Goal: Transaction & Acquisition: Book appointment/travel/reservation

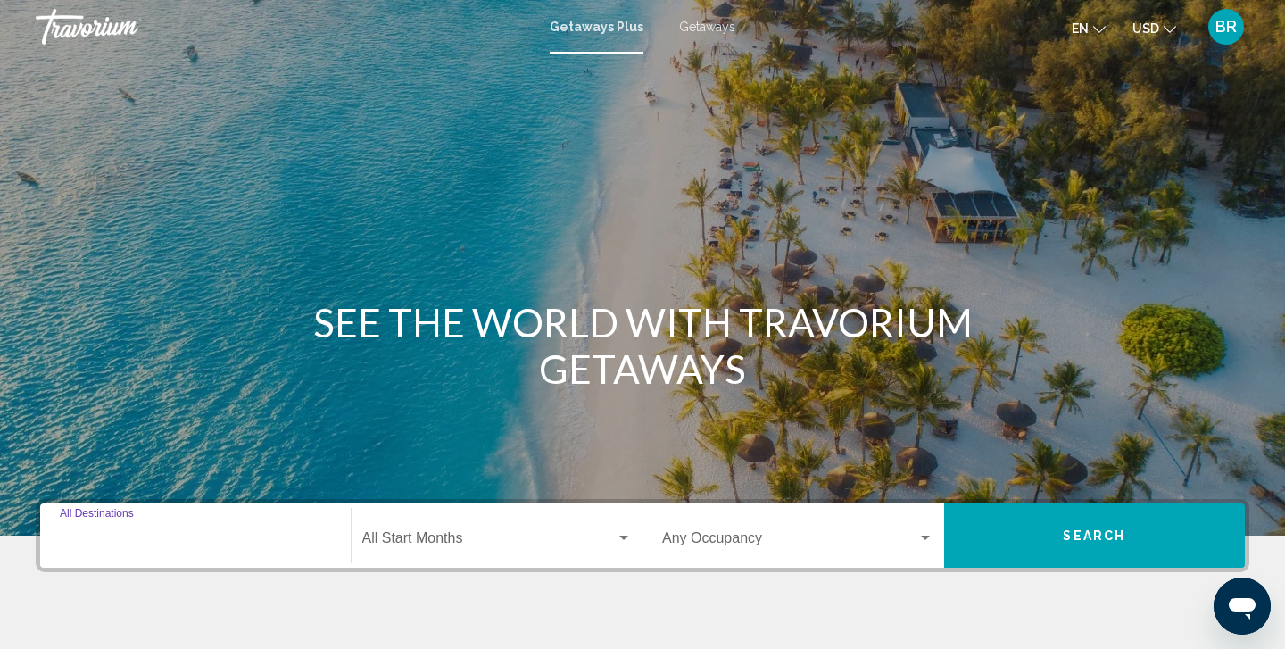
click at [108, 534] on input "Destination All Destinations" at bounding box center [195, 541] width 271 height 16
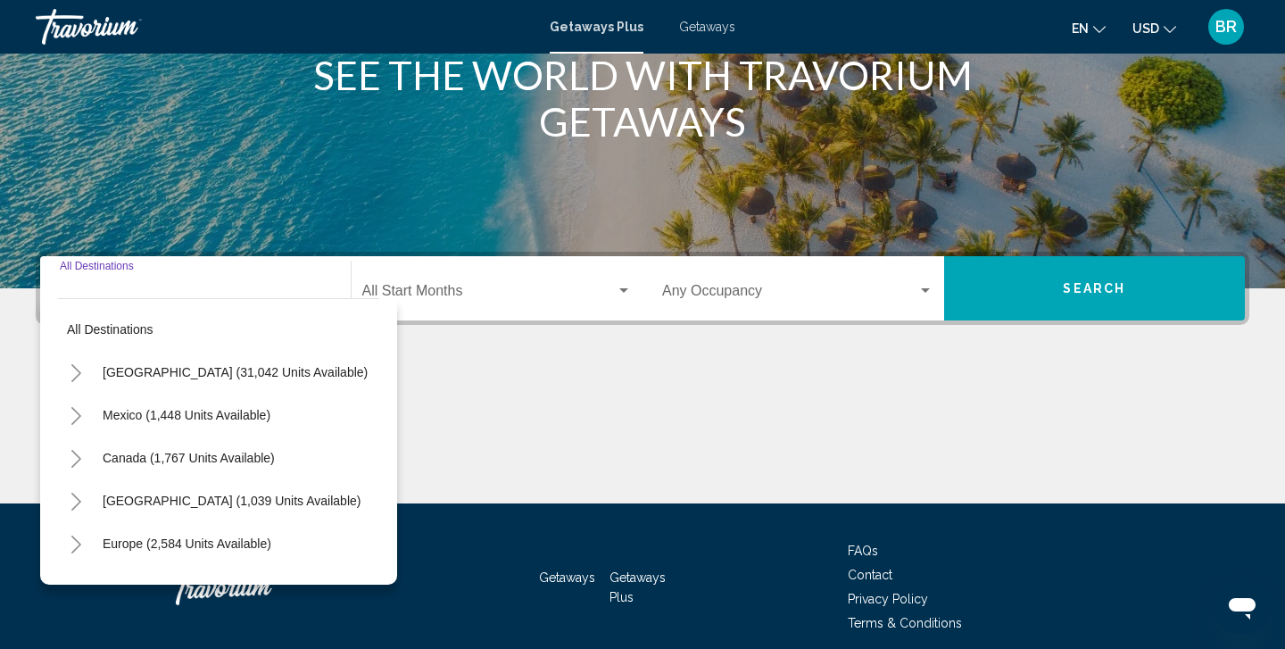
scroll to position [320, 0]
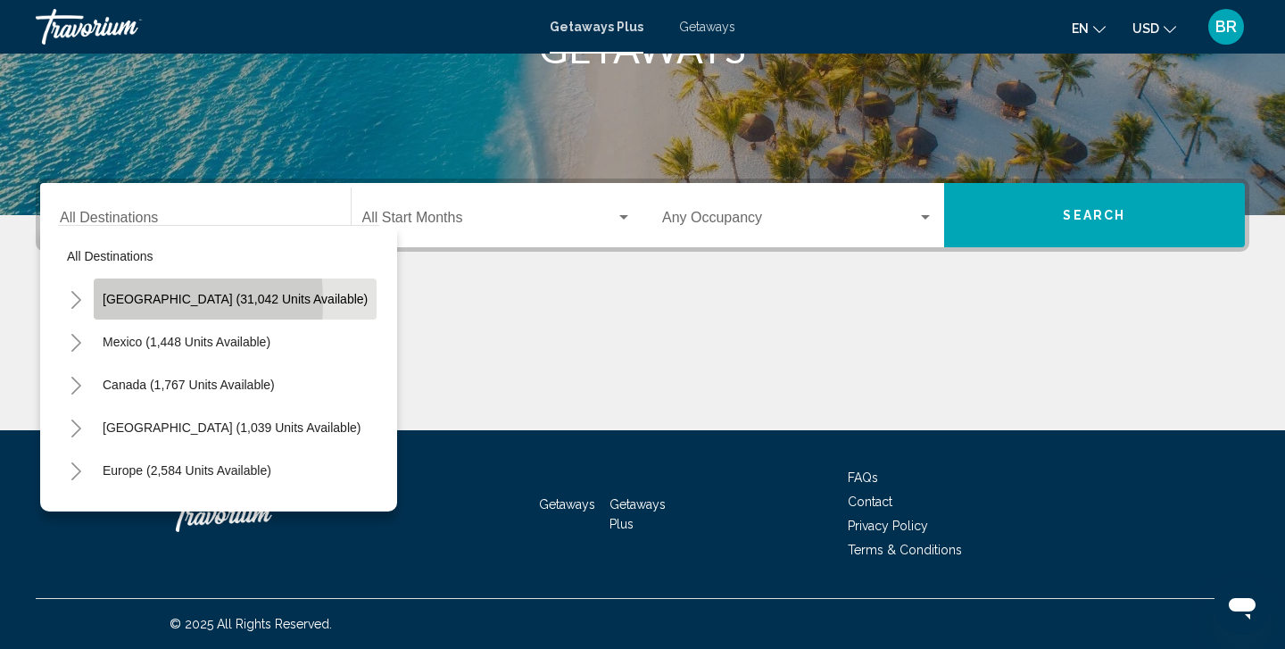
click at [105, 302] on span "[GEOGRAPHIC_DATA] (31,042 units available)" at bounding box center [235, 299] width 265 height 14
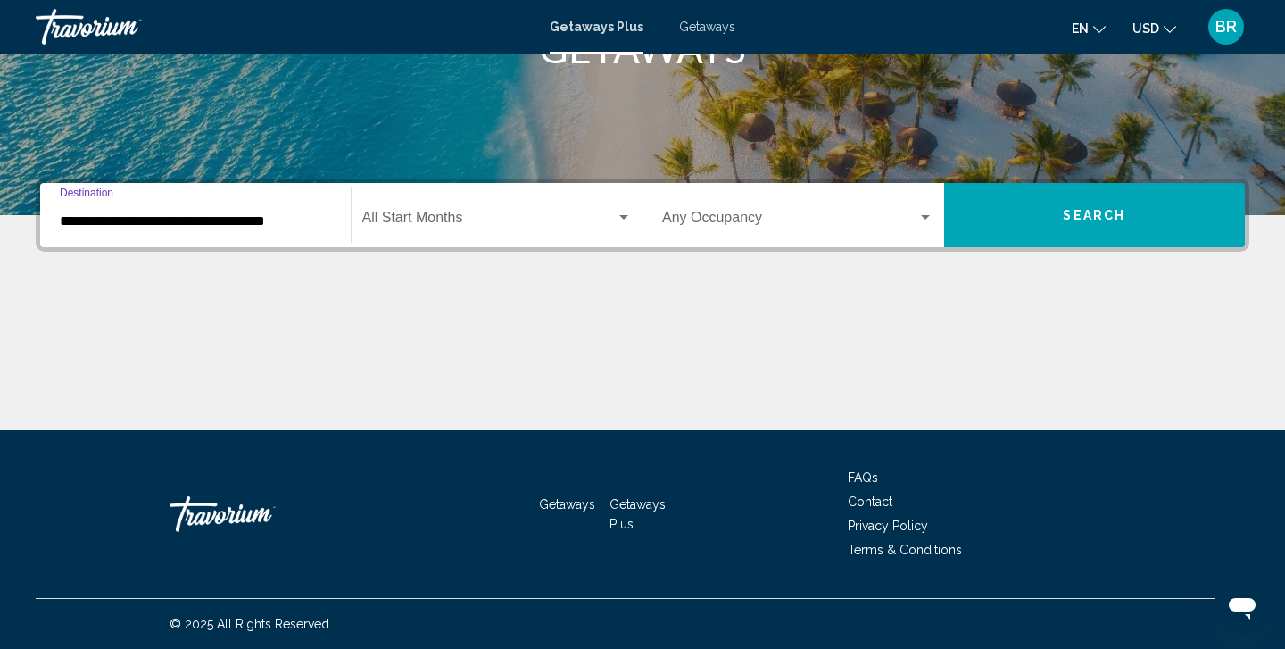
click at [114, 220] on input "**********" at bounding box center [195, 221] width 271 height 16
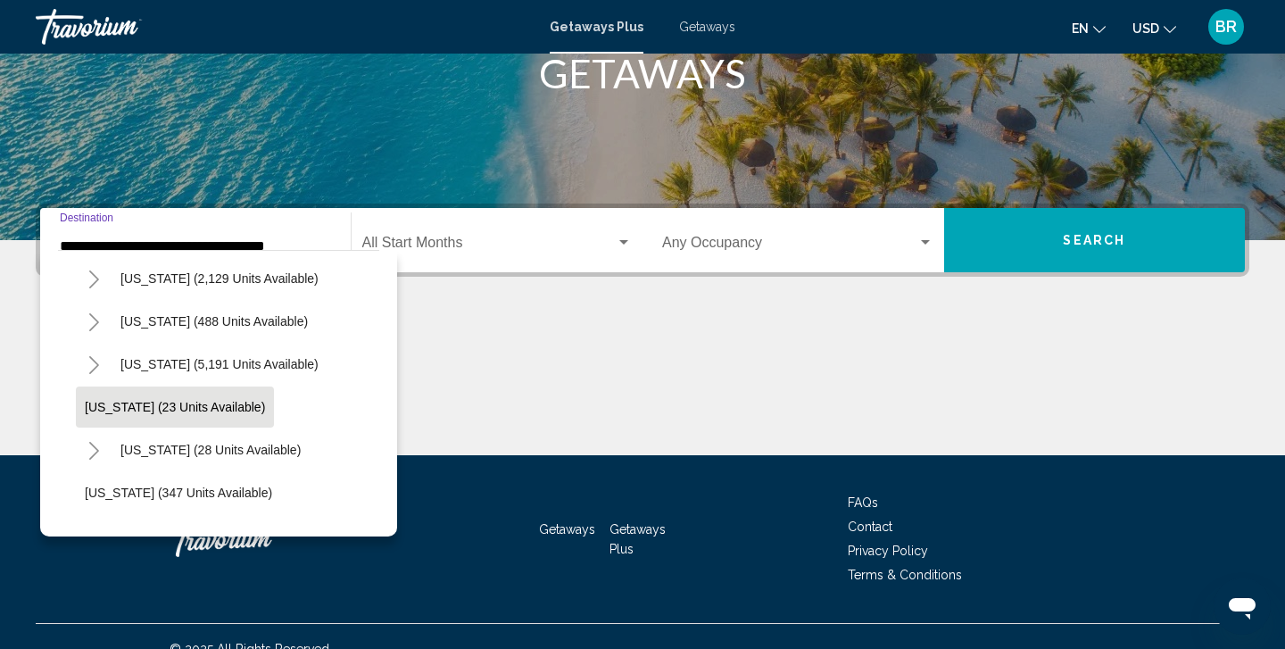
scroll to position [173, 1]
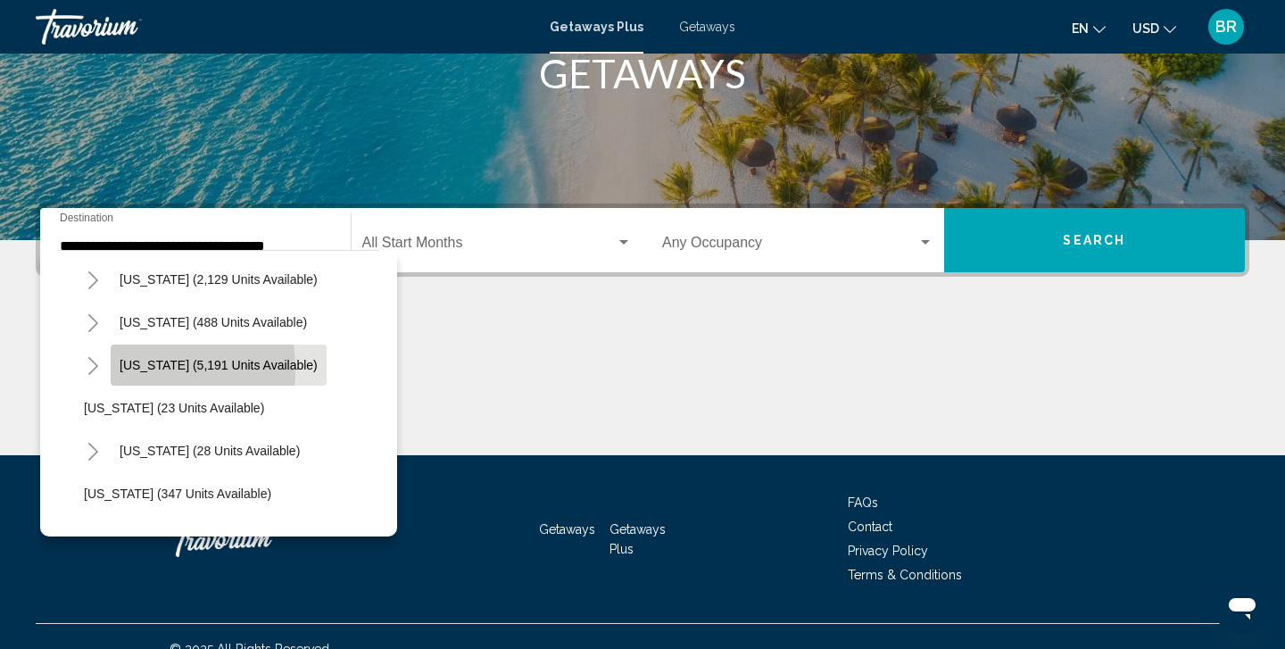
click at [122, 368] on span "[US_STATE] (5,191 units available)" at bounding box center [219, 365] width 198 height 14
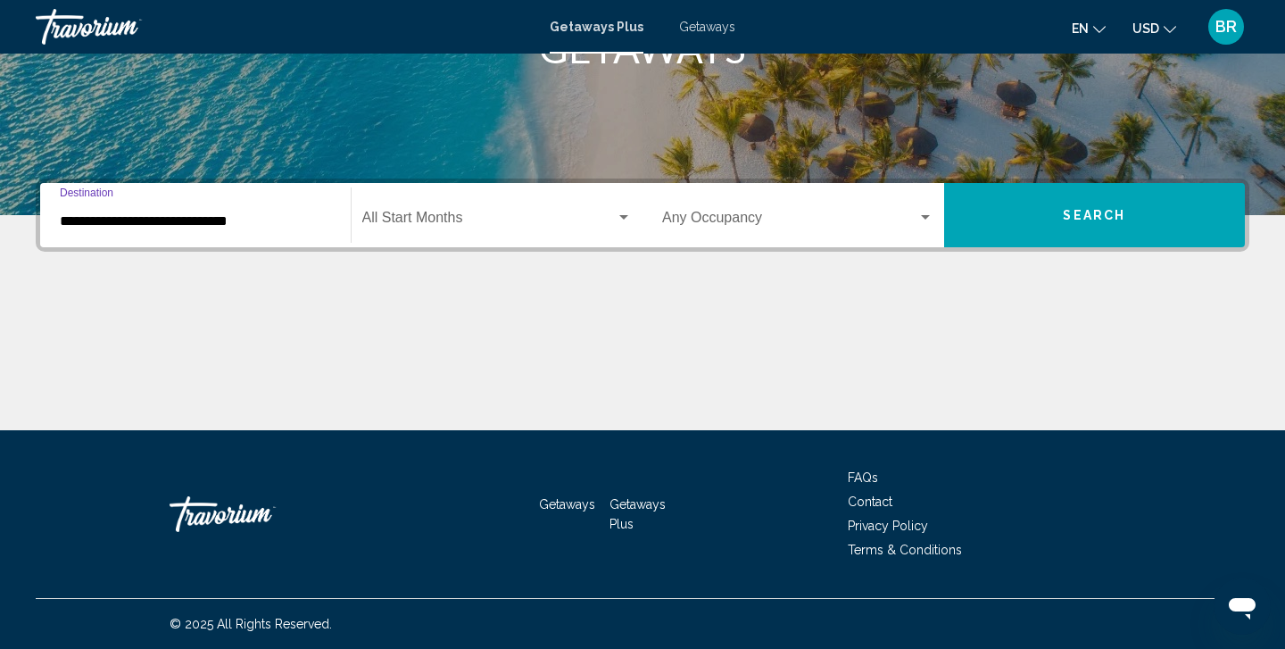
click at [103, 217] on input "**********" at bounding box center [195, 221] width 271 height 16
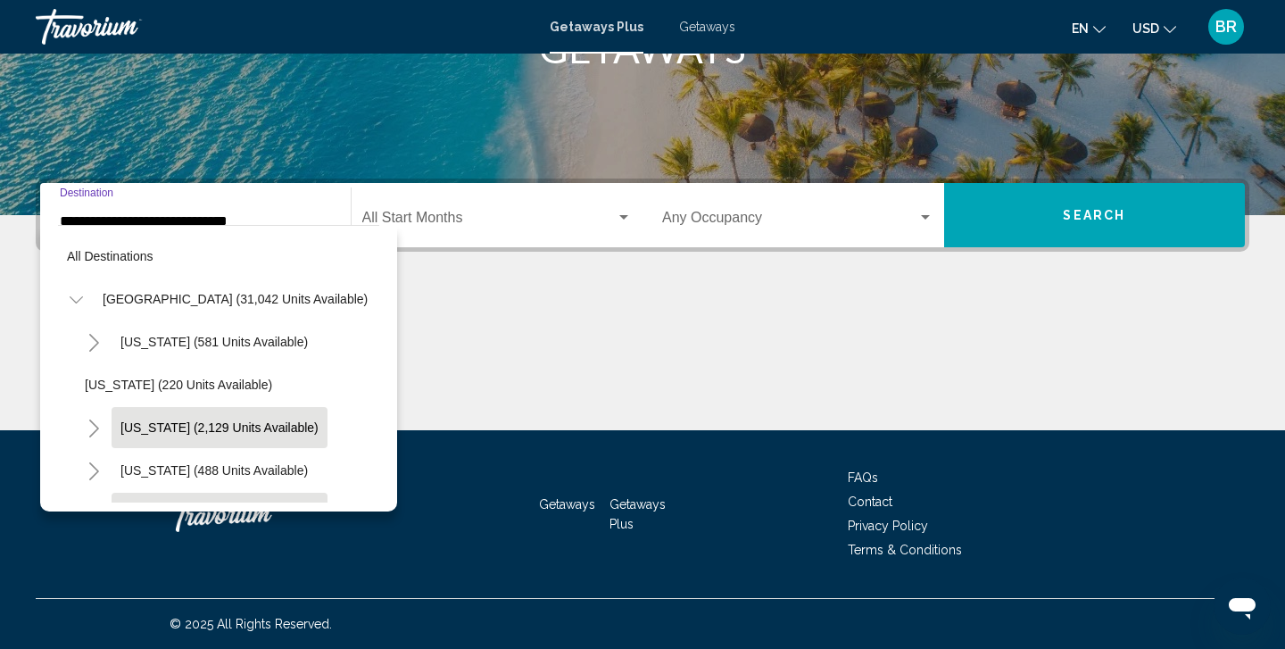
scroll to position [149, 0]
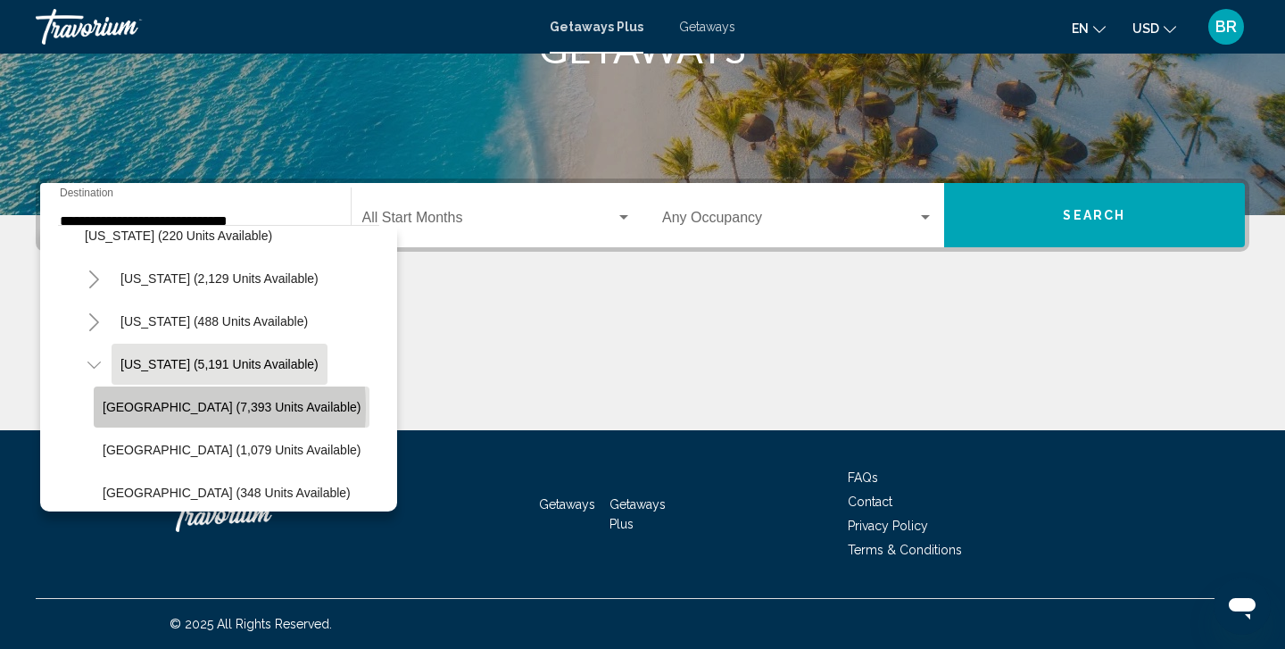
click at [134, 408] on span "[GEOGRAPHIC_DATA] (7,393 units available)" at bounding box center [232, 407] width 258 height 14
type input "**********"
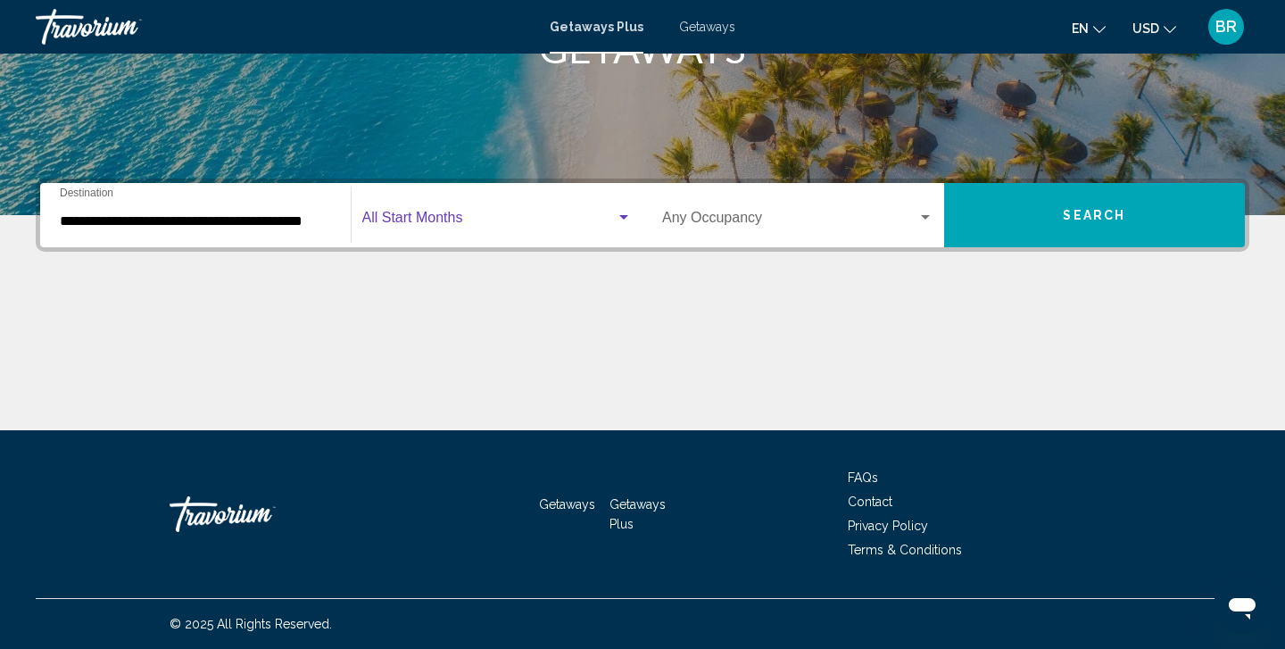
click at [622, 219] on div "Search widget" at bounding box center [623, 217] width 9 height 4
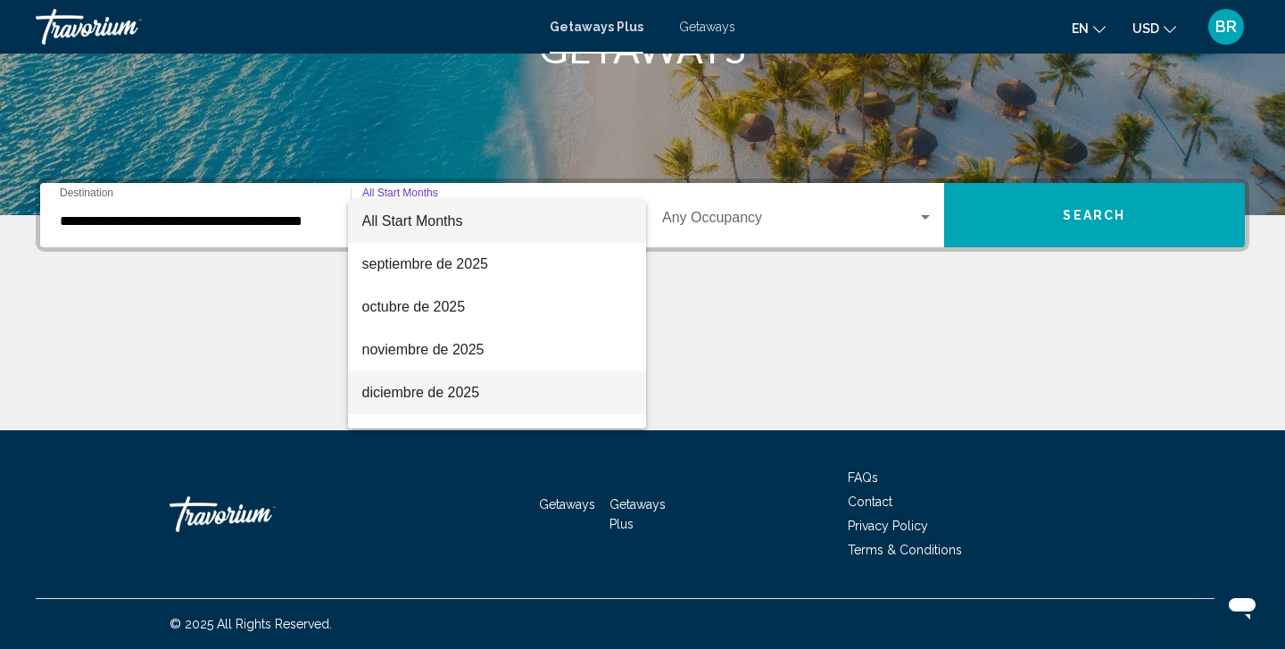
click at [438, 393] on span "diciembre de 2025" at bounding box center [497, 392] width 270 height 43
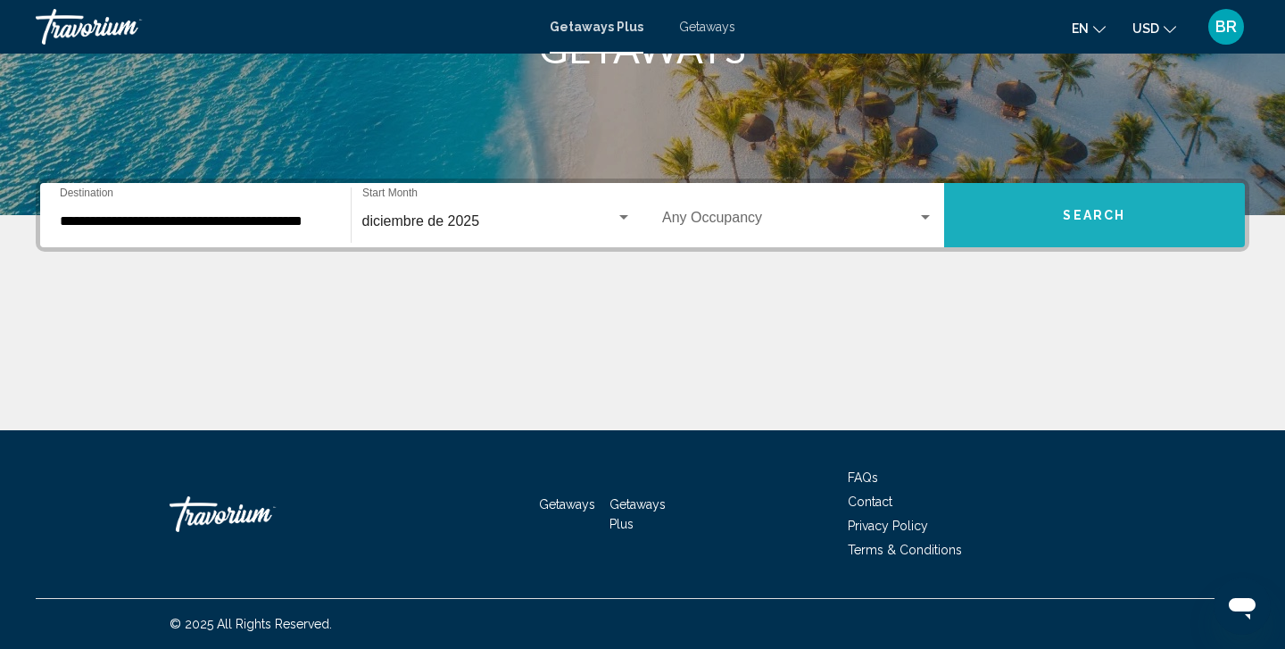
click at [1095, 211] on span "Search" at bounding box center [1094, 216] width 62 height 14
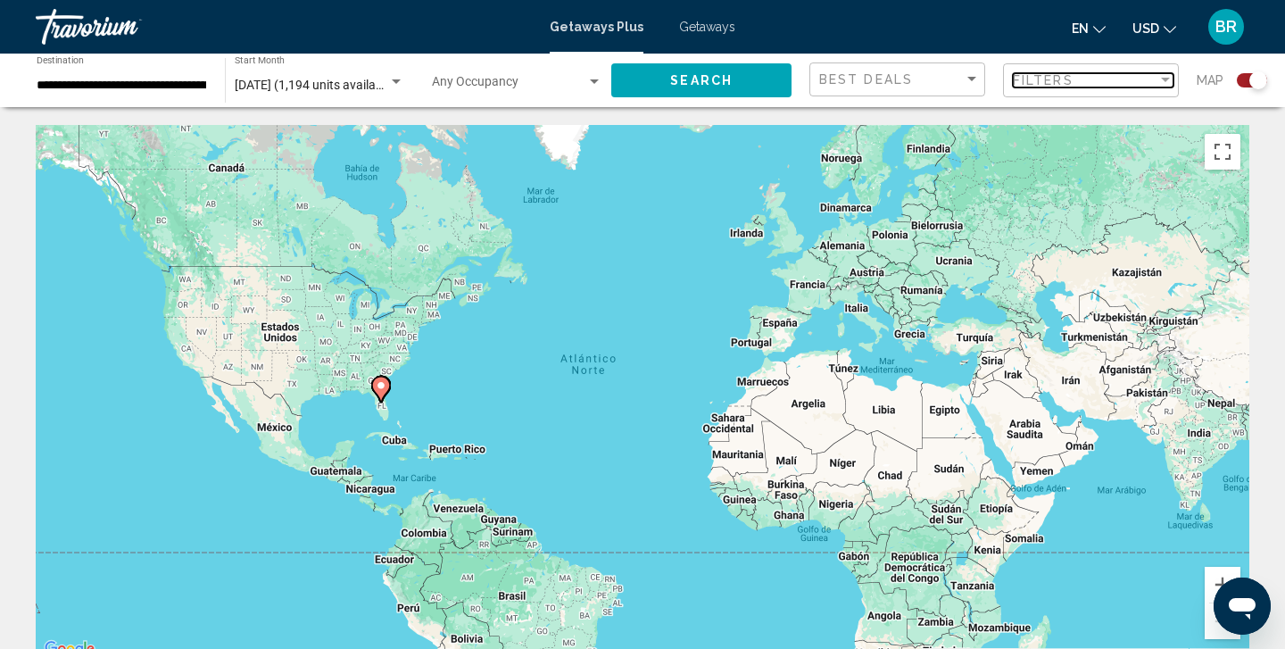
click at [1123, 82] on div "Filters" at bounding box center [1085, 80] width 145 height 14
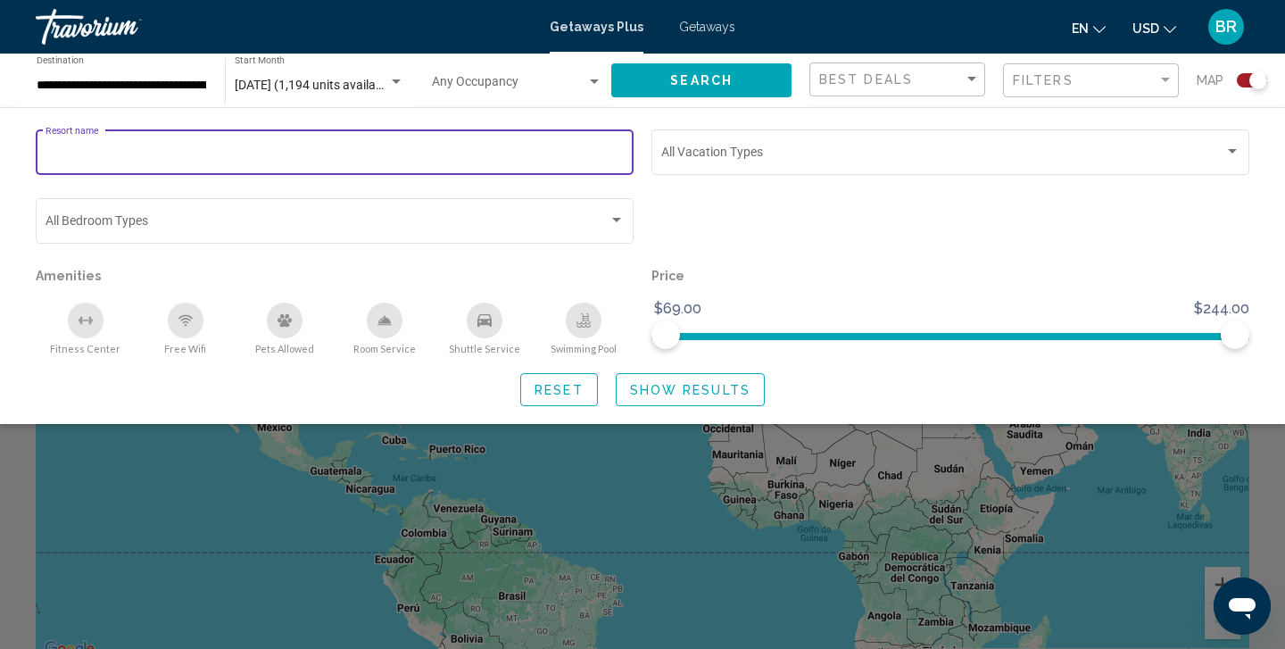
click at [109, 151] on input "Resort name" at bounding box center [334, 155] width 579 height 14
type input "**********"
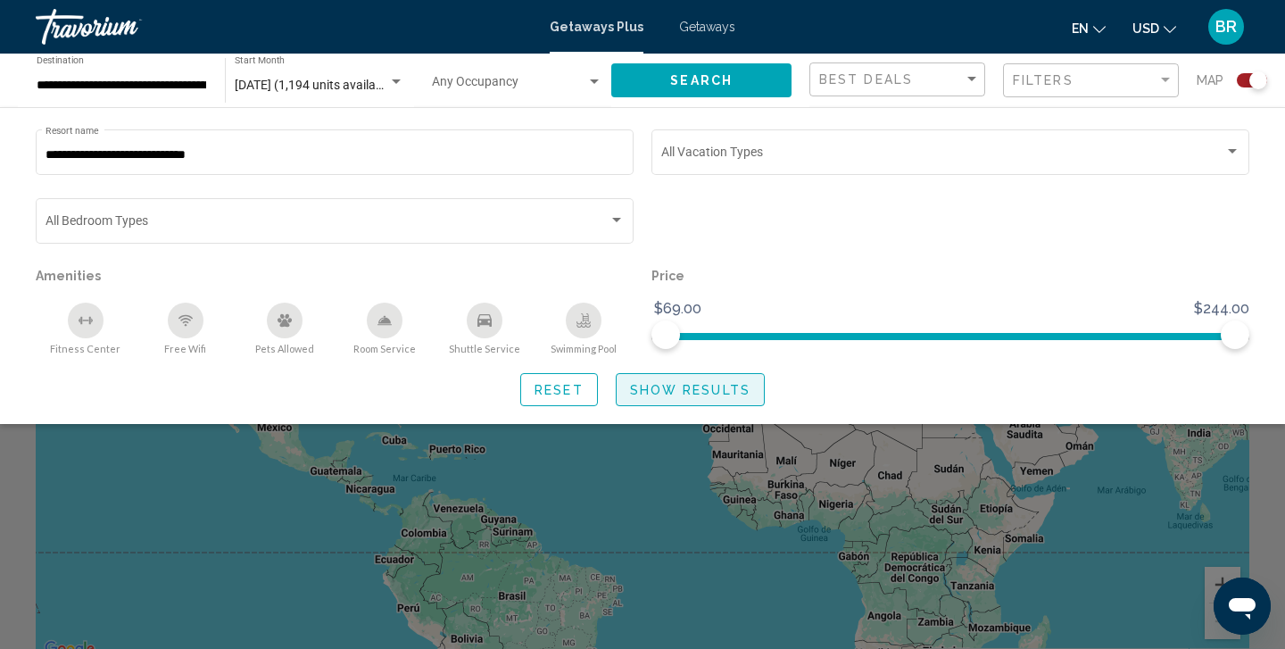
click at [674, 397] on span "Show Results" at bounding box center [690, 390] width 120 height 14
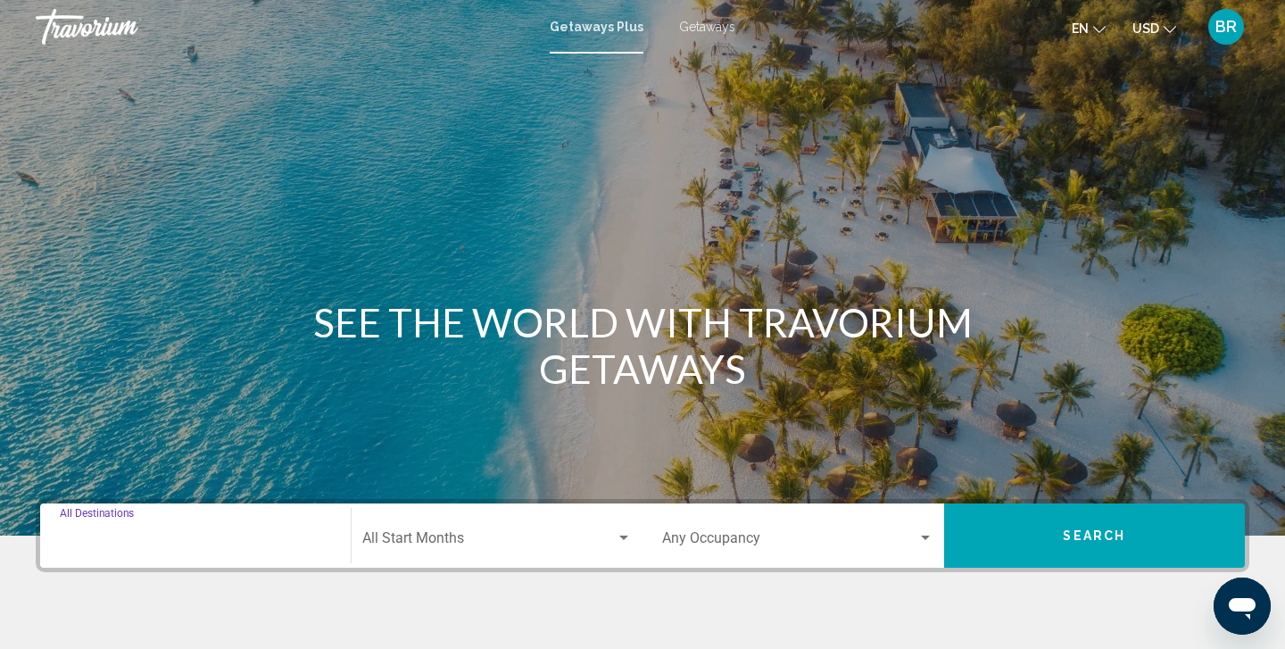
click at [119, 536] on input "Destination All Destinations" at bounding box center [195, 541] width 271 height 16
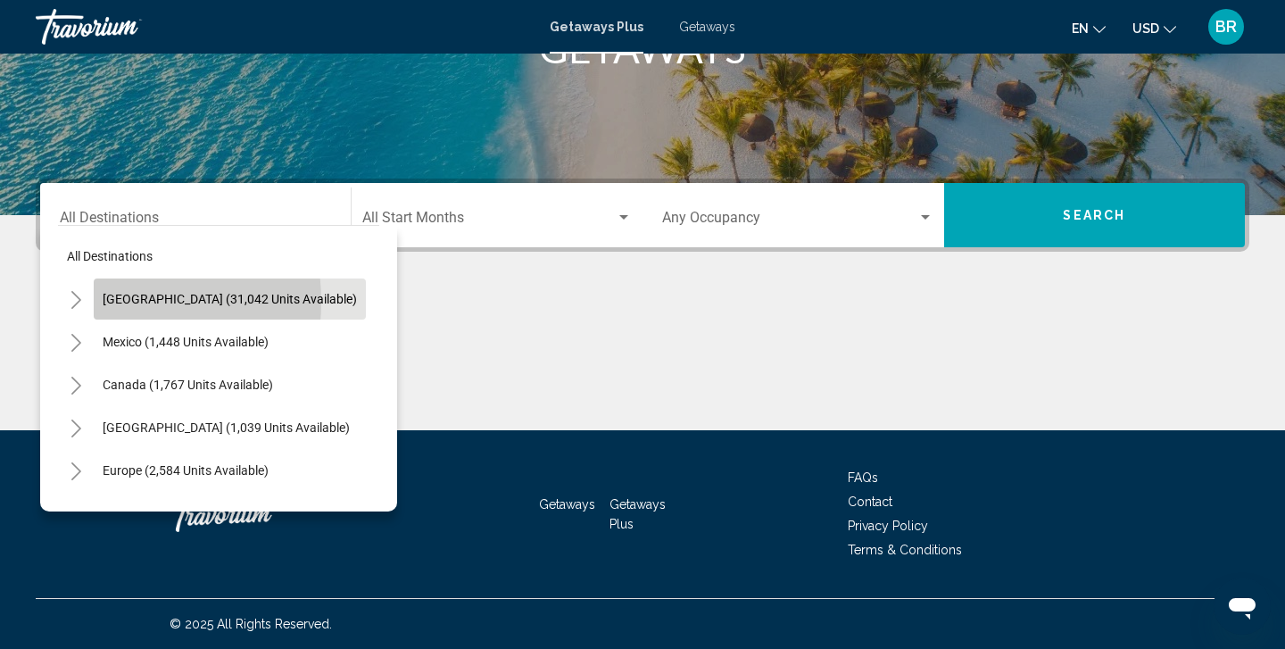
click at [94, 302] on button "[GEOGRAPHIC_DATA] (31,042 units available)" at bounding box center [230, 298] width 272 height 41
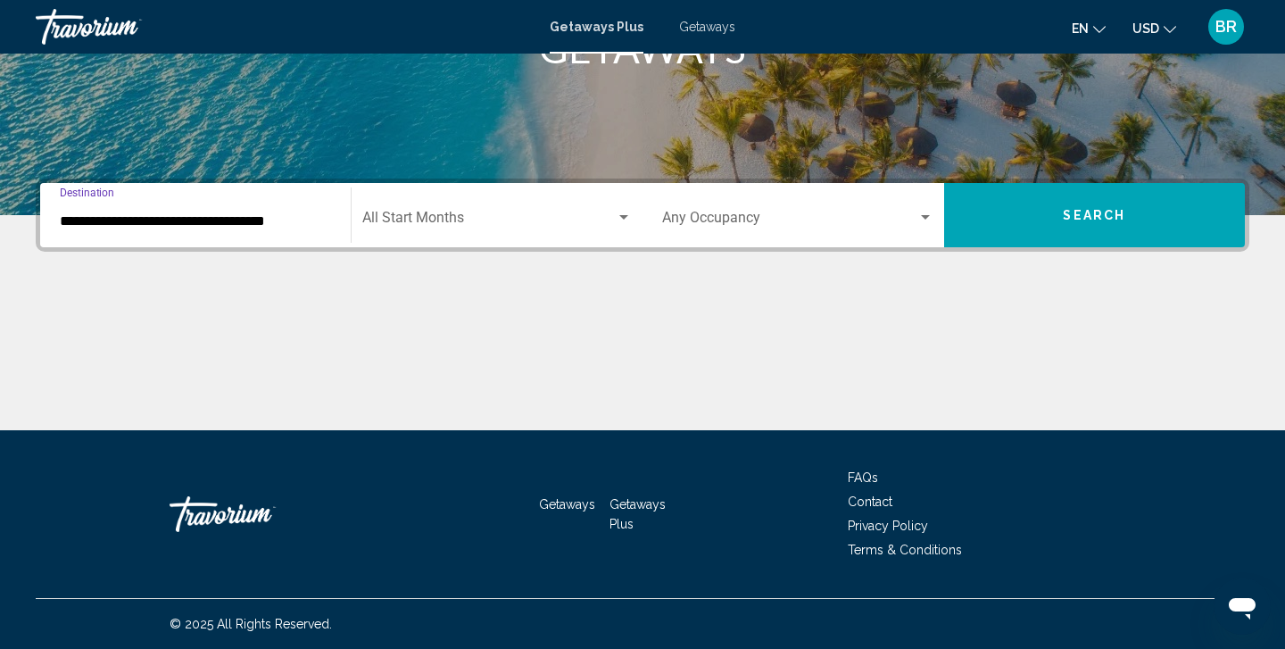
click at [128, 219] on input "**********" at bounding box center [195, 221] width 271 height 16
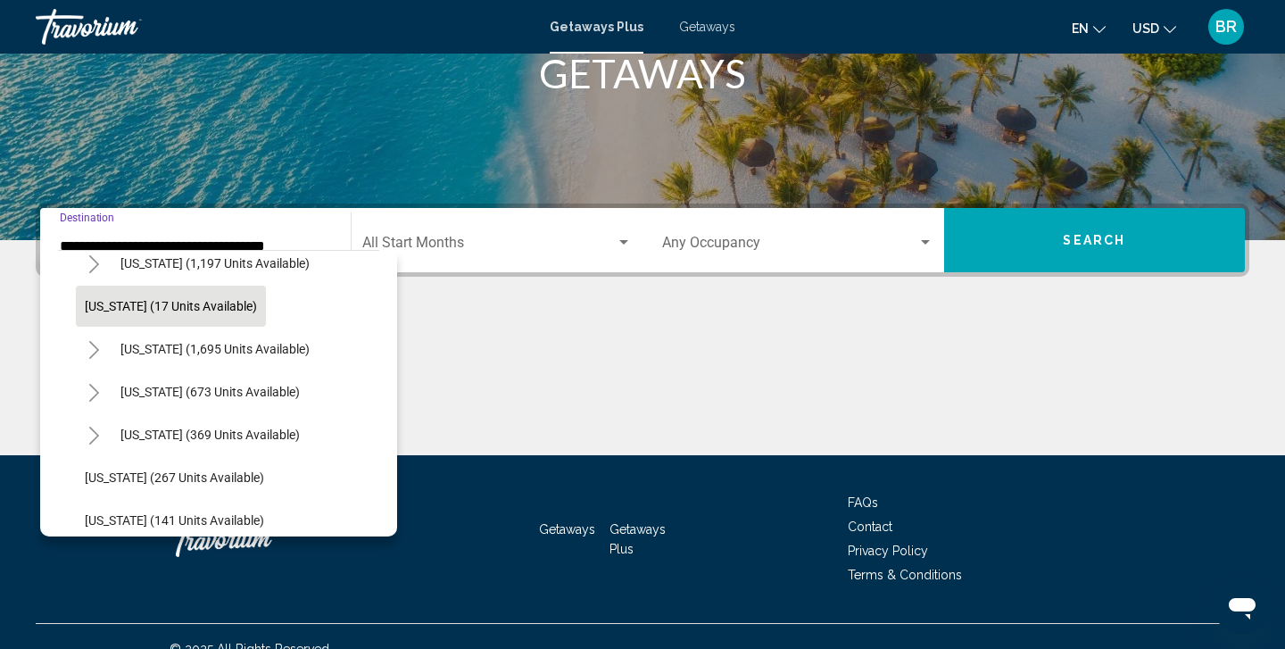
scroll to position [1220, 0]
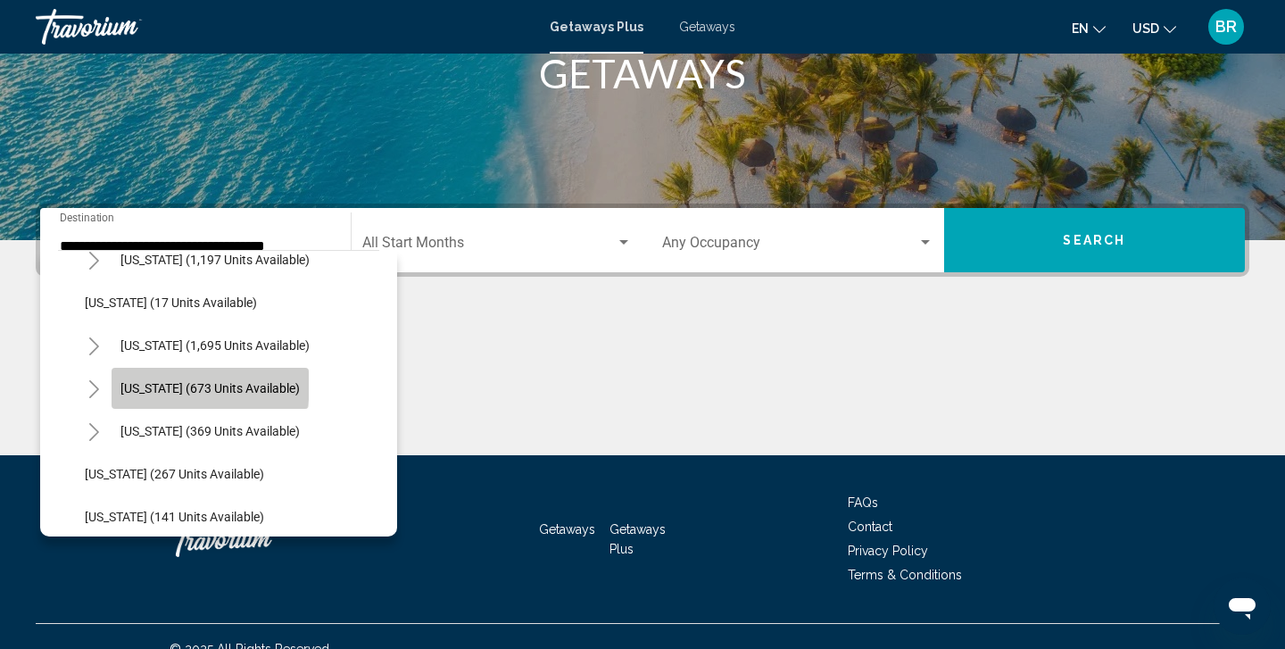
click at [170, 384] on span "[US_STATE] (673 units available)" at bounding box center [209, 388] width 179 height 14
type input "**********"
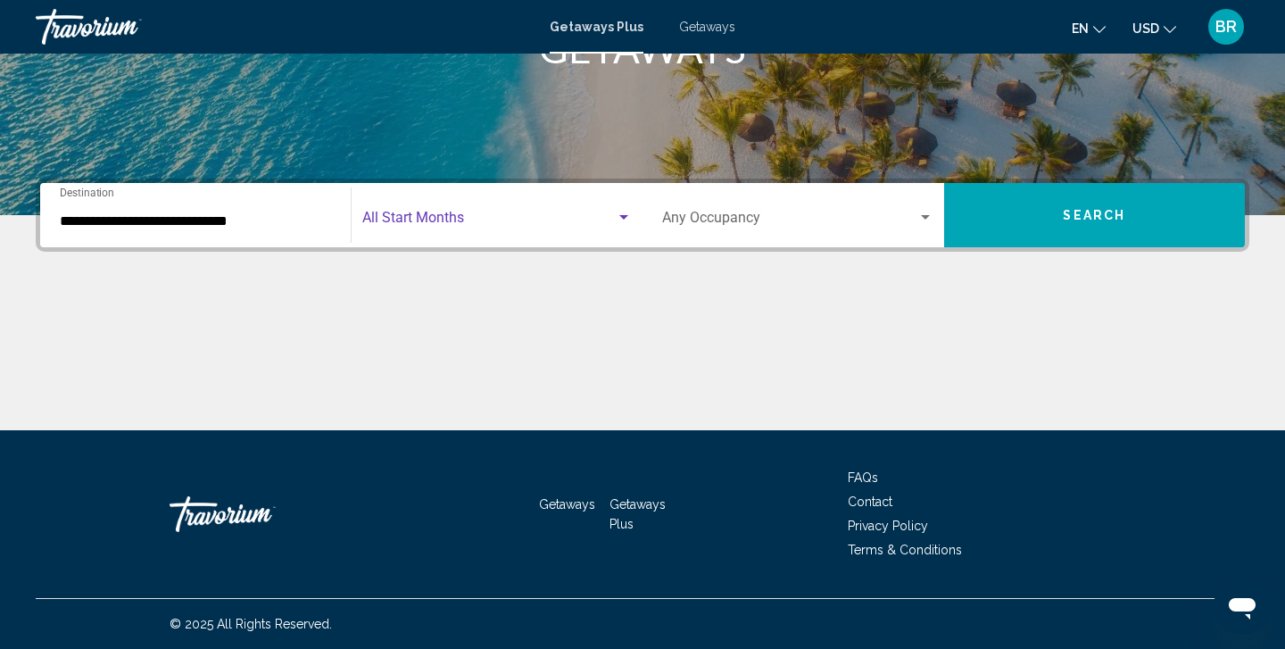
click at [623, 217] on div "Search widget" at bounding box center [623, 217] width 9 height 4
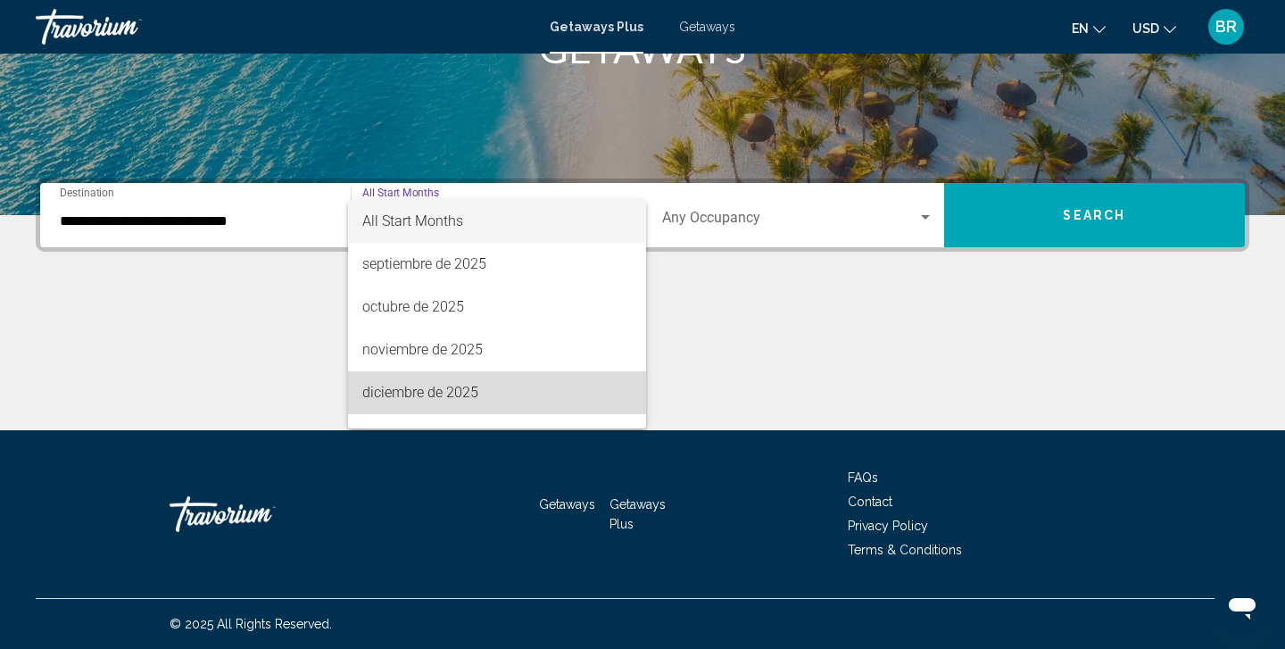
click at [407, 392] on span "diciembre de 2025" at bounding box center [497, 392] width 270 height 43
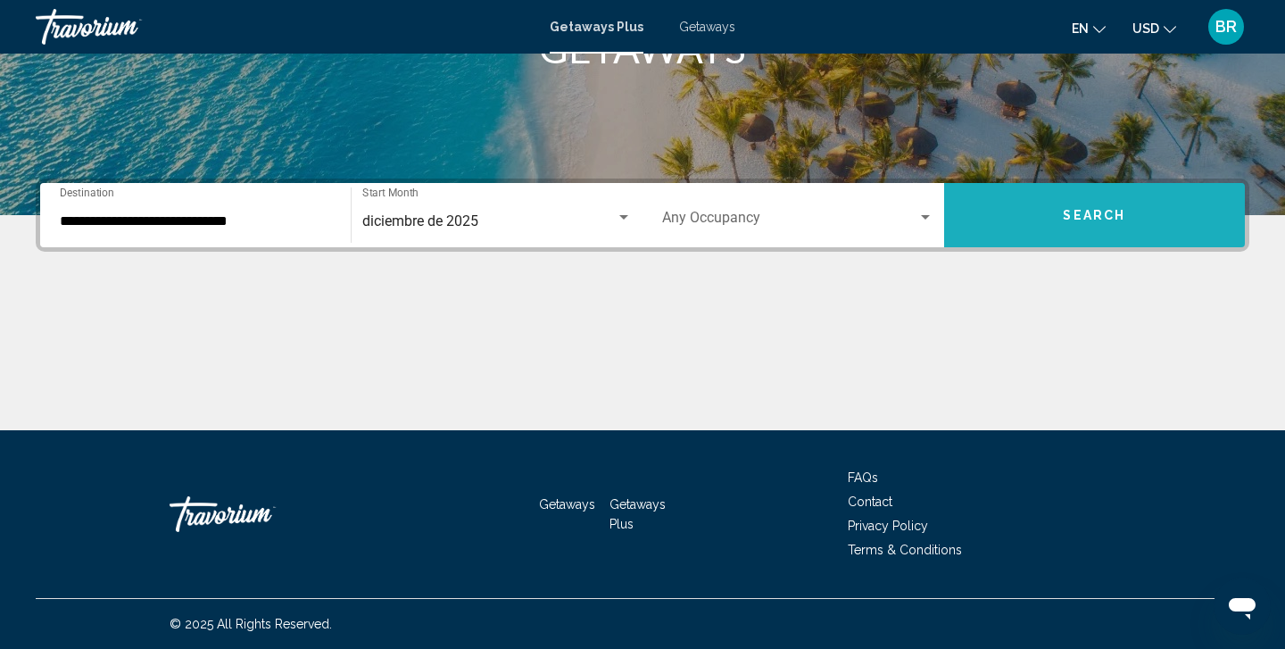
click at [1082, 215] on span "Search" at bounding box center [1094, 216] width 62 height 14
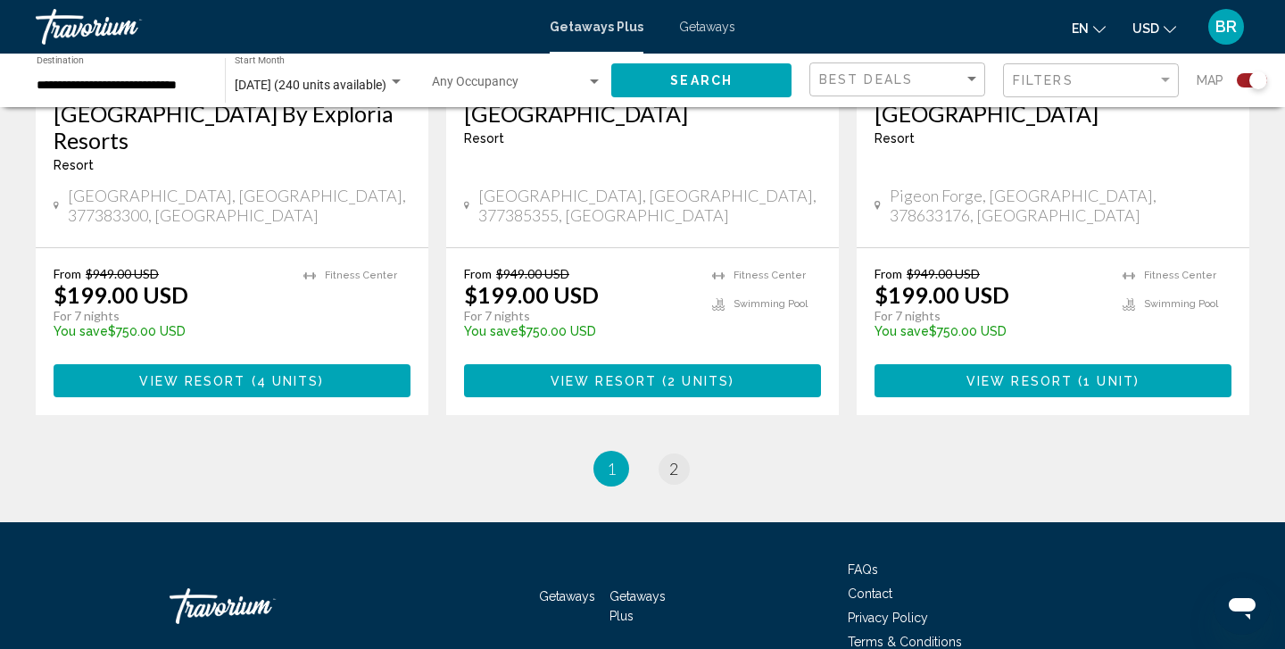
scroll to position [2879, 0]
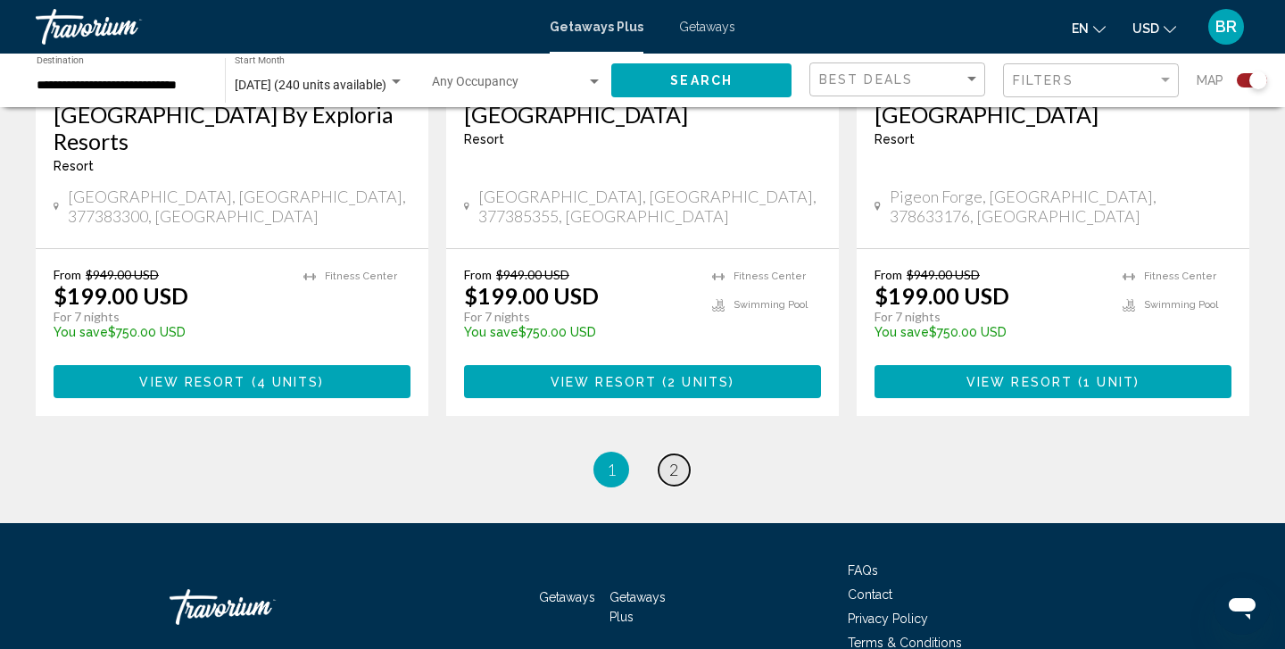
click at [676, 459] on span "2" at bounding box center [673, 469] width 9 height 20
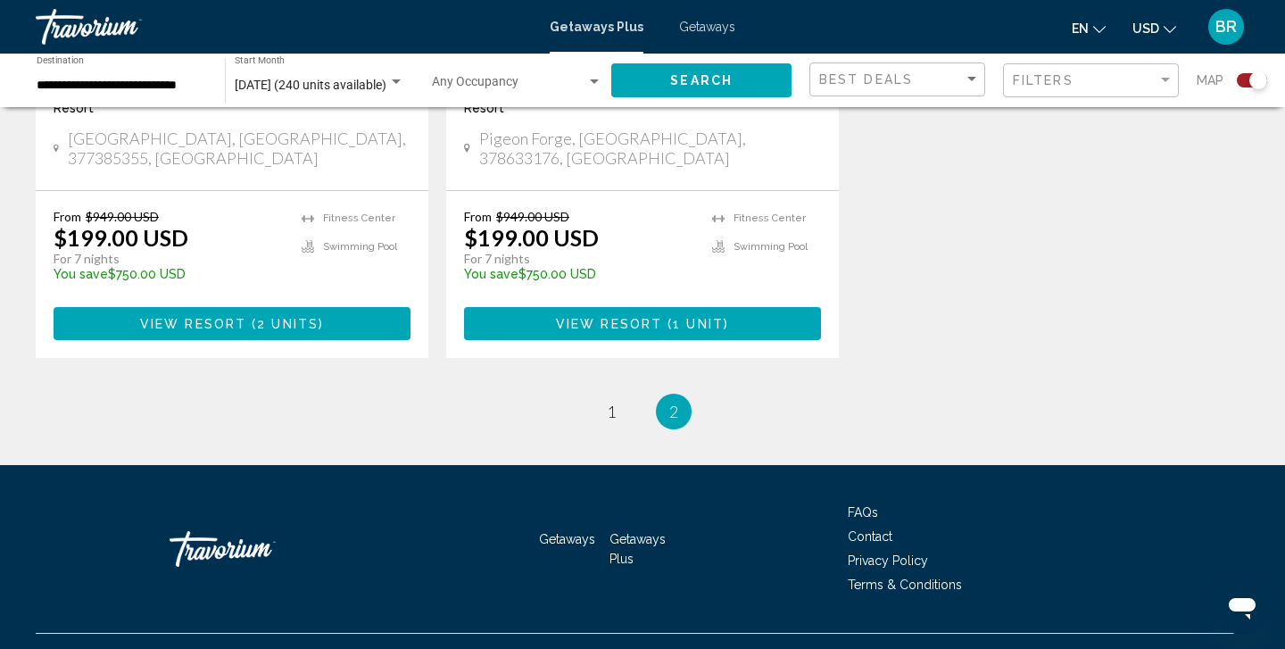
scroll to position [973, 0]
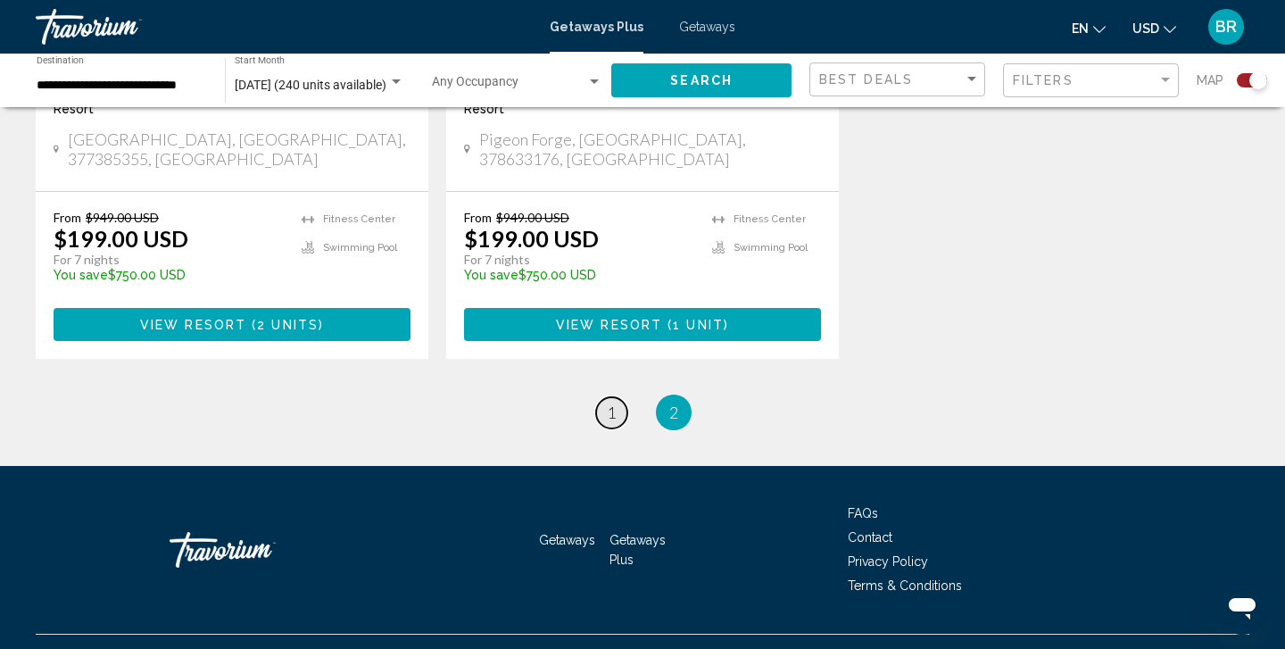
click at [611, 402] on span "1" at bounding box center [611, 412] width 9 height 20
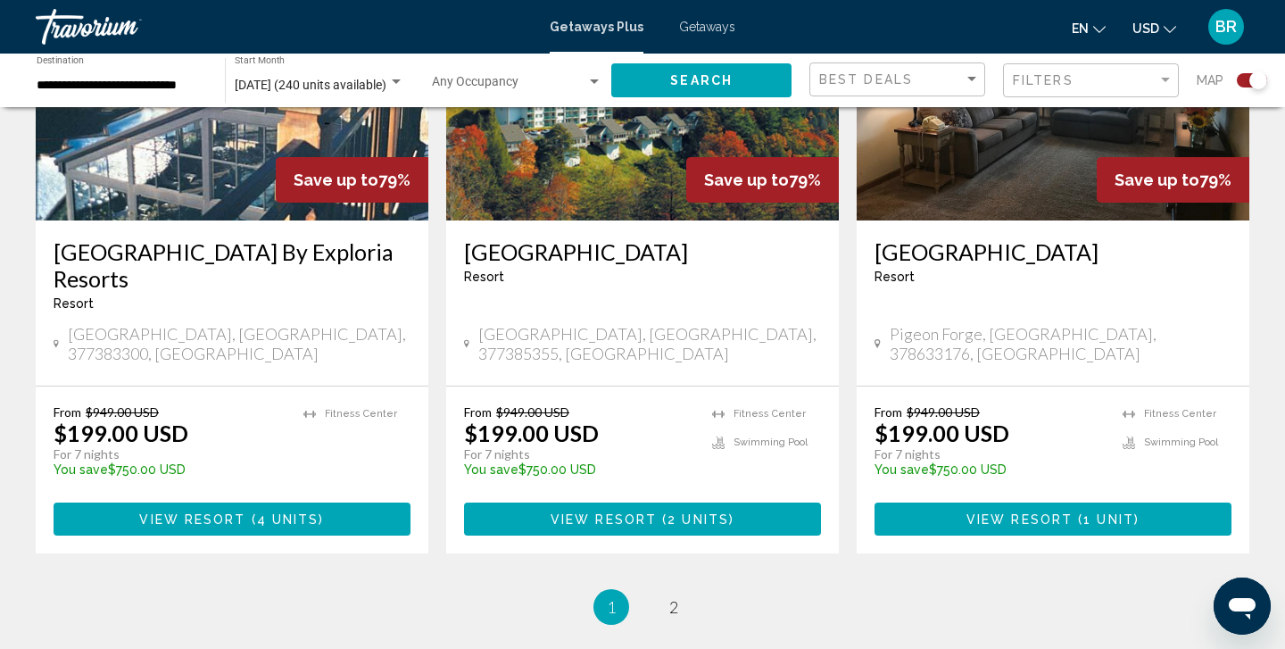
scroll to position [2733, 0]
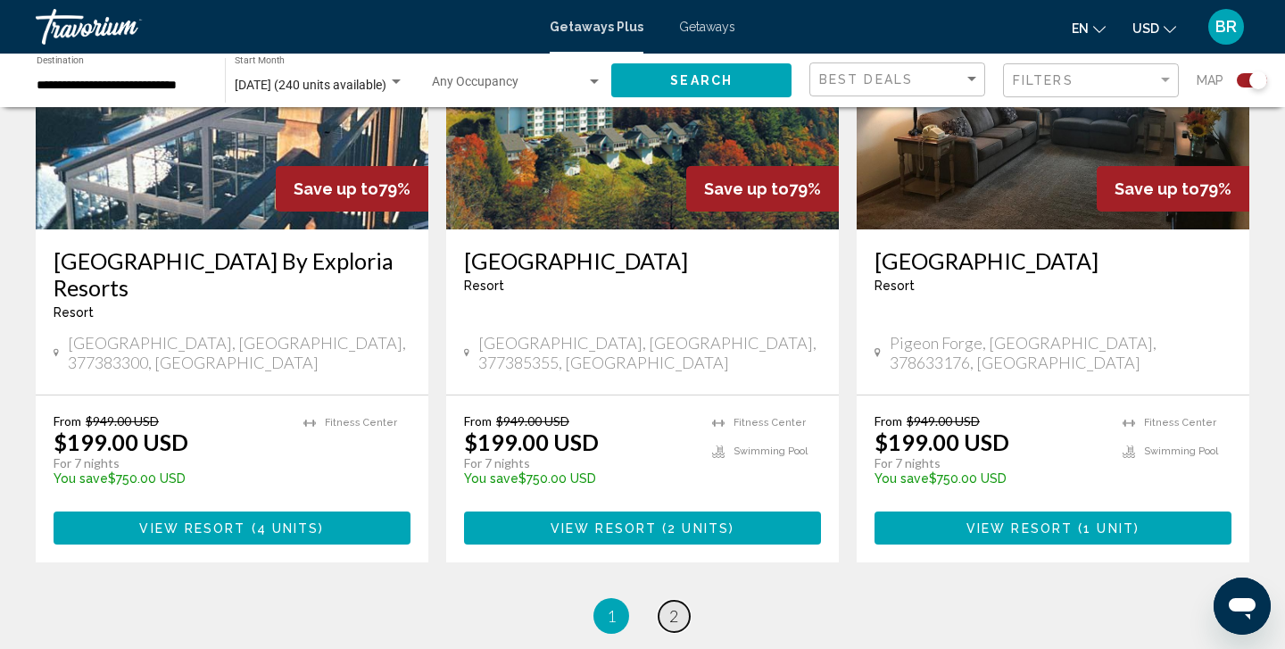
click at [674, 606] on span "2" at bounding box center [673, 616] width 9 height 20
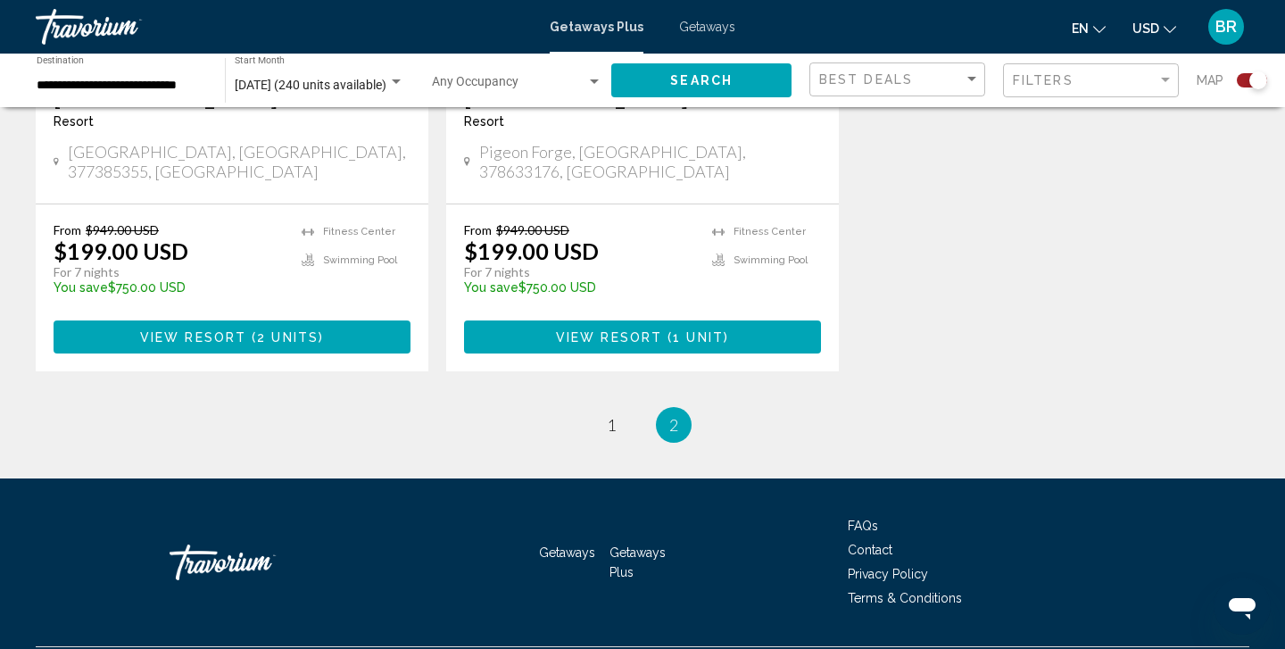
scroll to position [973, 0]
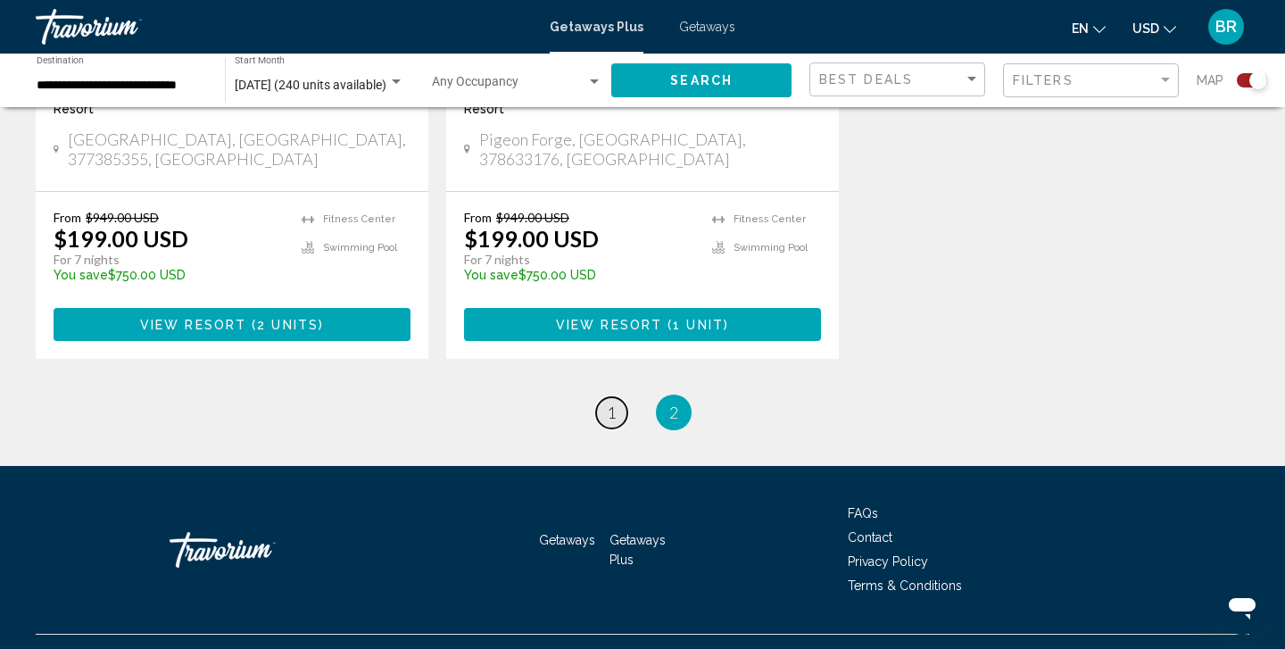
click at [609, 402] on span "1" at bounding box center [611, 412] width 9 height 20
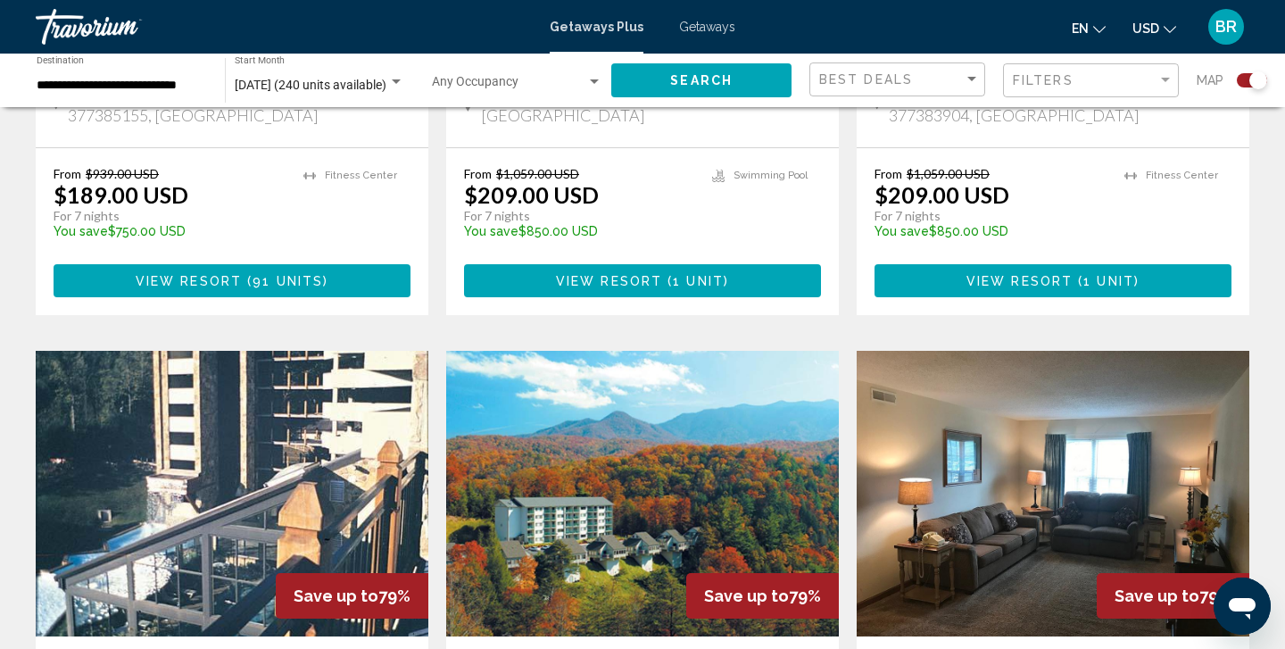
scroll to position [2328, 0]
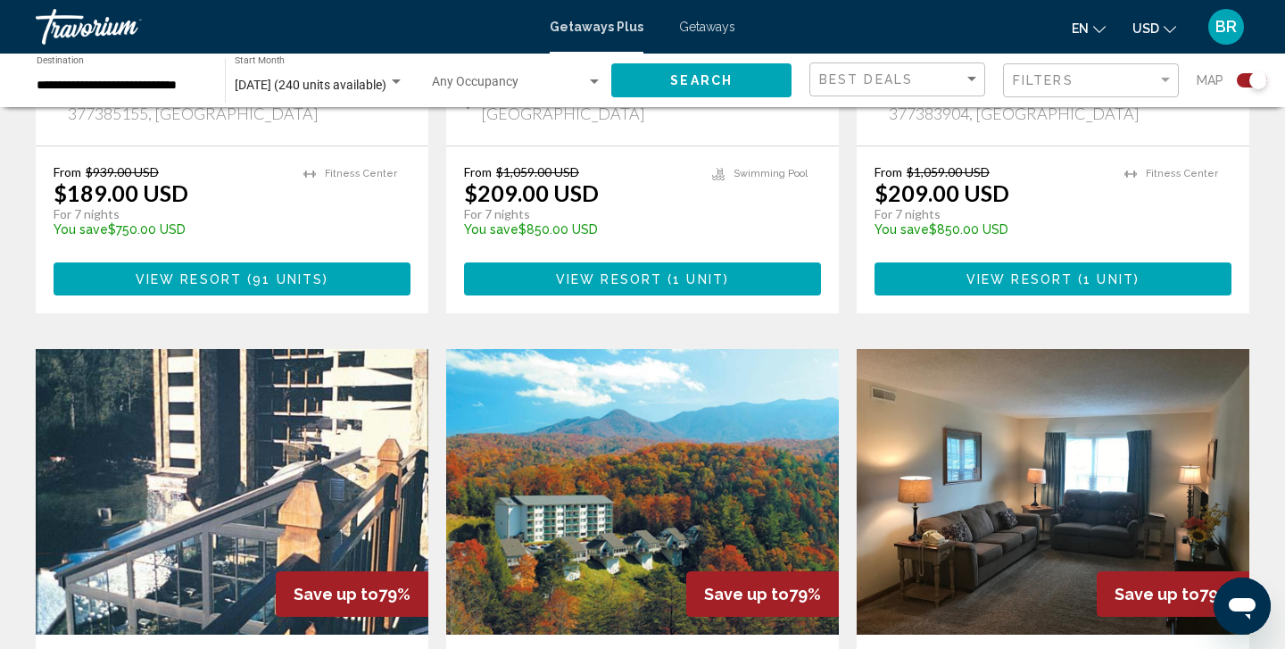
click at [614, 442] on img "Main content" at bounding box center [642, 491] width 393 height 285
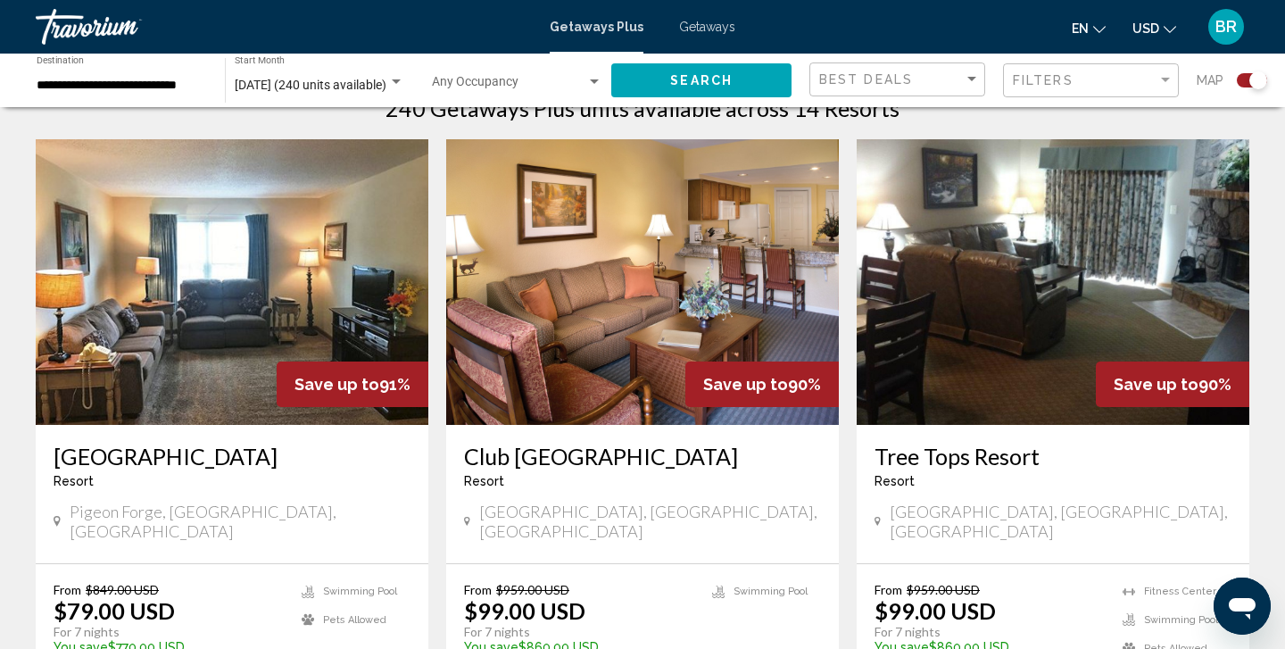
scroll to position [595, 0]
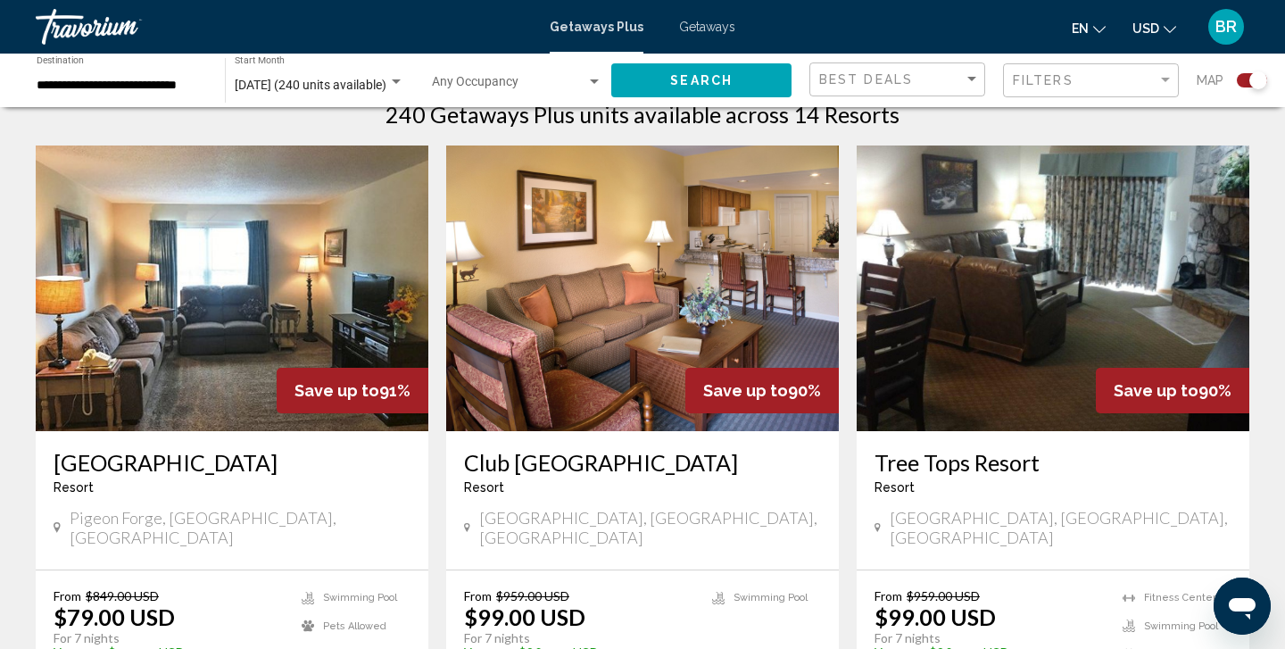
click at [1021, 270] on img "Main content" at bounding box center [1052, 287] width 393 height 285
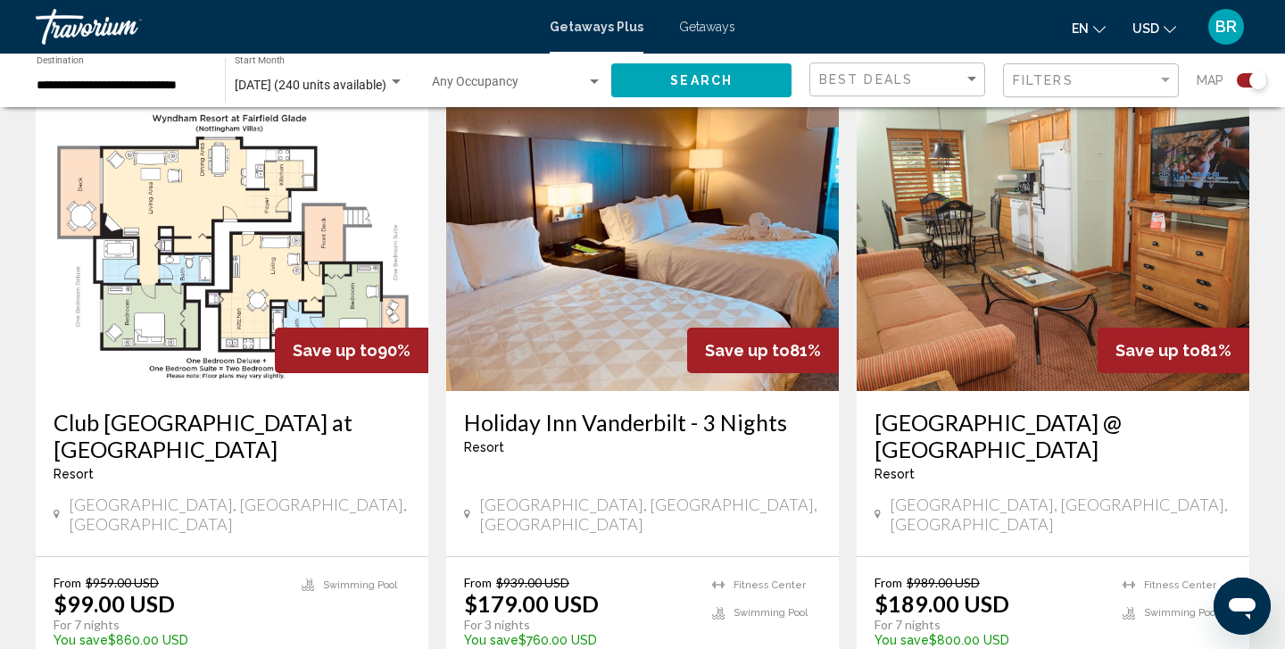
scroll to position [1266, 0]
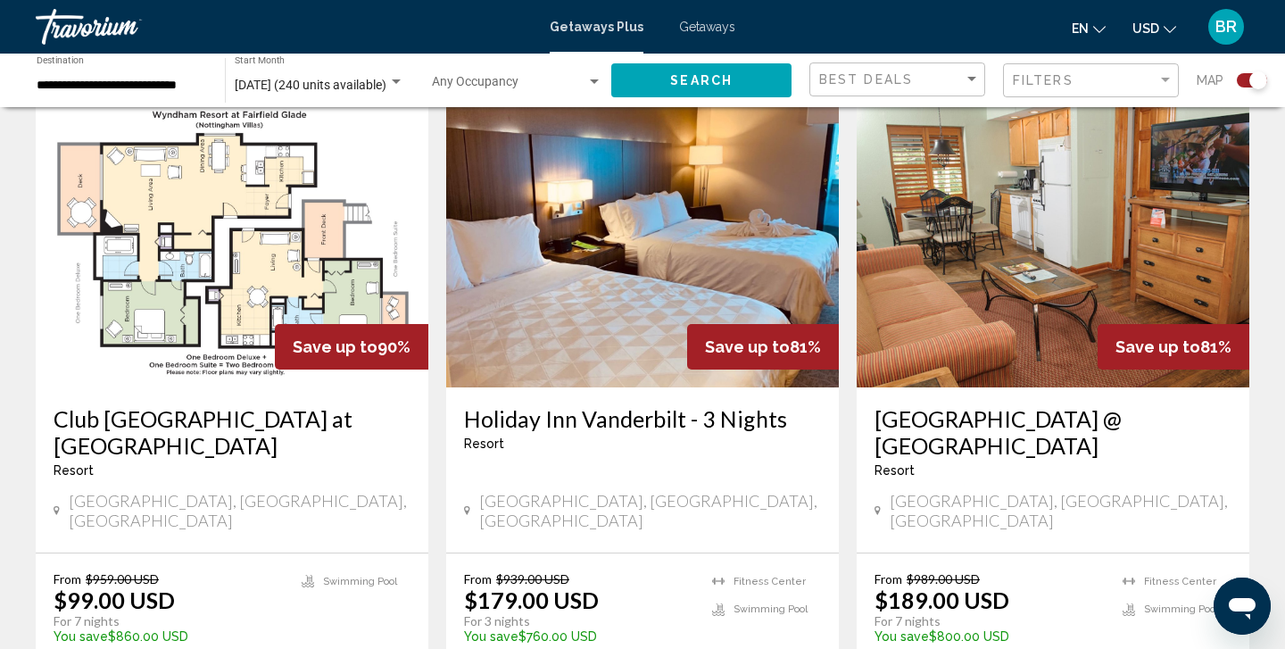
click at [1070, 243] on img "Main content" at bounding box center [1052, 244] width 393 height 285
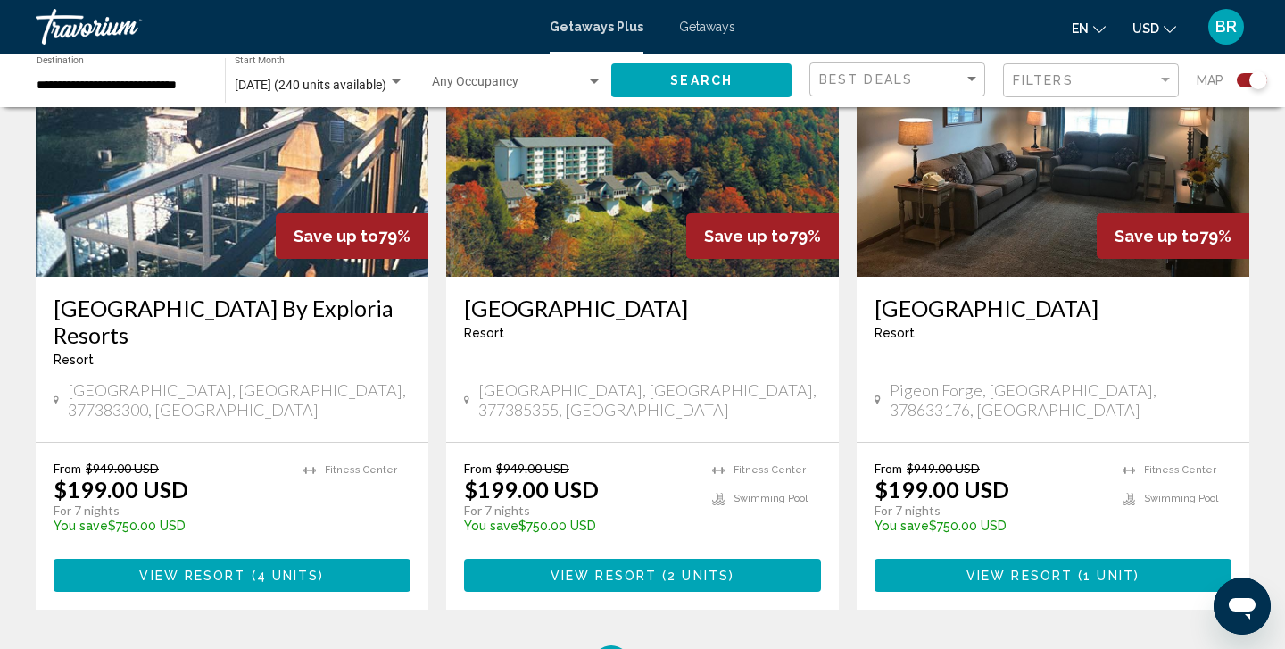
scroll to position [2684, 0]
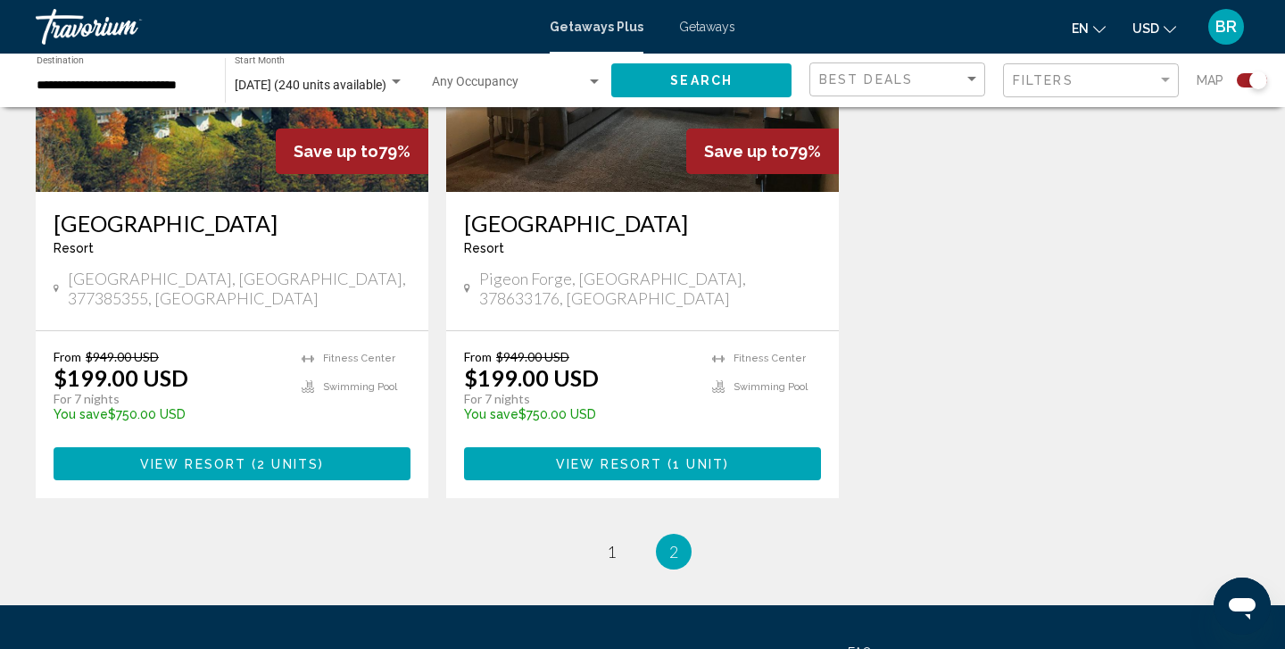
scroll to position [839, 0]
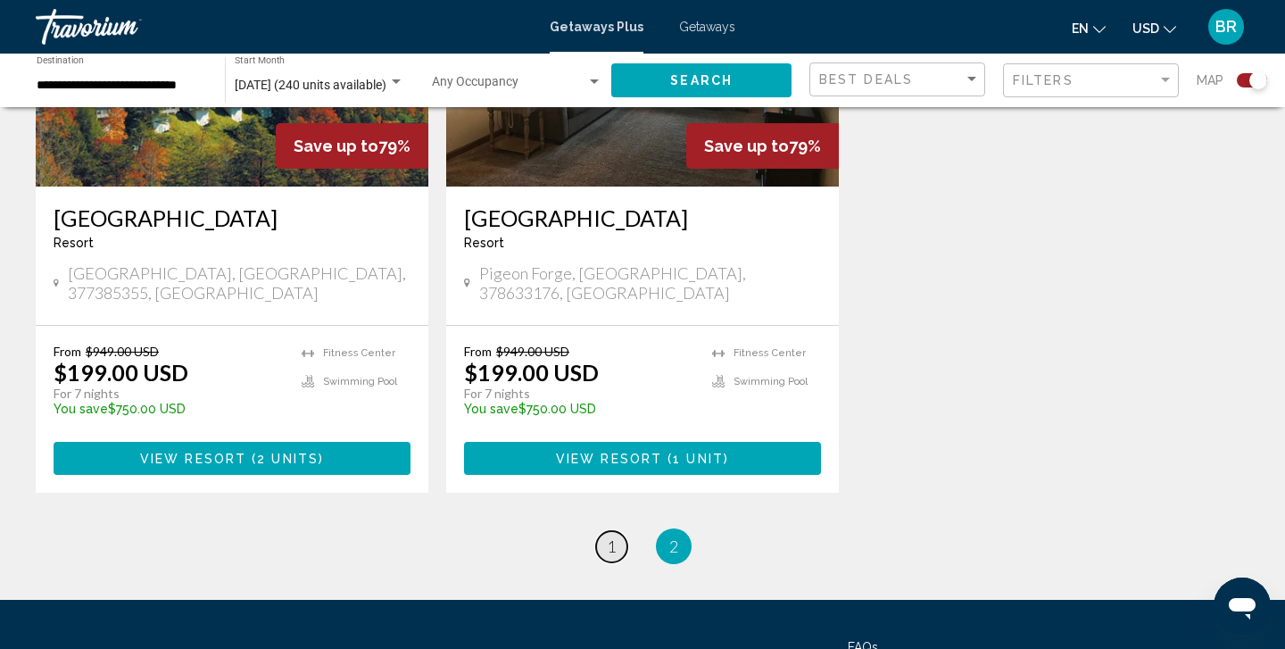
click at [613, 536] on span "1" at bounding box center [611, 546] width 9 height 20
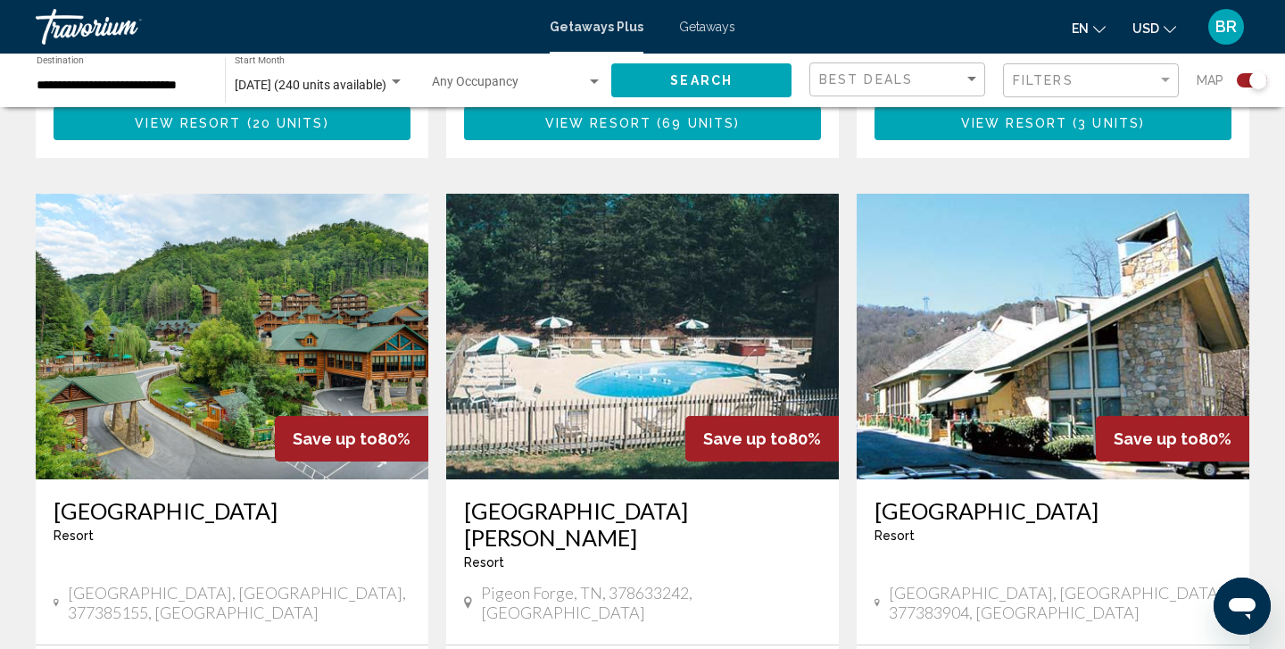
scroll to position [1823, 0]
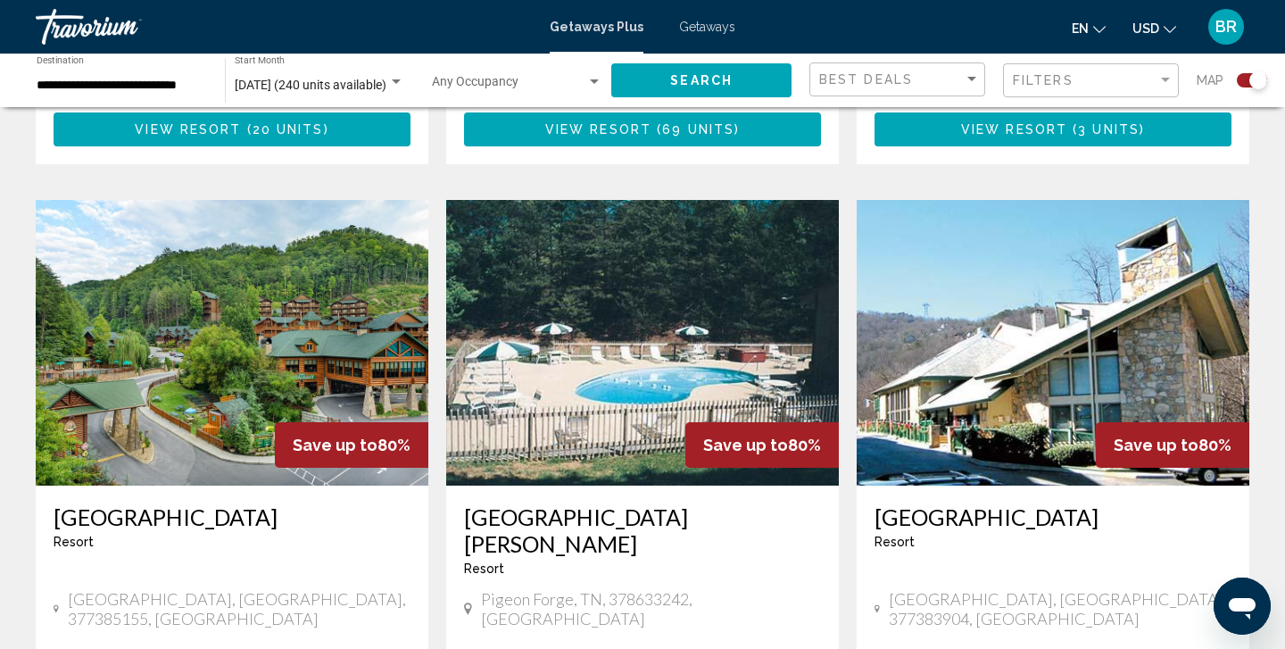
click at [980, 368] on img "Main content" at bounding box center [1052, 342] width 393 height 285
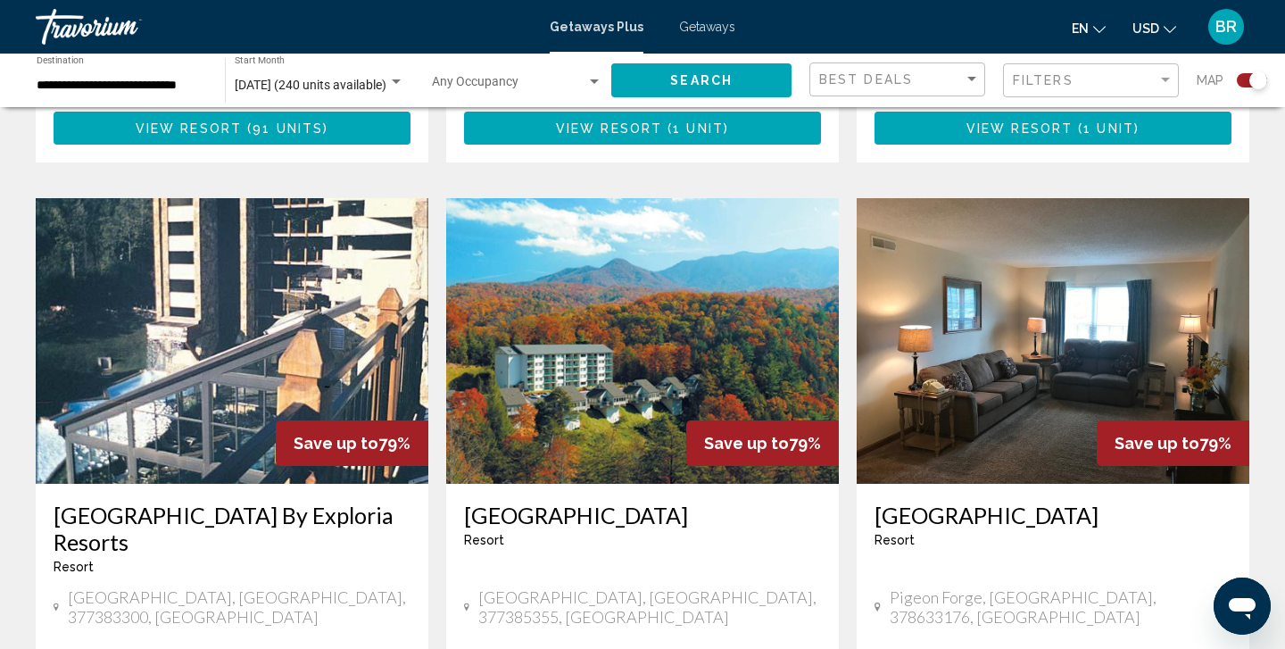
scroll to position [2483, 0]
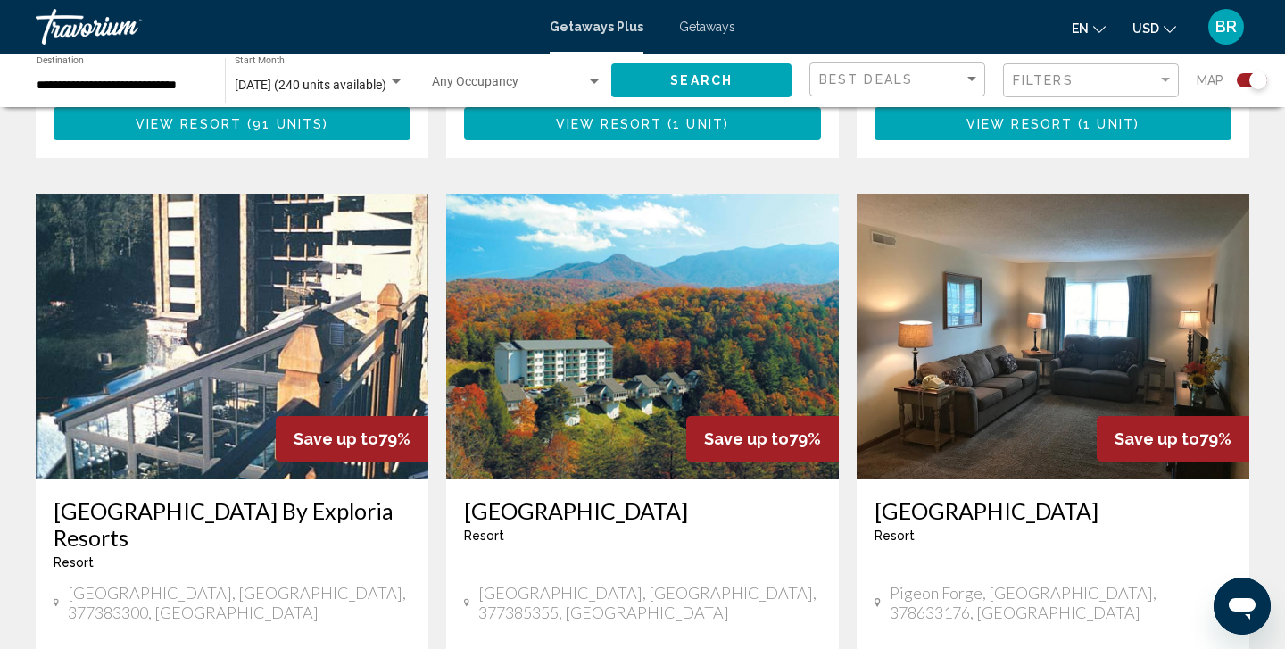
click at [211, 311] on img "Main content" at bounding box center [232, 336] width 393 height 285
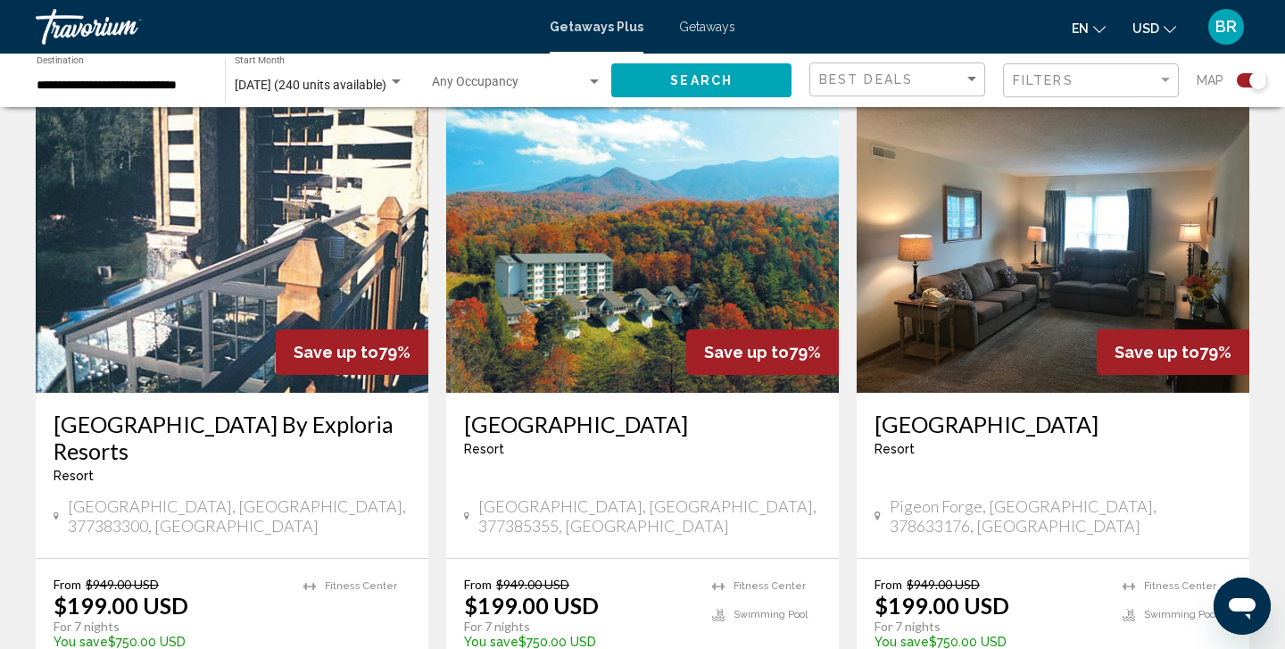
scroll to position [2568, 0]
click at [616, 242] on img "Main content" at bounding box center [642, 250] width 393 height 285
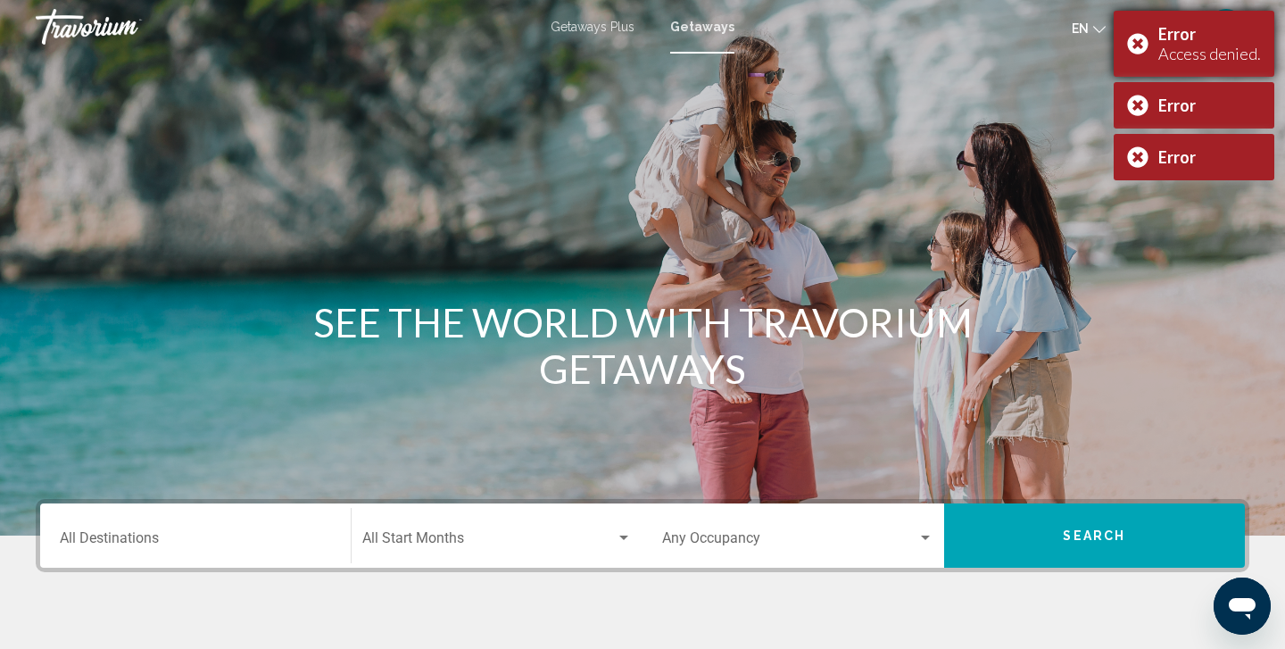
click at [1143, 42] on div "Error Access denied." at bounding box center [1193, 44] width 161 height 66
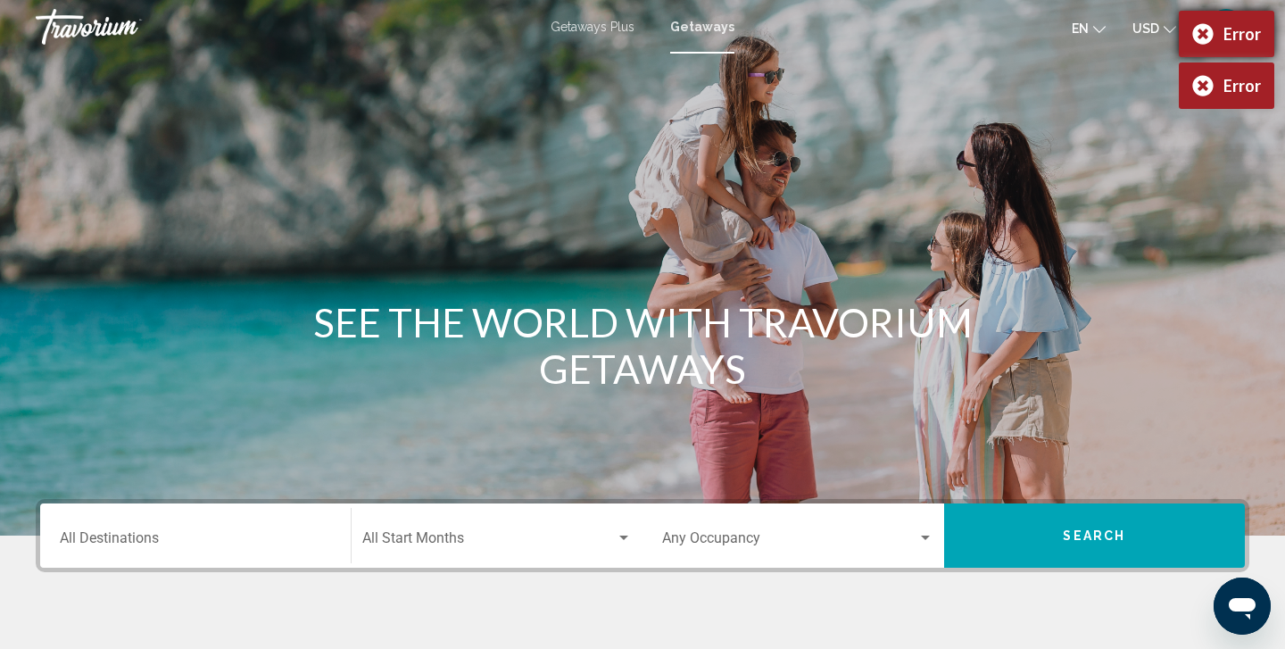
click at [1206, 30] on div "Error" at bounding box center [1226, 34] width 95 height 46
drag, startPoint x: 1203, startPoint y: 25, endPoint x: 1203, endPoint y: 44, distance: 18.7
click at [1203, 28] on div "Error" at bounding box center [1226, 34] width 95 height 46
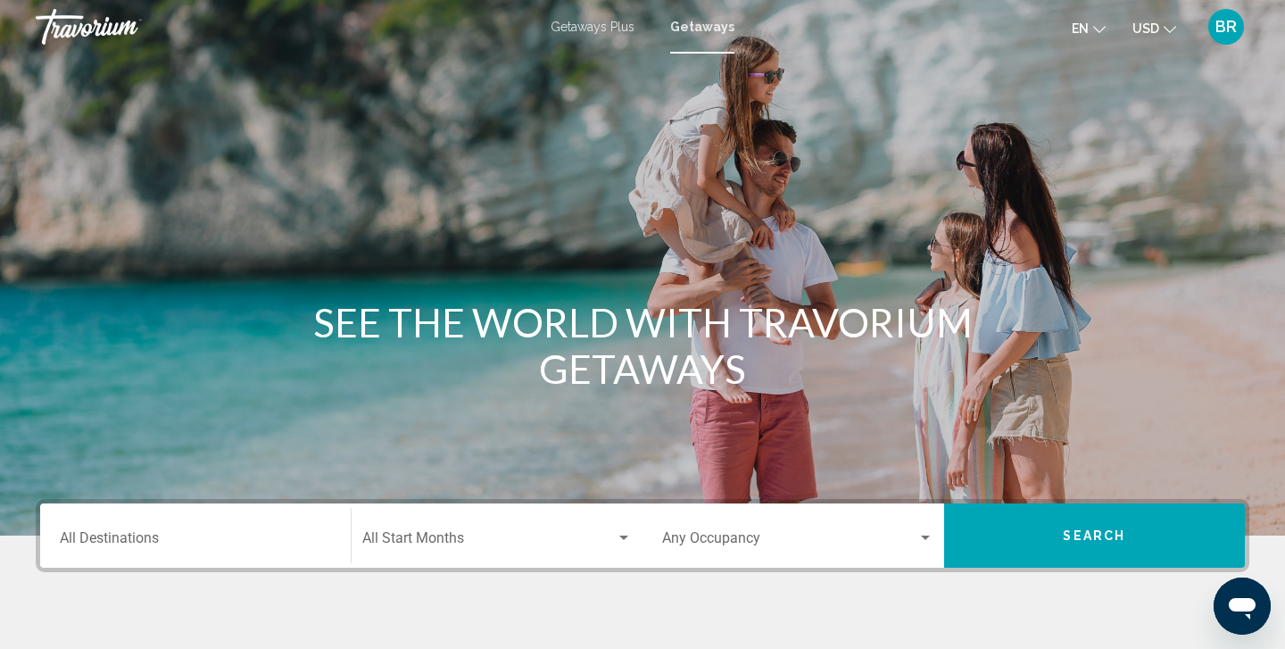
click at [1203, 34] on div "BR" at bounding box center [1226, 26] width 46 height 37
click at [128, 554] on div "Destination All Destinations" at bounding box center [195, 536] width 271 height 56
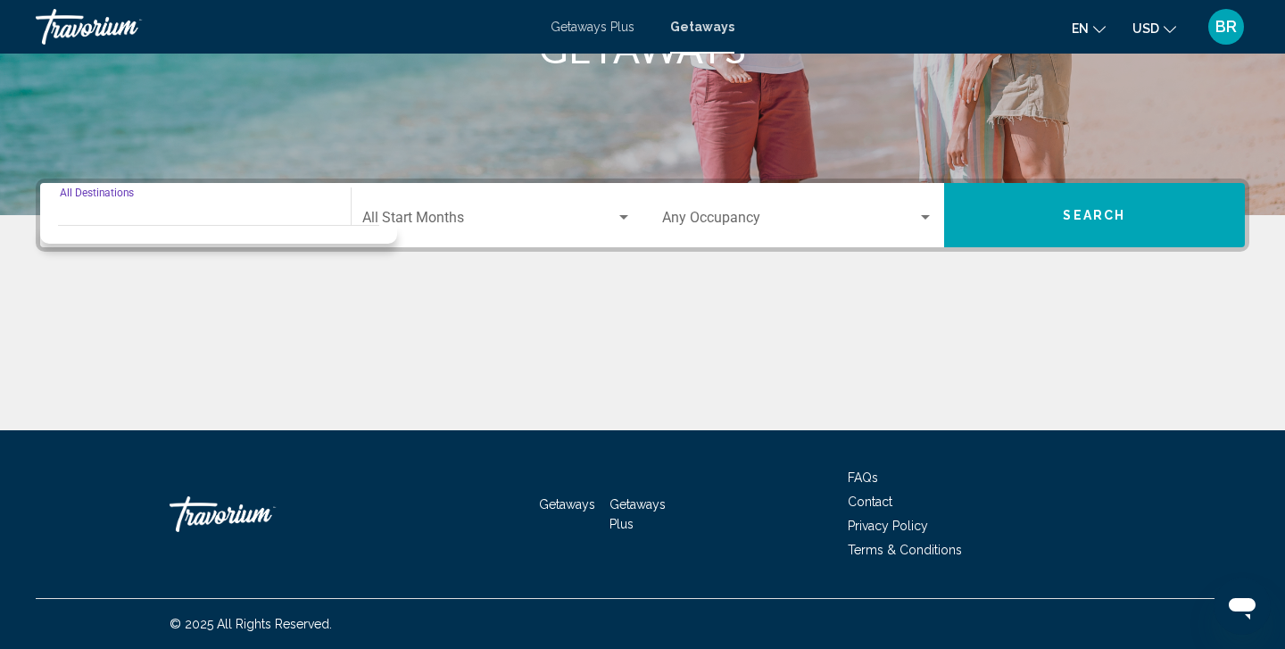
scroll to position [320, 0]
click at [74, 214] on input "Destination All Destinations" at bounding box center [195, 221] width 271 height 16
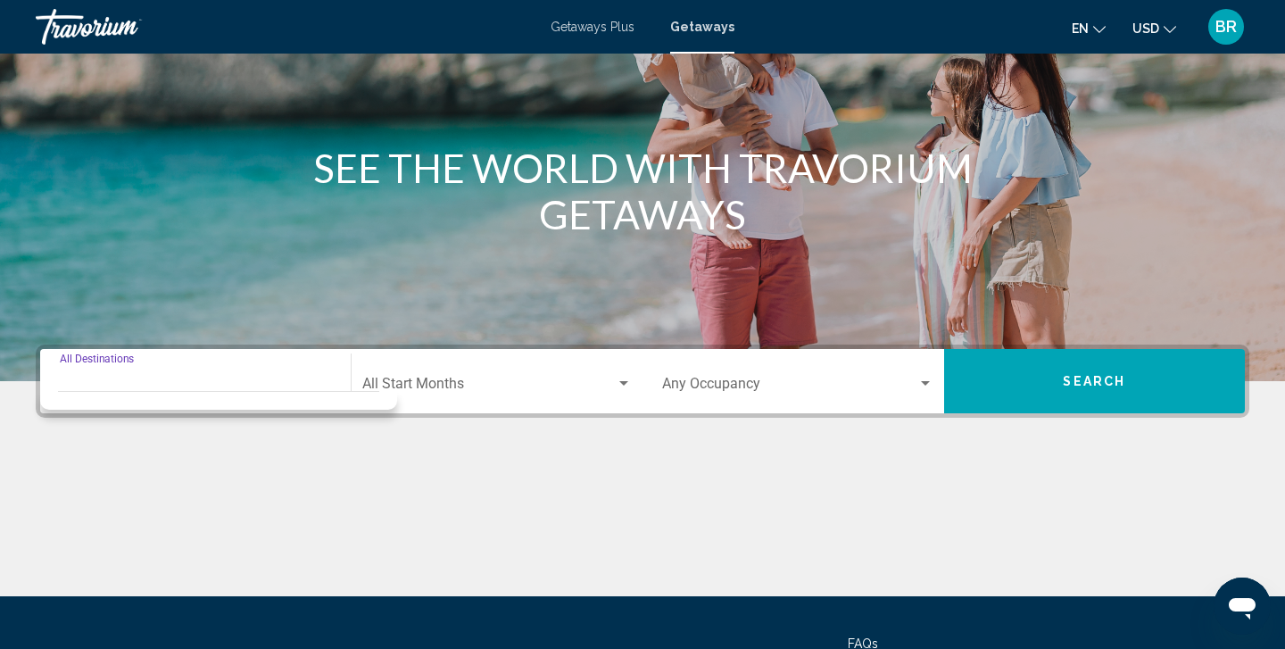
scroll to position [155, 0]
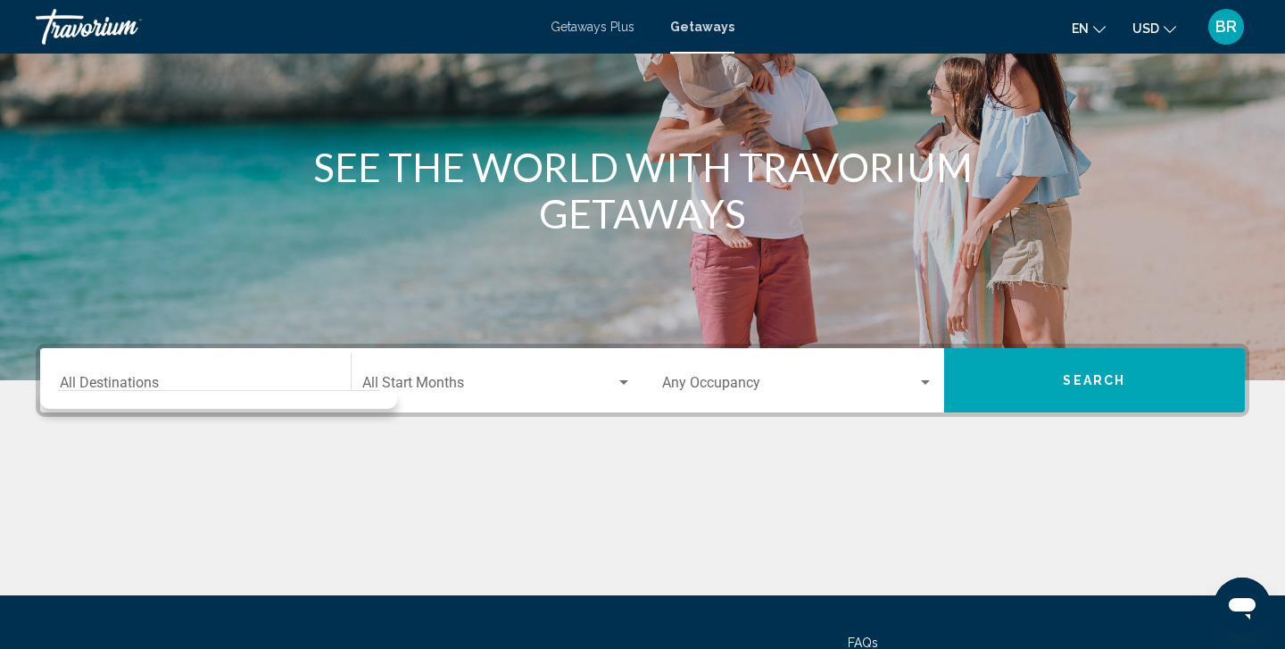
click at [100, 359] on div "Destination All Destinations" at bounding box center [195, 380] width 271 height 56
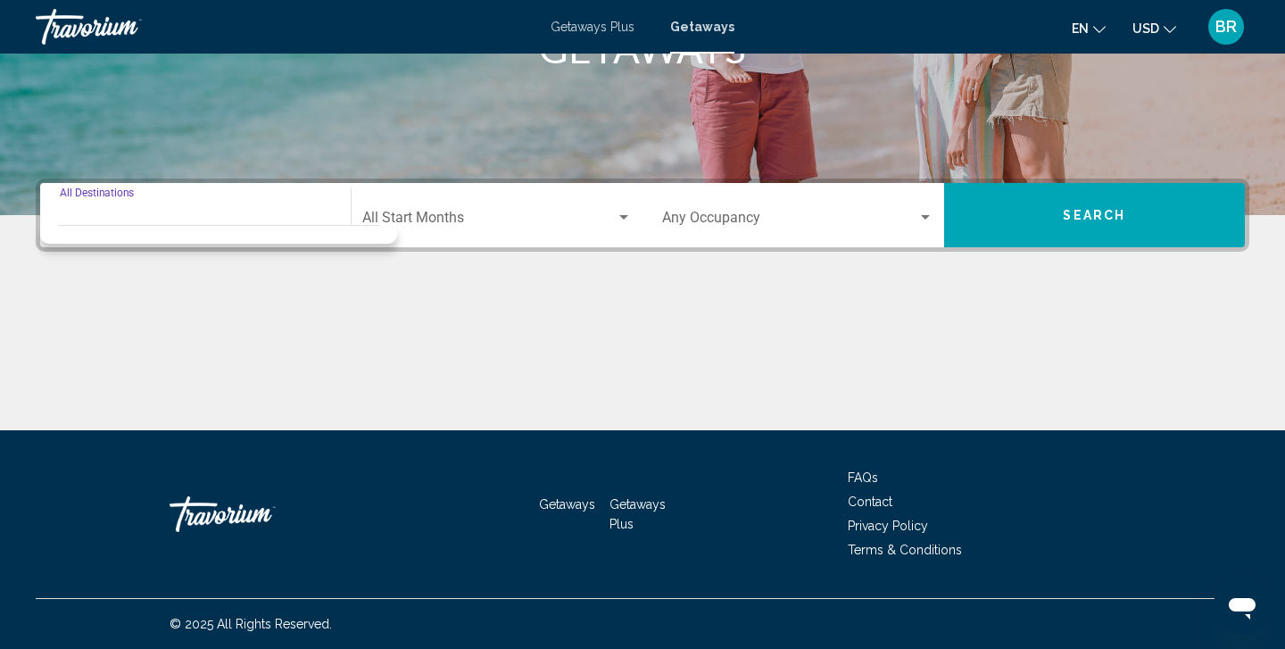
click at [103, 194] on div "Destination All Destinations" at bounding box center [195, 215] width 271 height 56
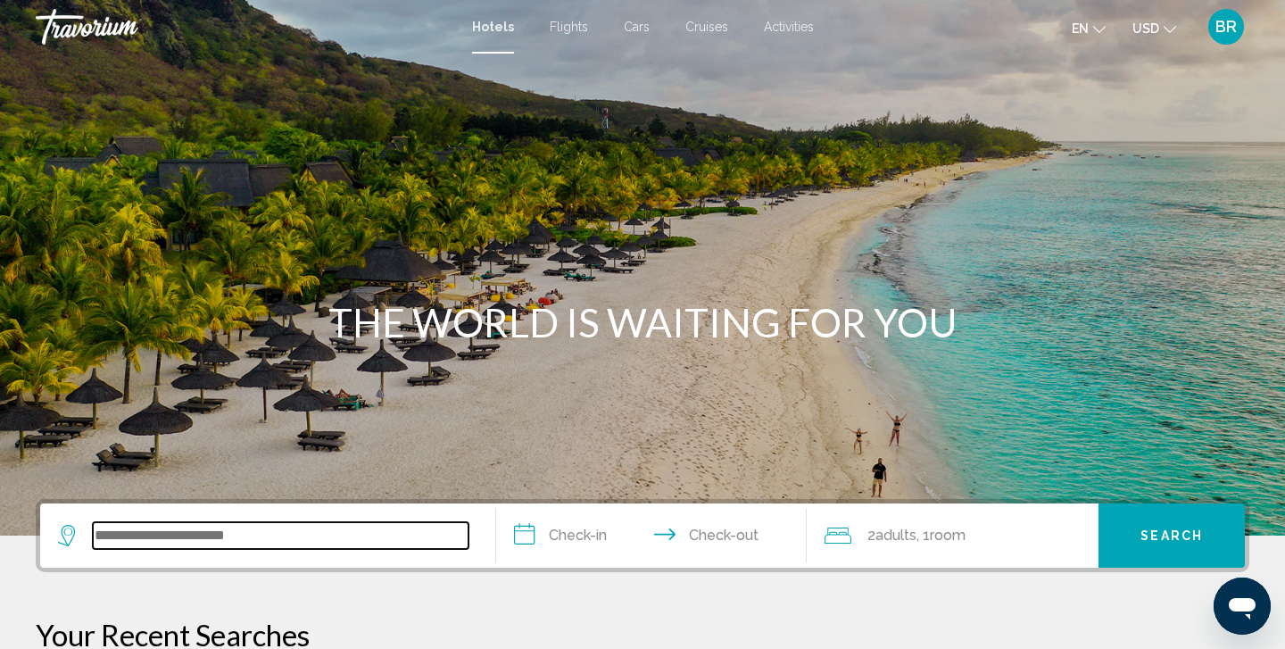
click at [103, 533] on input "Search widget" at bounding box center [281, 535] width 376 height 27
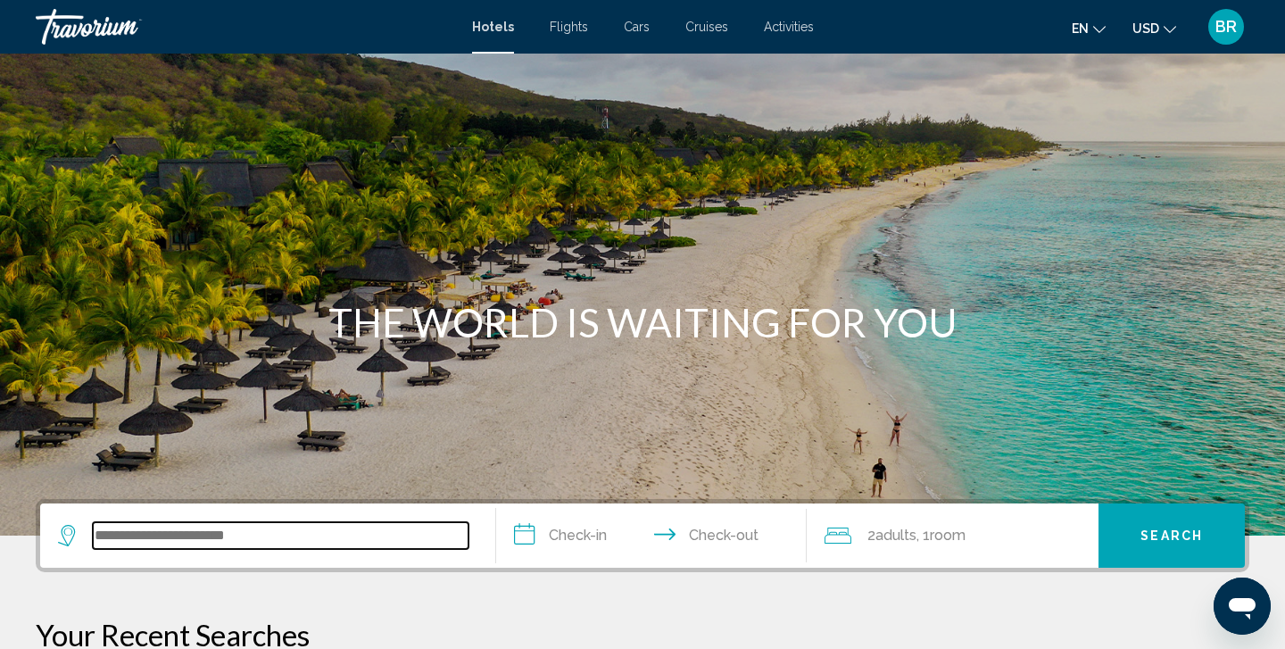
scroll to position [441, 0]
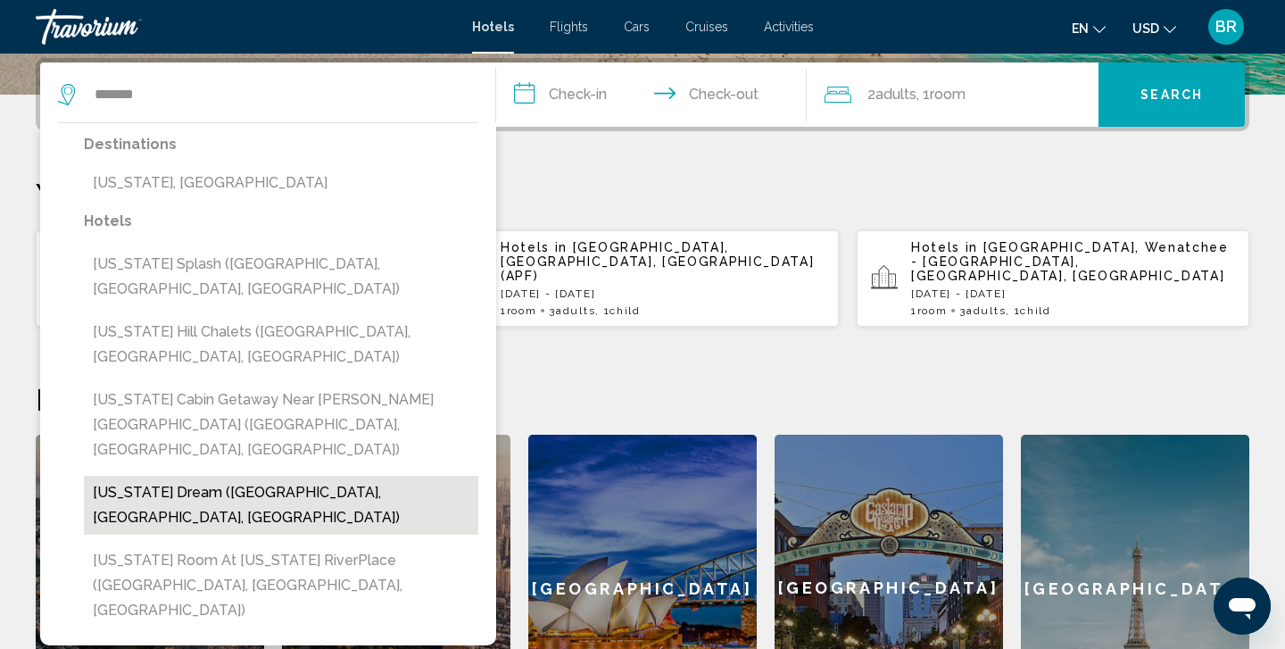
click at [237, 476] on button "Tennessee Dream (Gatlinburg, TN, US)" at bounding box center [281, 505] width 394 height 59
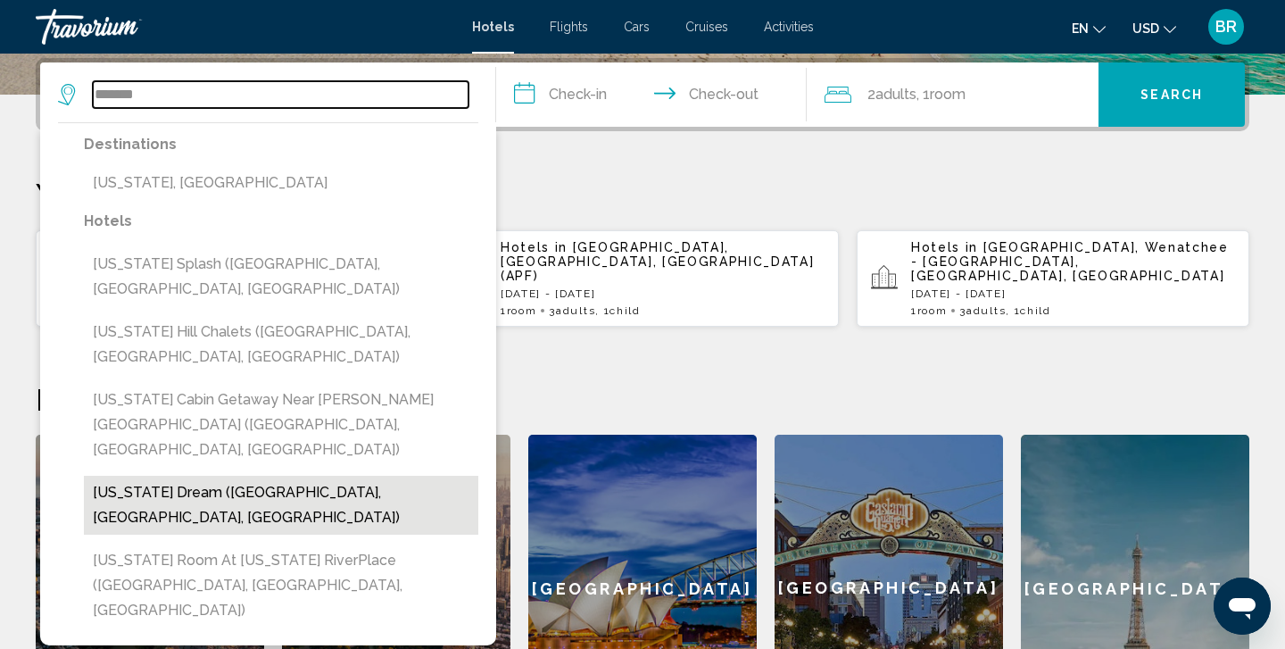
type input "**********"
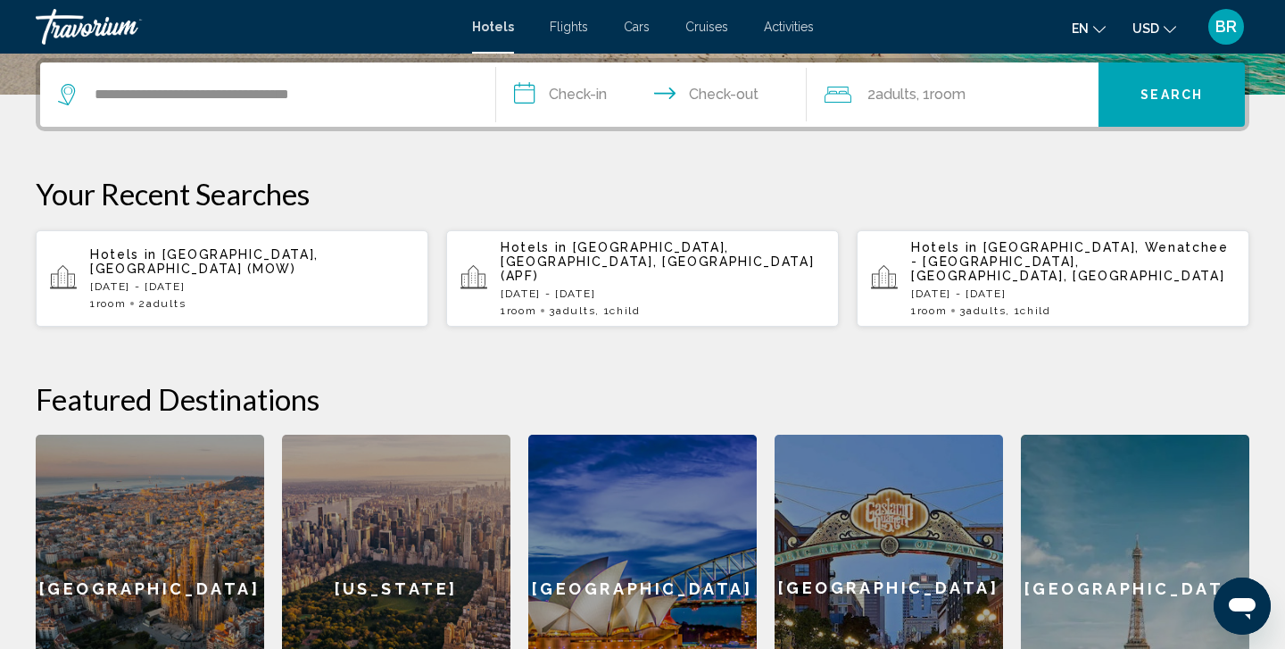
drag, startPoint x: 565, startPoint y: 97, endPoint x: 577, endPoint y: 94, distance: 13.0
click at [577, 94] on input "**********" at bounding box center [655, 97] width 318 height 70
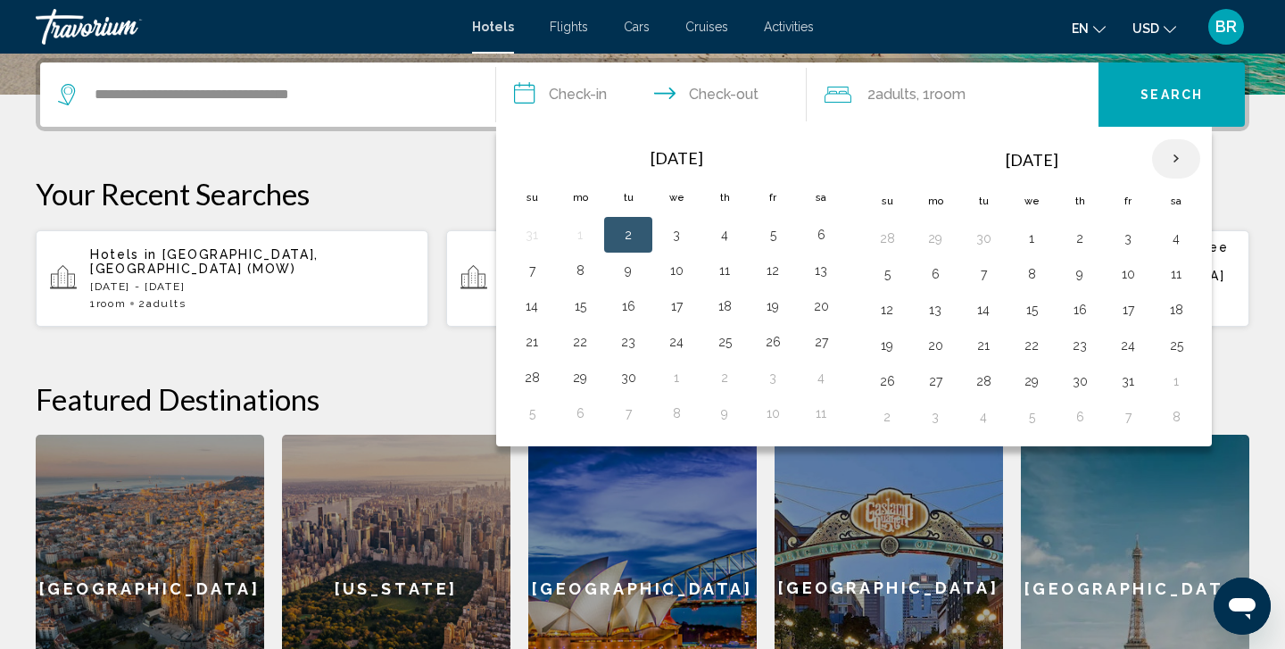
click at [1179, 161] on th "Next month" at bounding box center [1176, 158] width 48 height 39
click at [1187, 162] on th "Next month" at bounding box center [1176, 158] width 48 height 39
click at [1182, 348] on button "27" at bounding box center [1176, 345] width 29 height 25
click at [744, 94] on input "**********" at bounding box center [655, 97] width 318 height 70
click at [757, 94] on input "**********" at bounding box center [655, 97] width 318 height 70
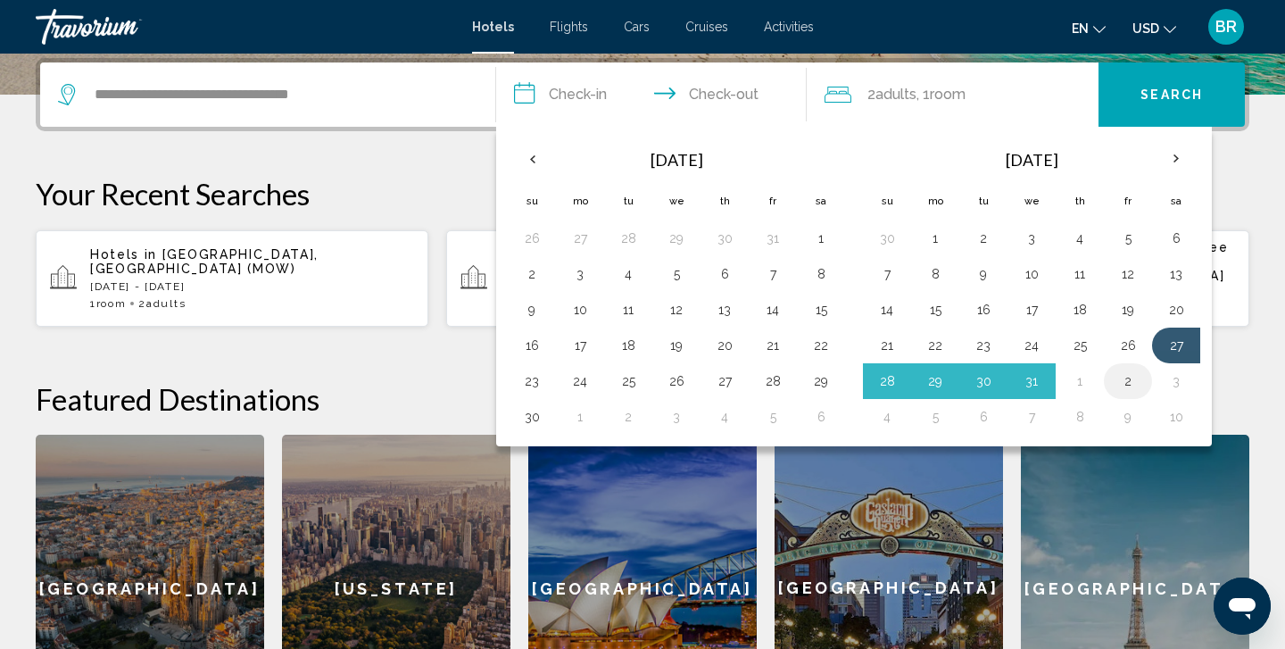
click at [1133, 389] on button "2" at bounding box center [1127, 380] width 29 height 25
type input "**********"
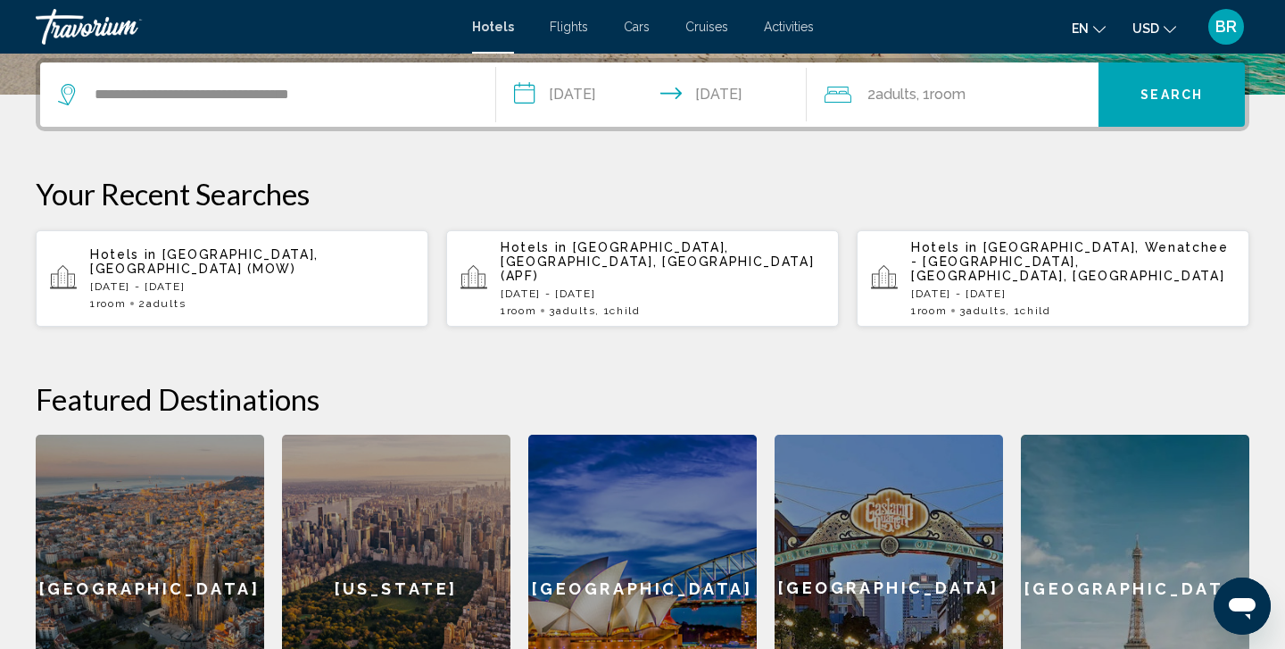
click at [888, 92] on span "Adults" at bounding box center [895, 94] width 41 height 17
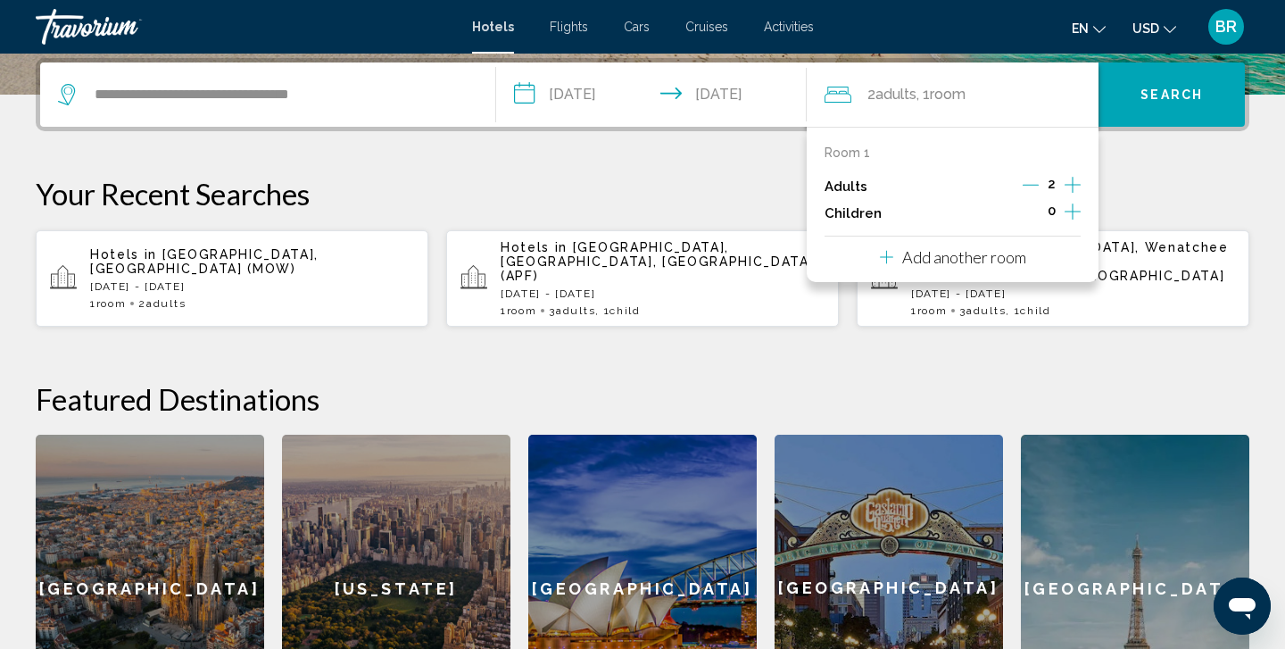
click at [1071, 182] on icon "Increment adults" at bounding box center [1072, 184] width 16 height 21
click at [1071, 219] on icon "Increment children" at bounding box center [1072, 211] width 16 height 21
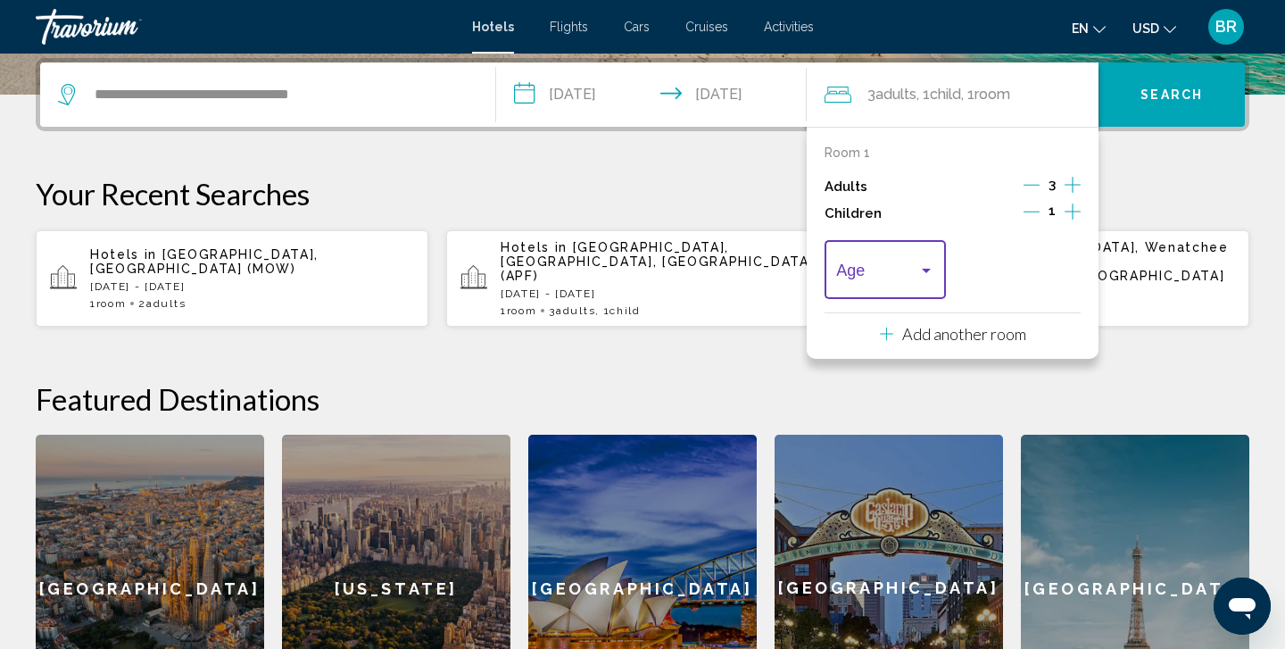
click at [930, 277] on div "Travelers: 3 adults, 1 child" at bounding box center [926, 270] width 16 height 14
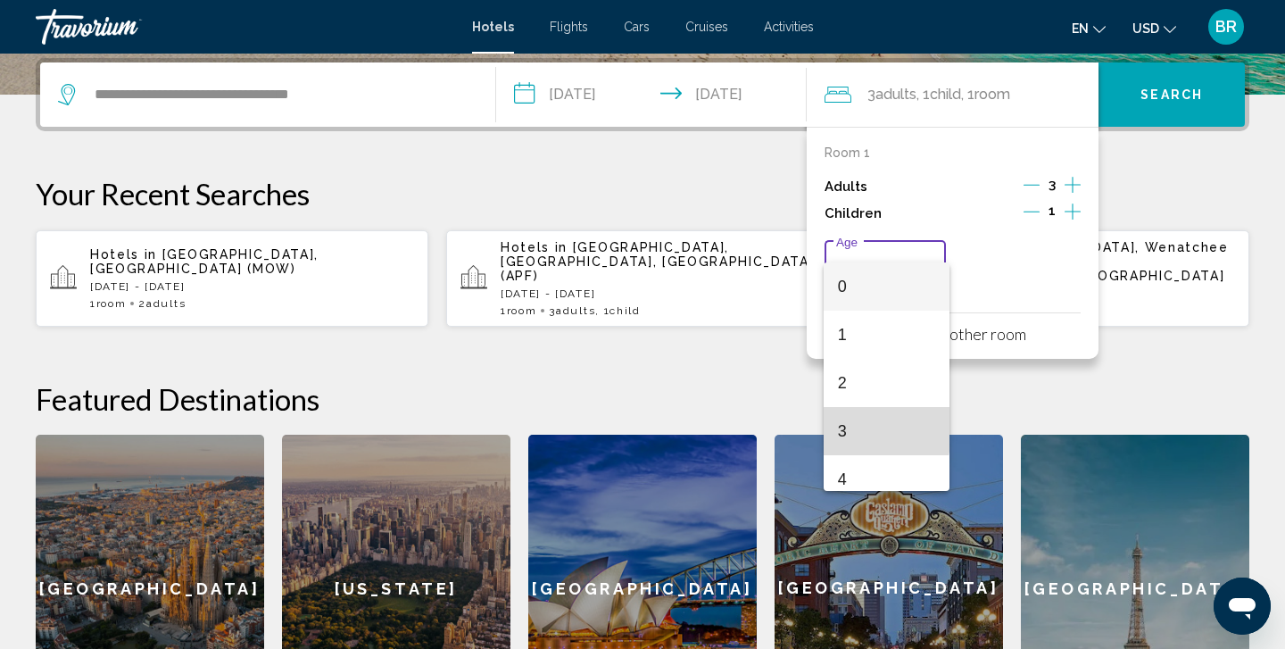
click at [848, 428] on span "3" at bounding box center [886, 431] width 97 height 48
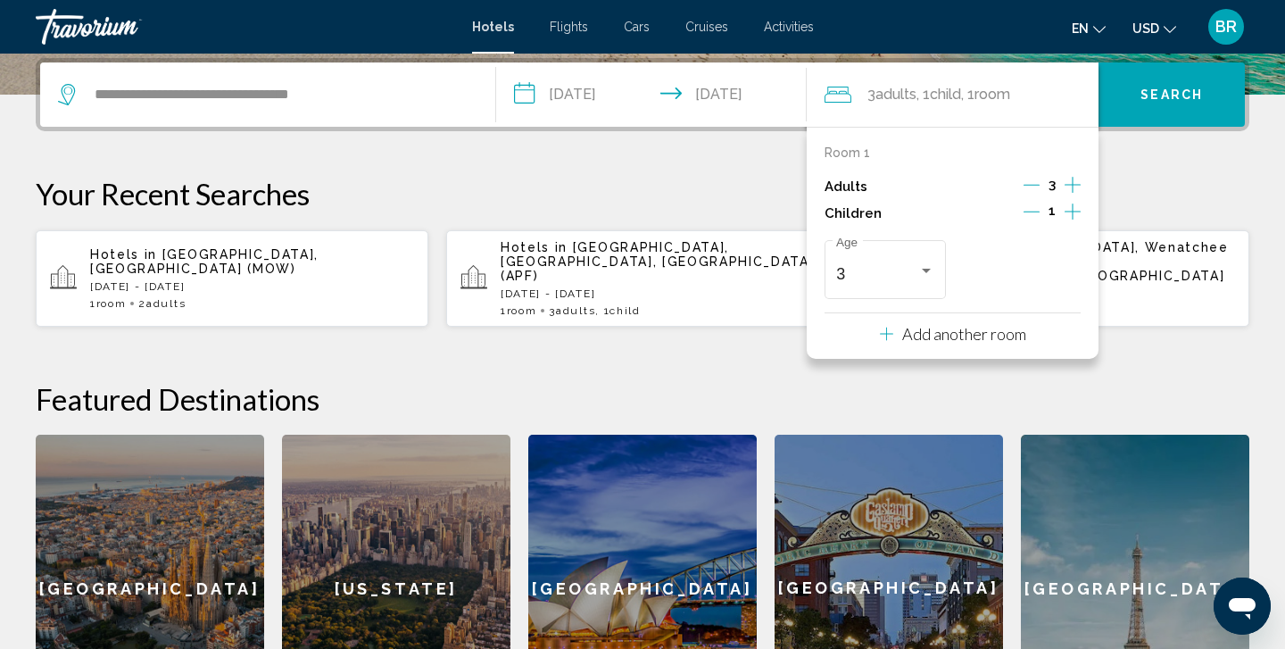
click at [1149, 177] on p "Your Recent Searches" at bounding box center [642, 194] width 1213 height 36
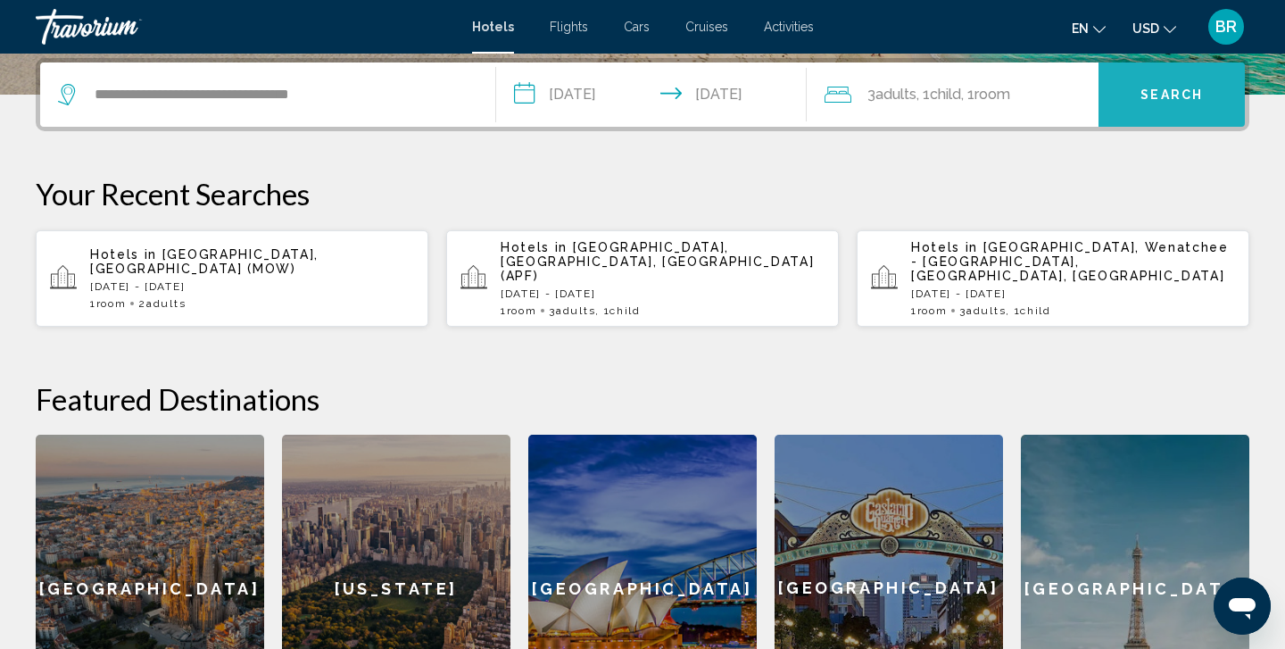
click at [1172, 94] on span "Search" at bounding box center [1171, 95] width 62 height 14
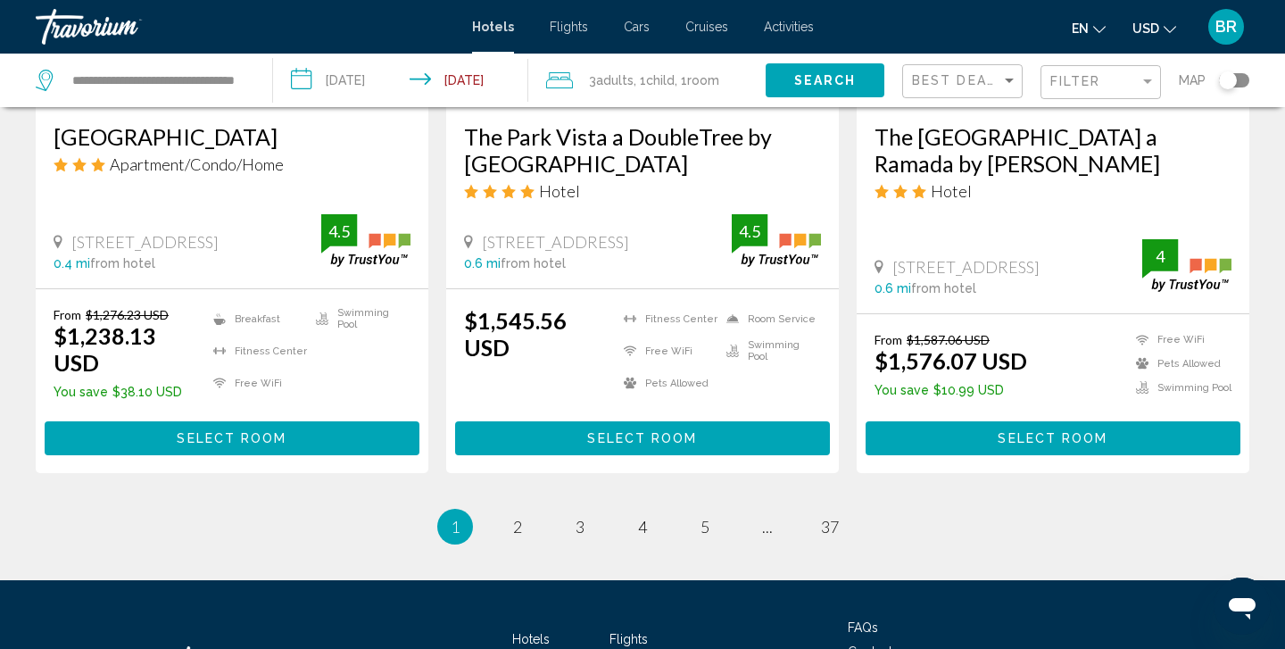
scroll to position [2403, 0]
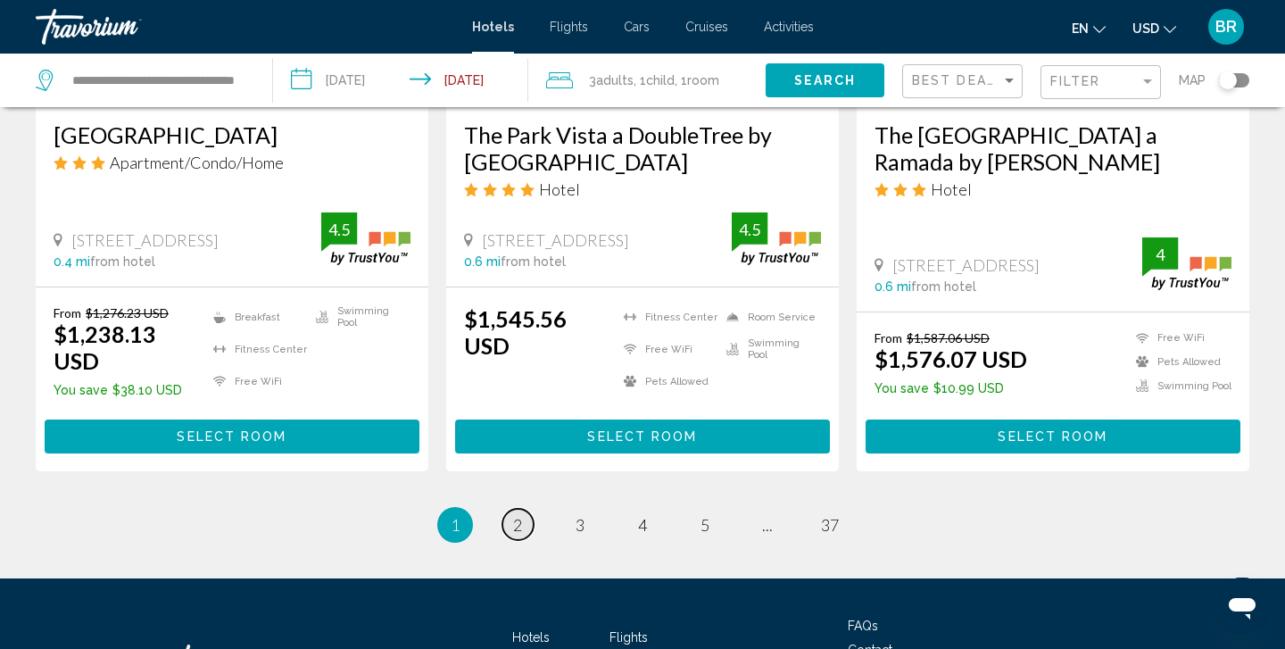
click at [523, 509] on link "page 2" at bounding box center [517, 524] width 31 height 31
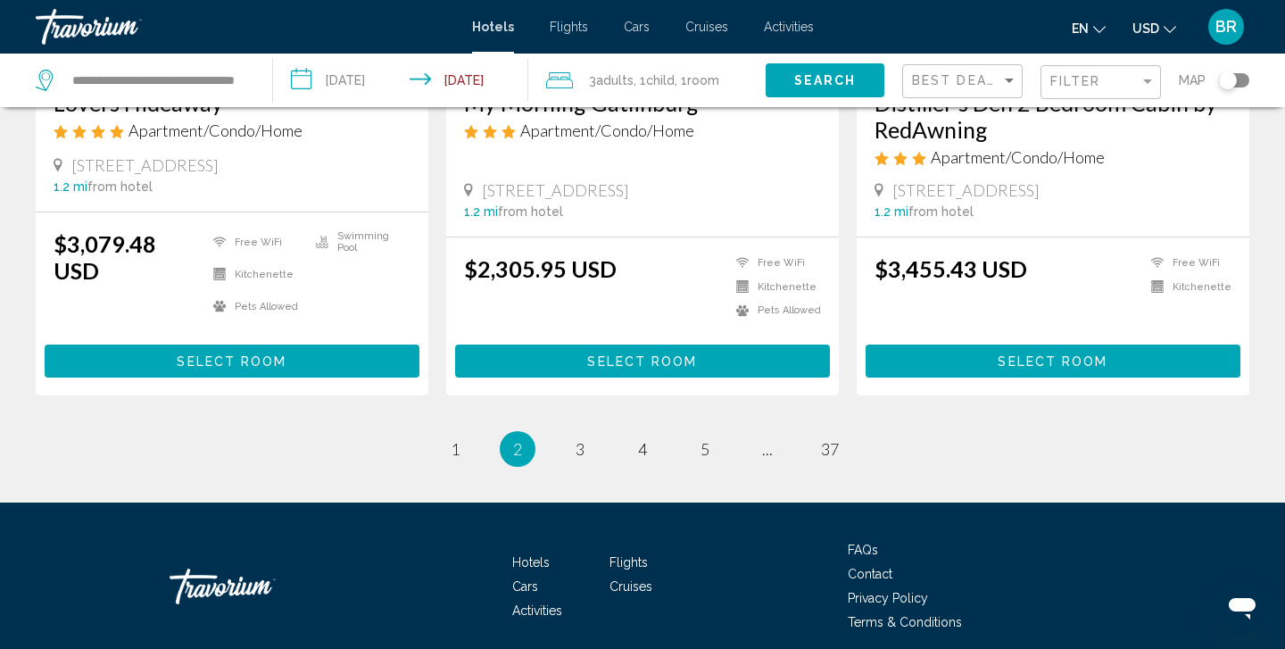
scroll to position [2442, 0]
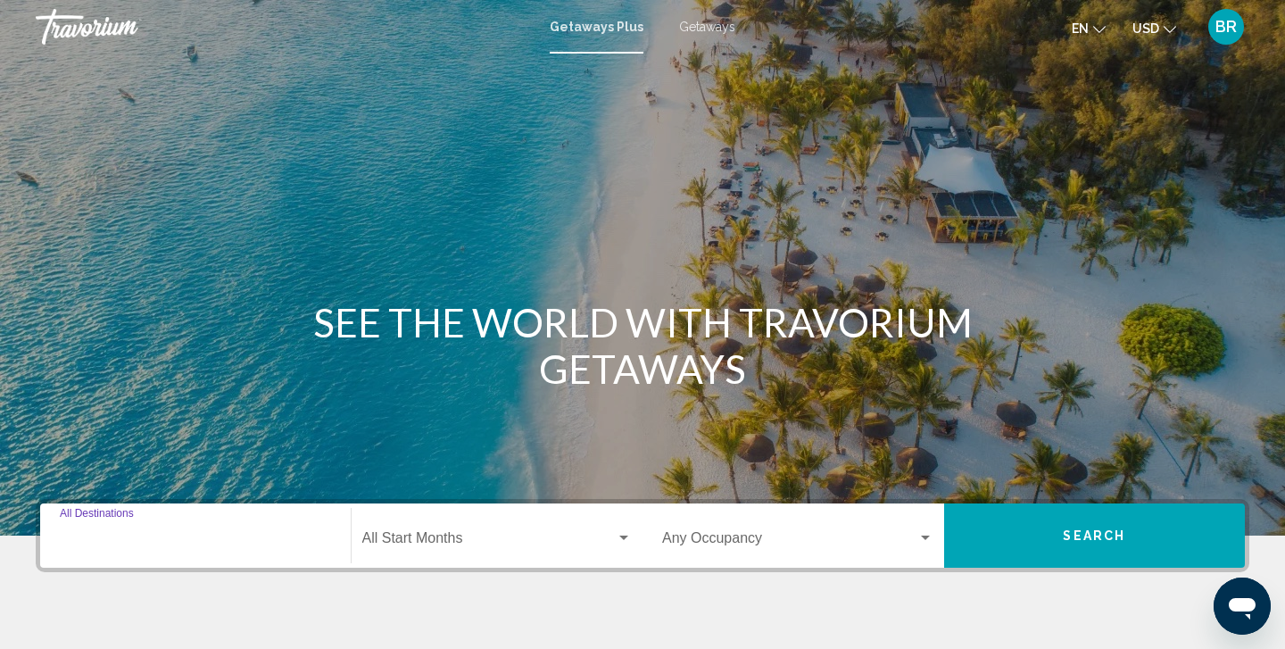
click at [71, 536] on input "Destination All Destinations" at bounding box center [195, 541] width 271 height 16
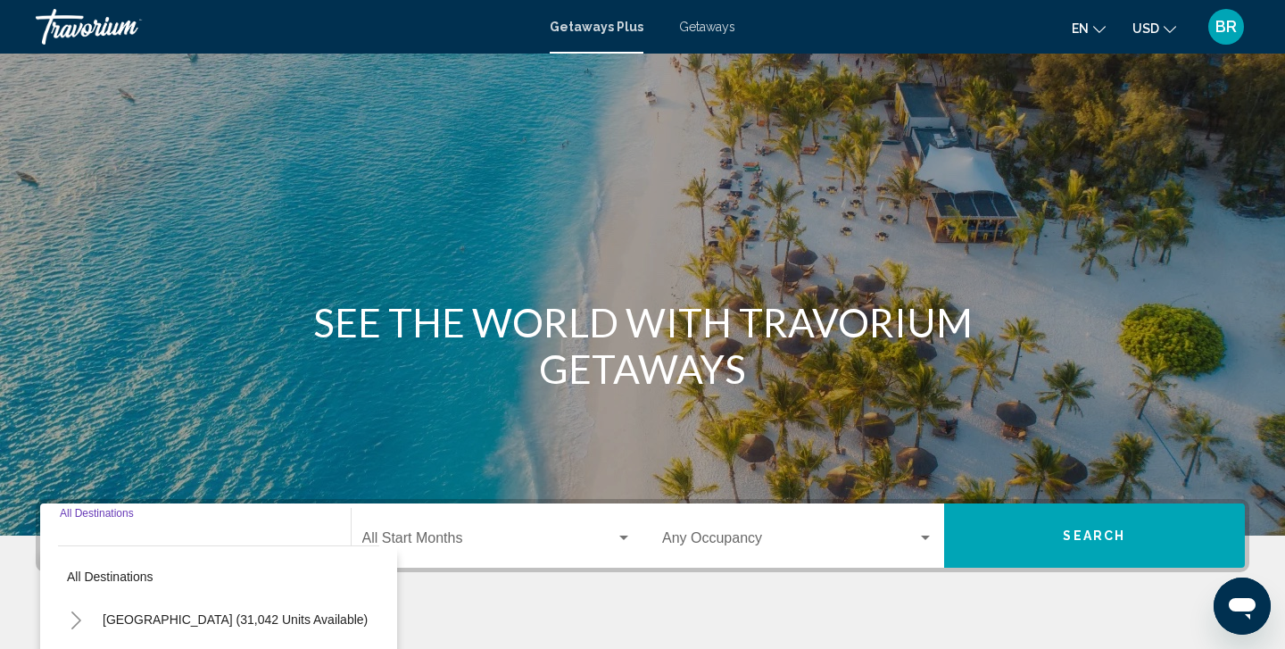
scroll to position [320, 0]
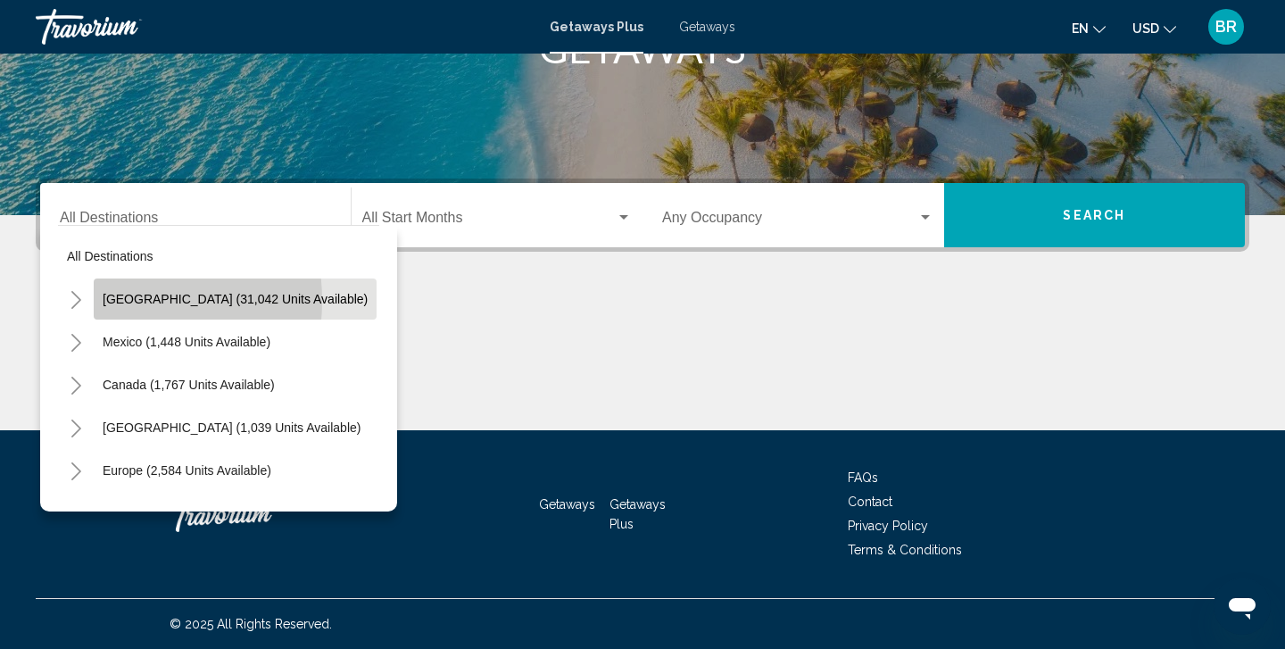
click at [101, 301] on button "[GEOGRAPHIC_DATA] (31,042 units available)" at bounding box center [235, 298] width 283 height 41
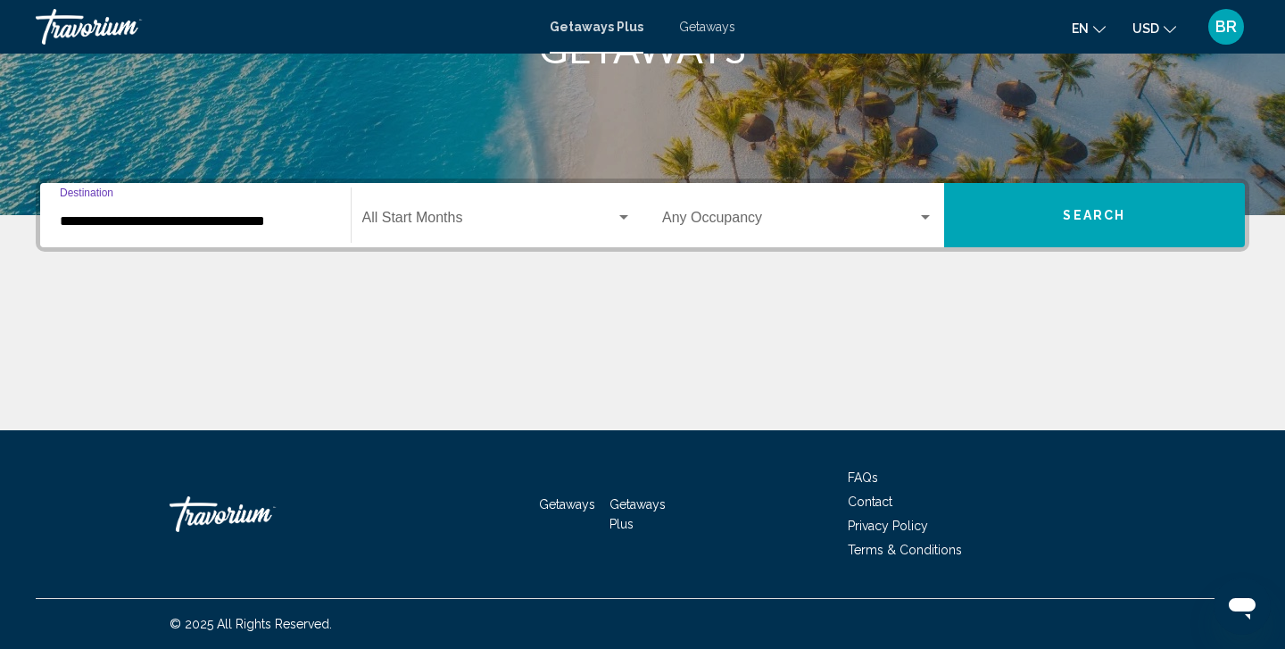
click at [106, 223] on input "**********" at bounding box center [195, 221] width 271 height 16
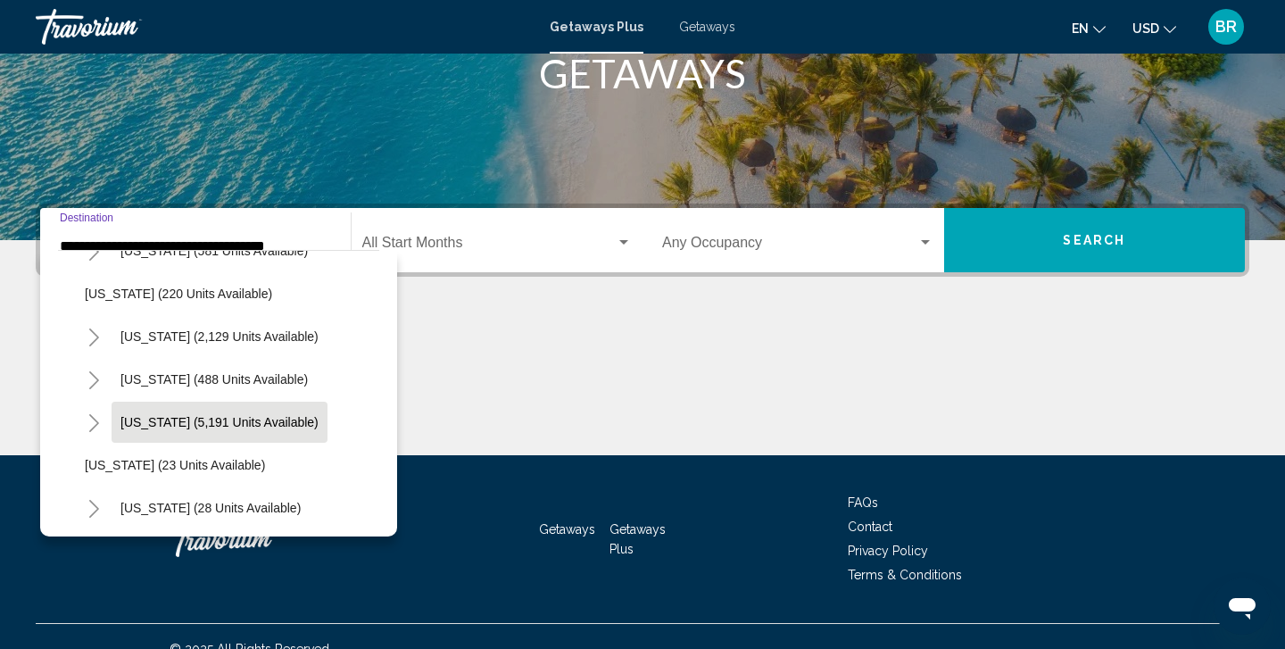
scroll to position [115, 0]
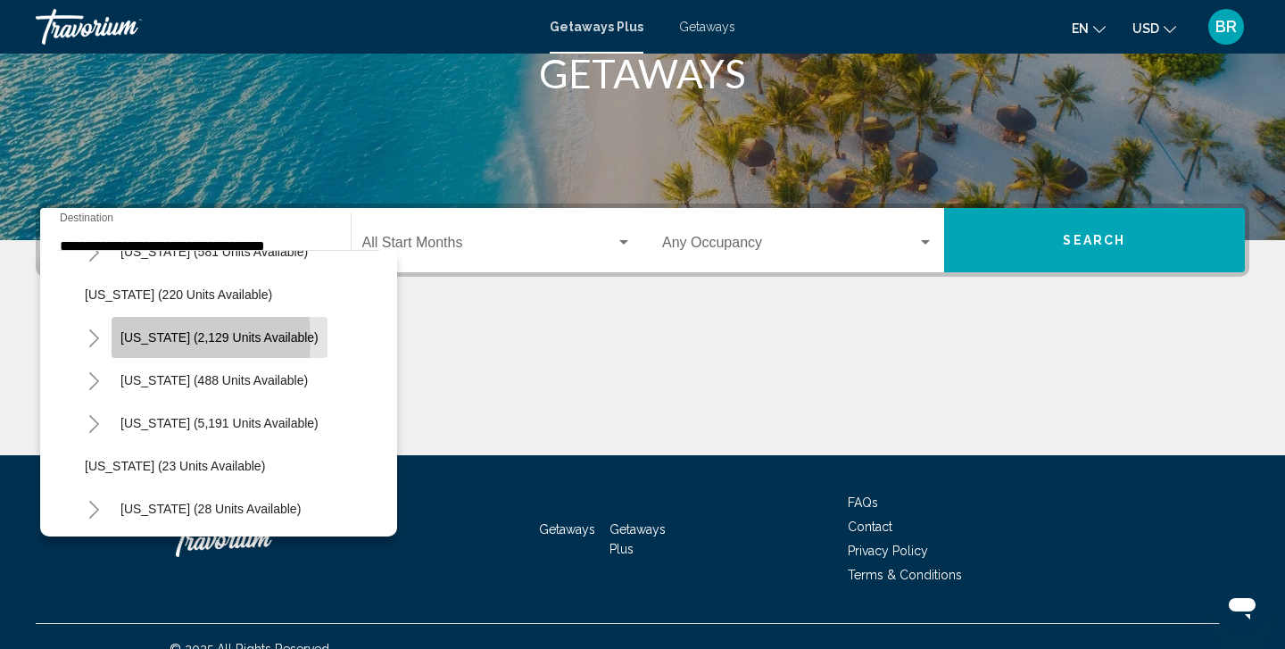
click at [137, 339] on span "[US_STATE] (2,129 units available)" at bounding box center [219, 337] width 198 height 14
type input "**********"
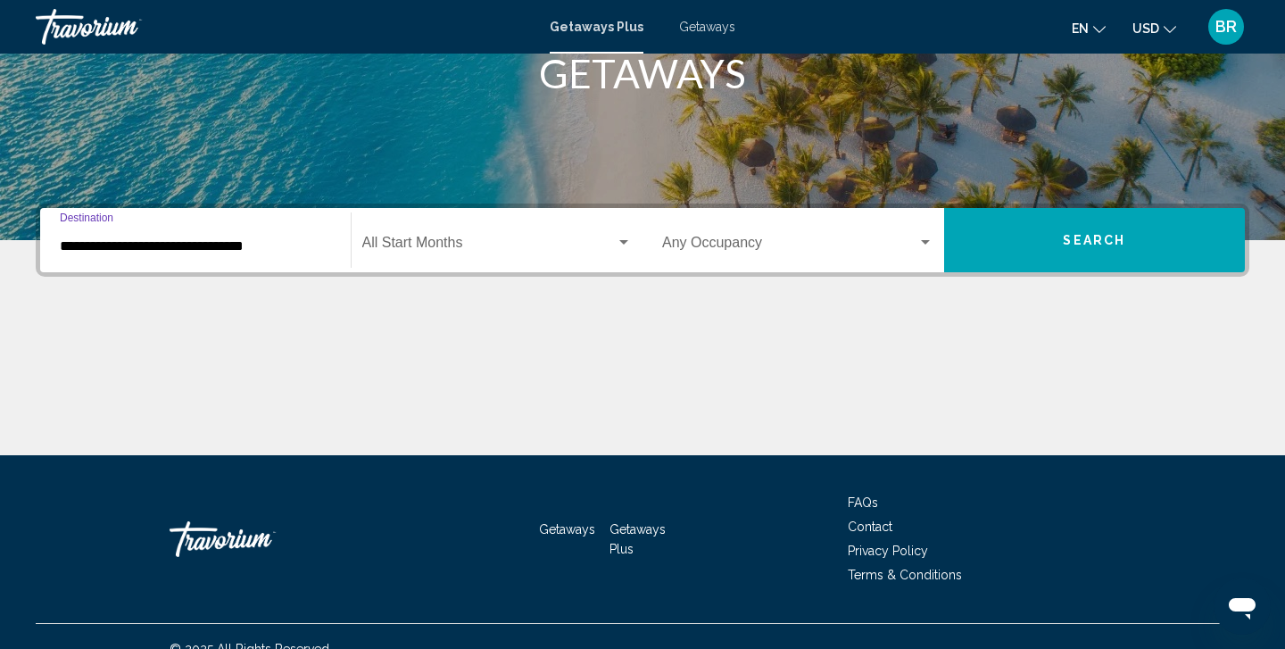
scroll to position [320, 0]
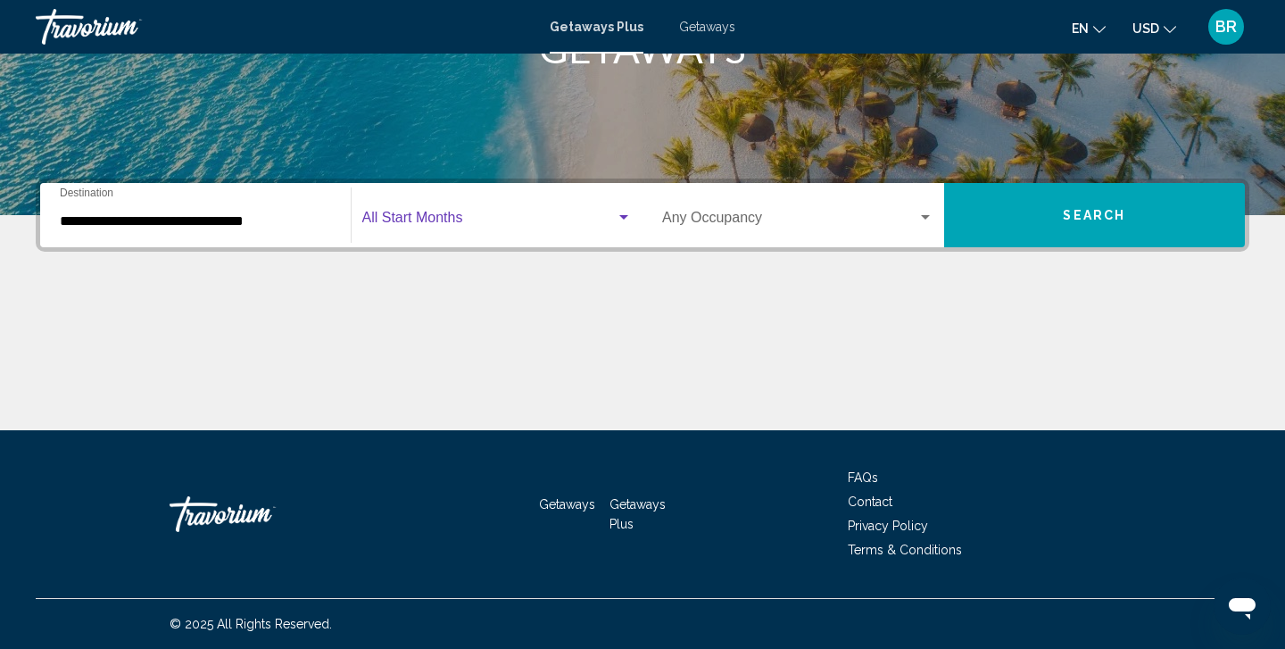
click at [624, 216] on div "Search widget" at bounding box center [623, 217] width 9 height 4
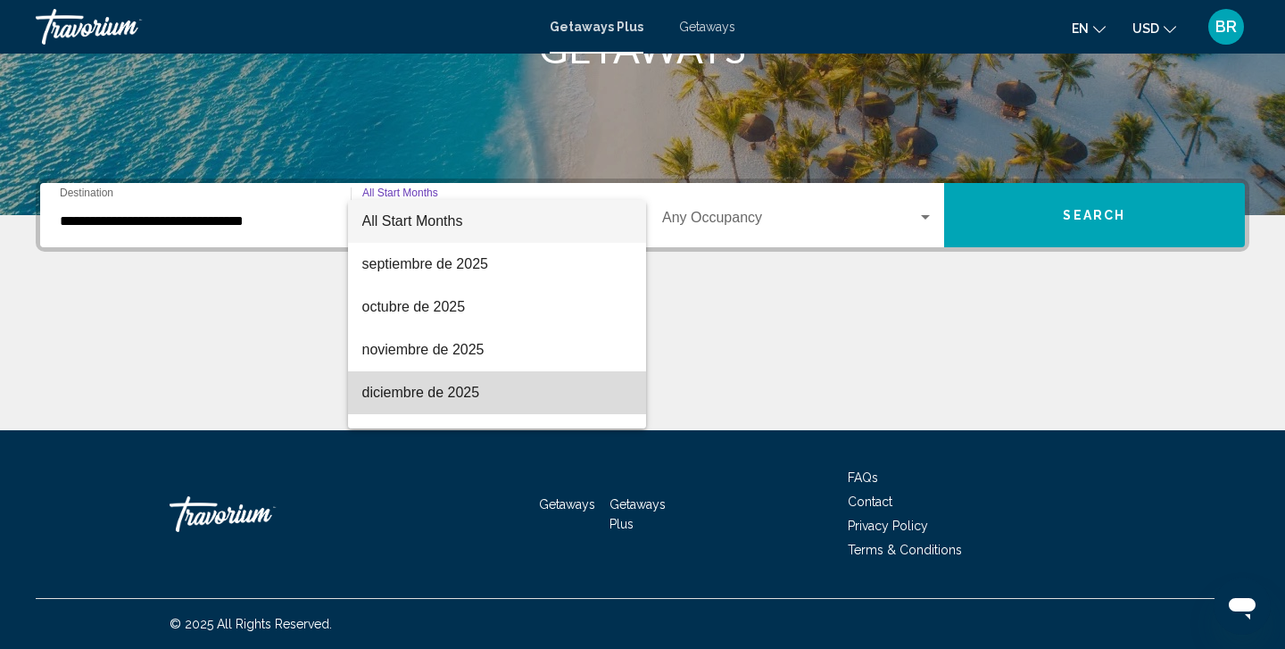
click at [413, 396] on span "diciembre de 2025" at bounding box center [497, 392] width 270 height 43
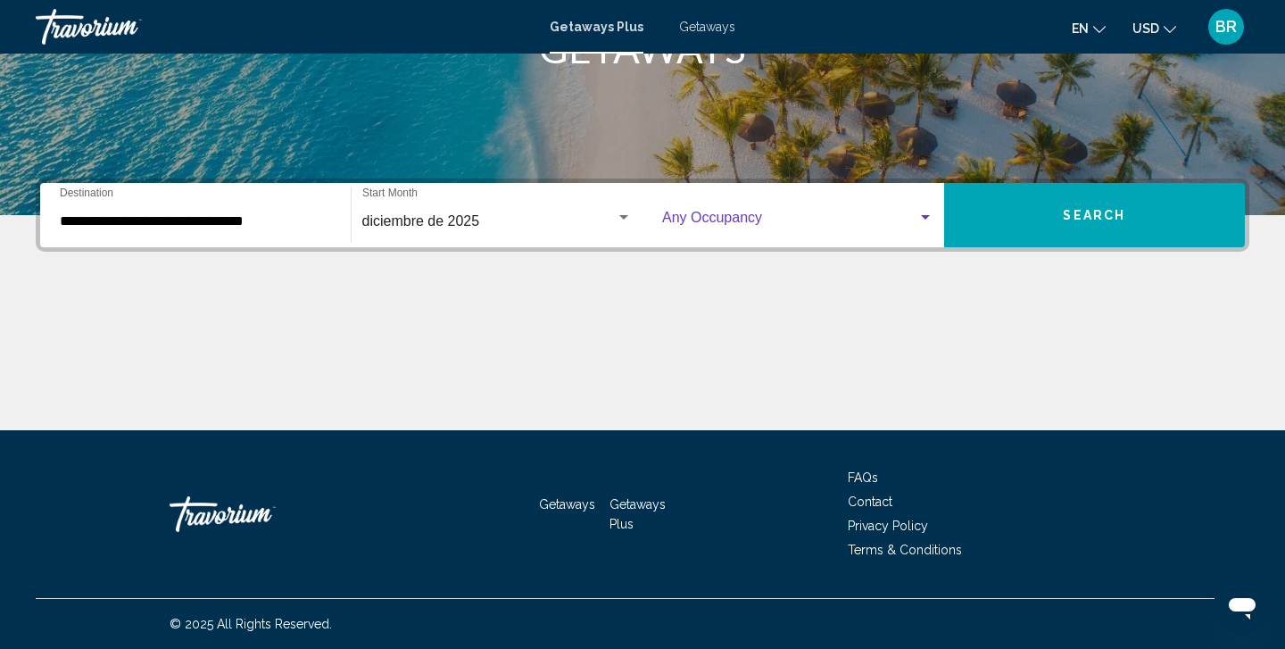
click at [925, 216] on div "Search widget" at bounding box center [925, 217] width 9 height 4
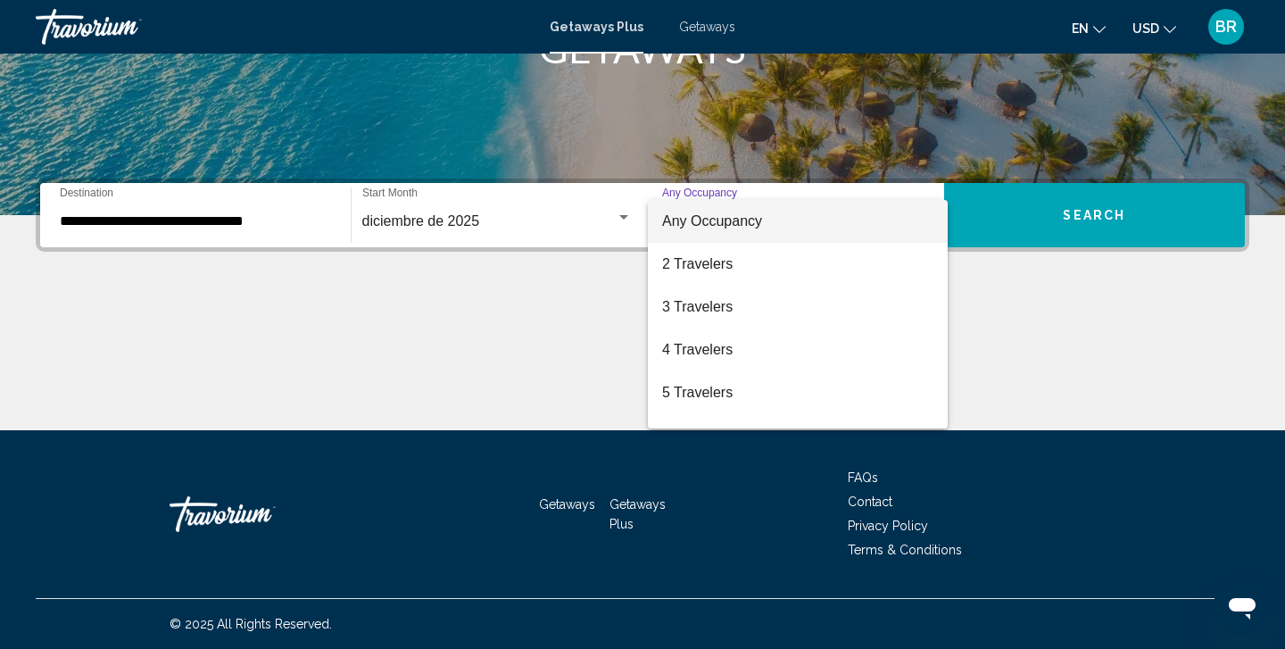
click at [1013, 374] on div at bounding box center [642, 324] width 1285 height 649
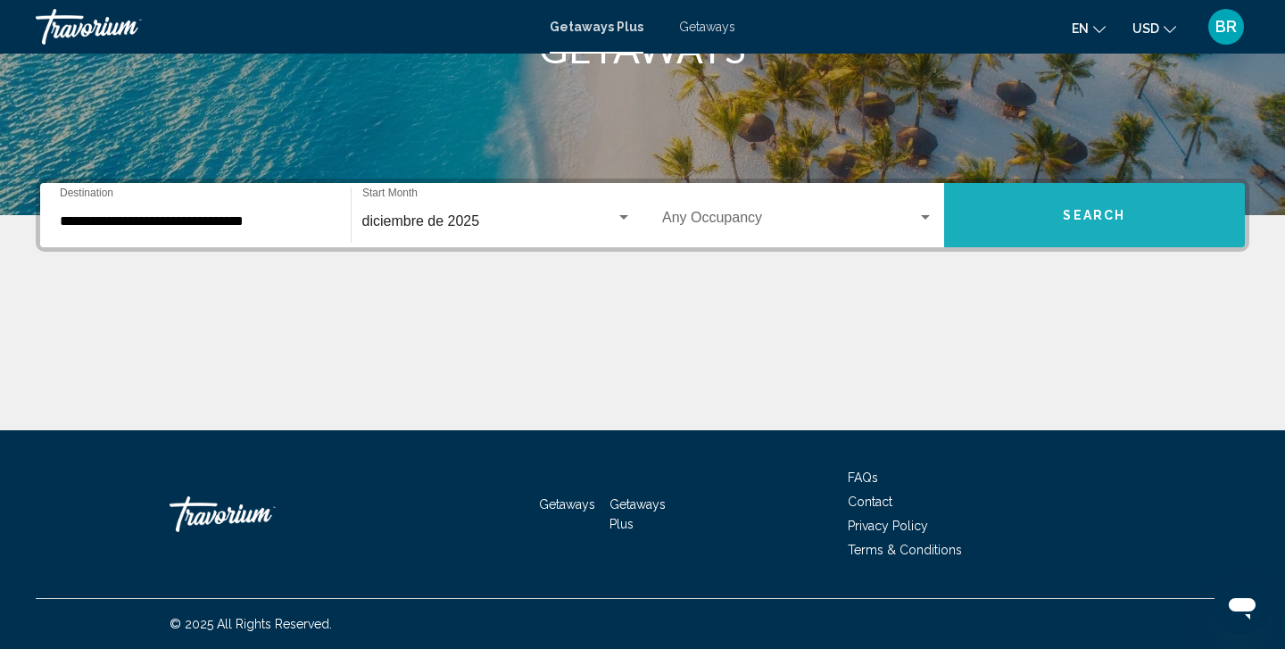
click at [1094, 210] on span "Search" at bounding box center [1094, 216] width 62 height 14
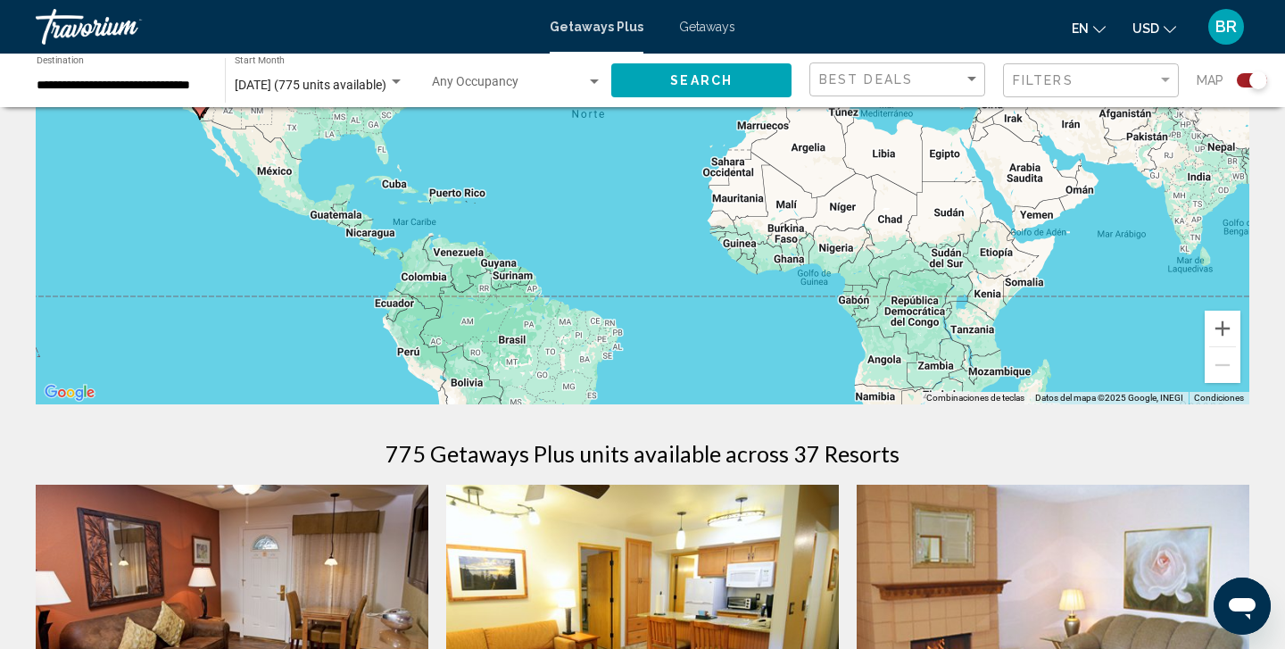
scroll to position [164, 0]
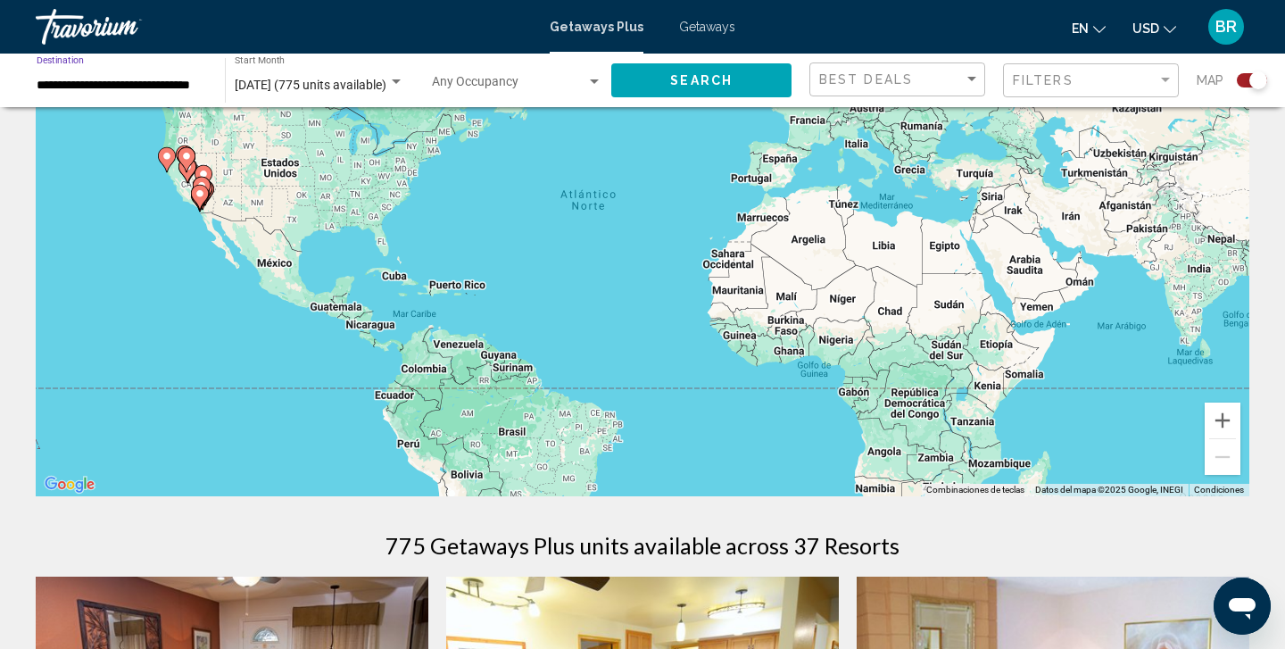
click at [75, 84] on input "**********" at bounding box center [122, 86] width 170 height 14
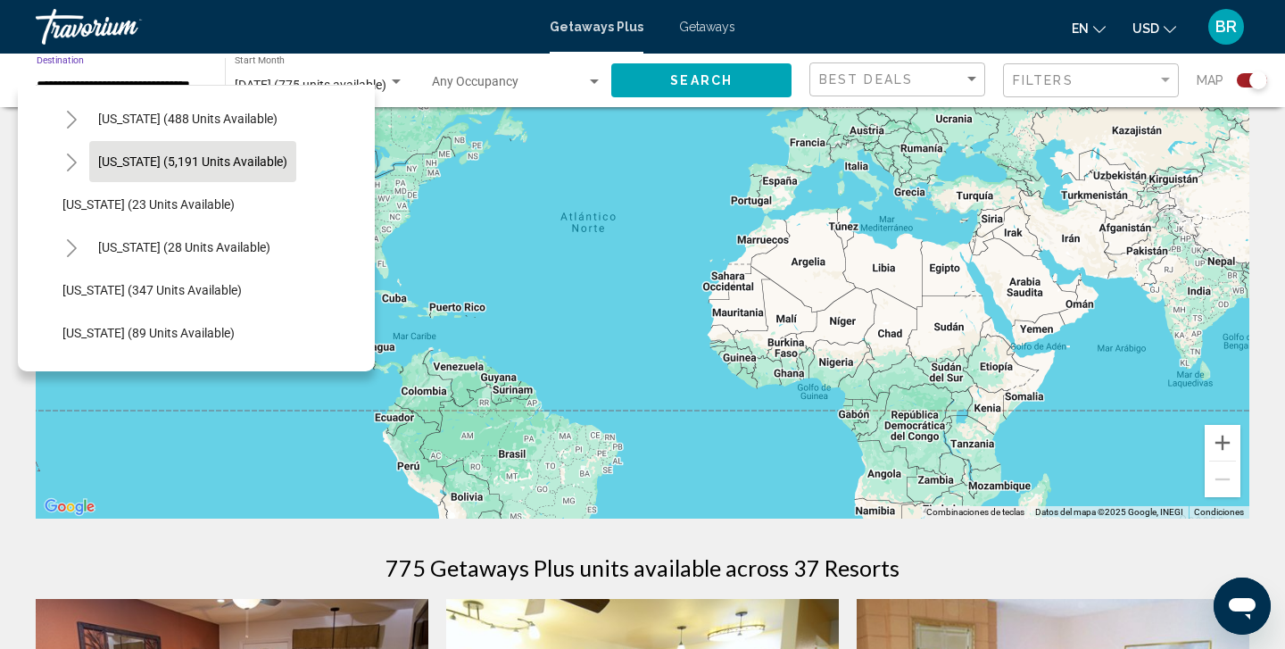
scroll to position [427, 0]
click at [92, 161] on button "[US_STATE] (5,191 units available)" at bounding box center [192, 159] width 207 height 41
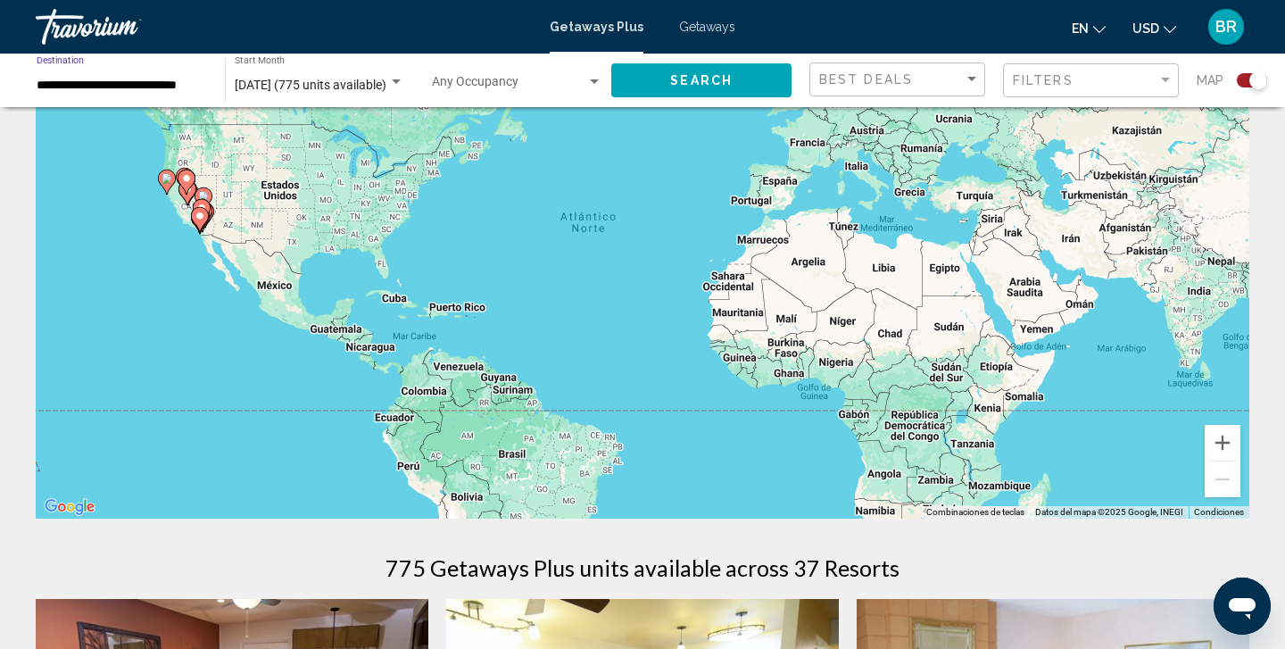
click at [75, 83] on input "**********" at bounding box center [122, 86] width 170 height 14
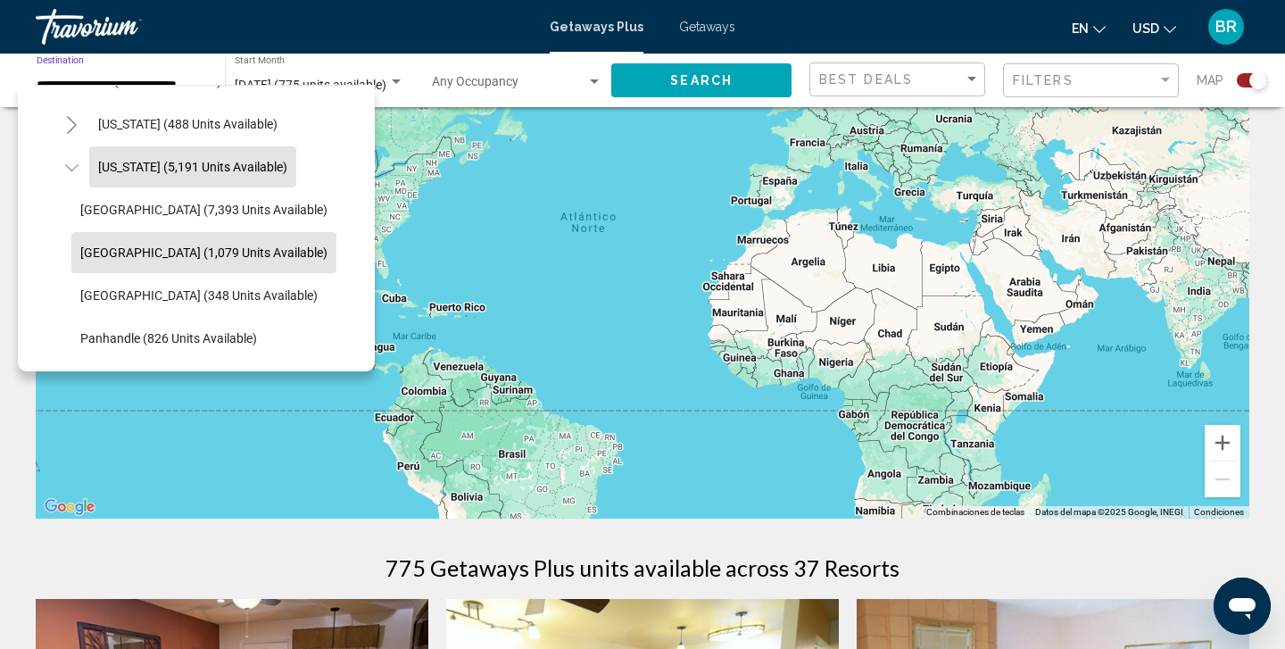
scroll to position [412, 0]
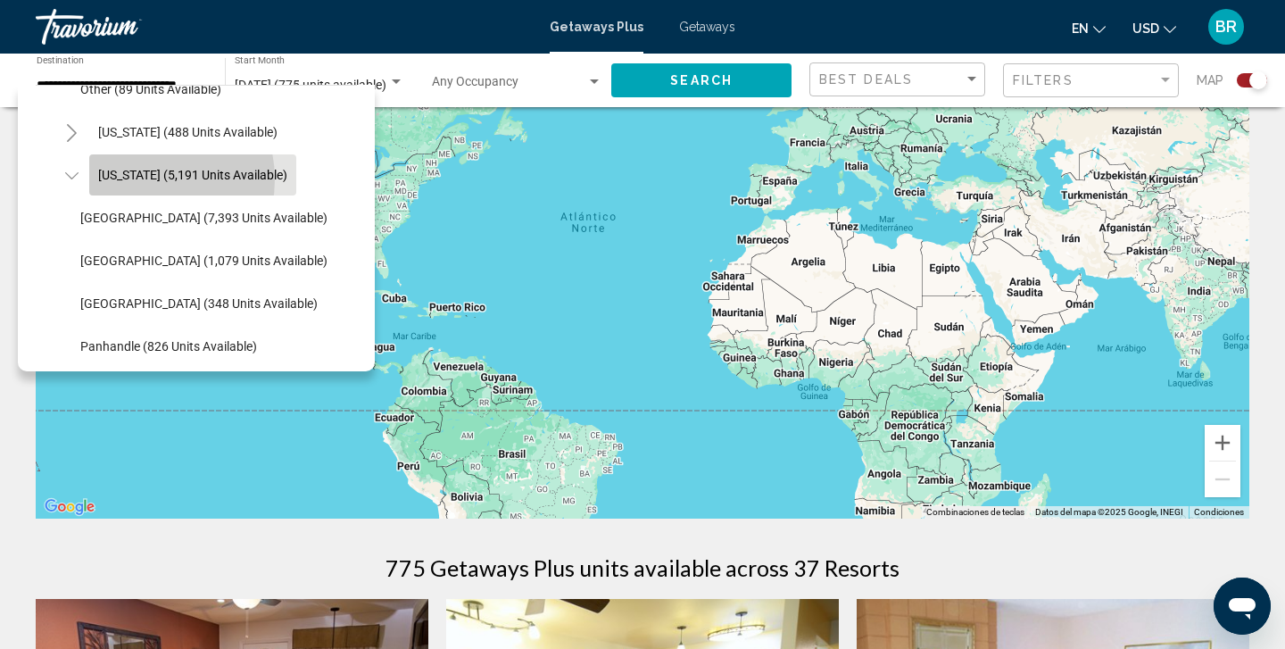
click at [138, 179] on span "[US_STATE] (5,191 units available)" at bounding box center [192, 175] width 189 height 14
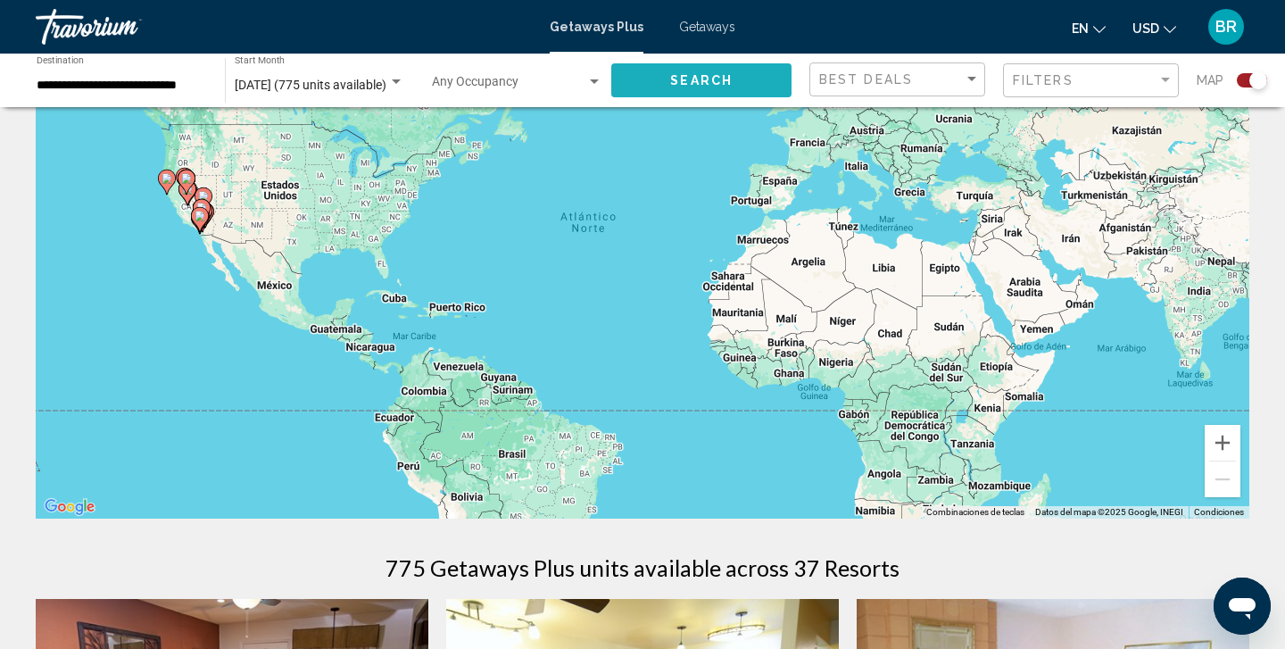
click at [708, 79] on span "Search" at bounding box center [701, 81] width 62 height 14
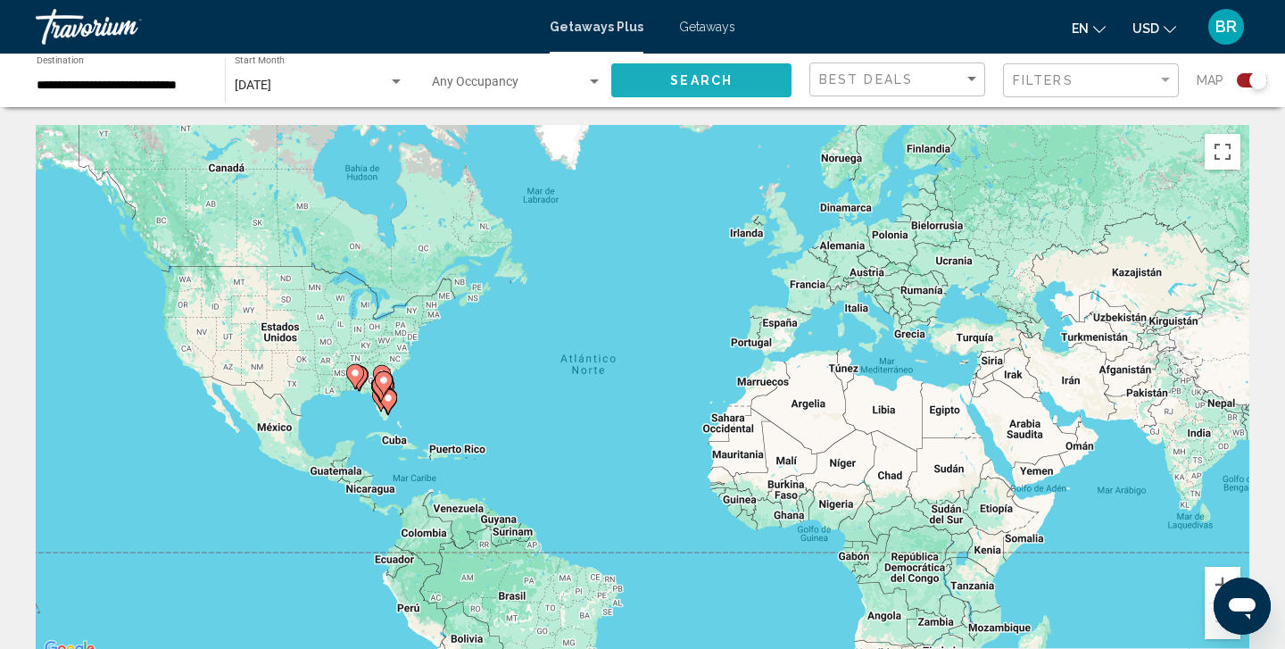
click at [706, 82] on span "Search" at bounding box center [701, 81] width 62 height 14
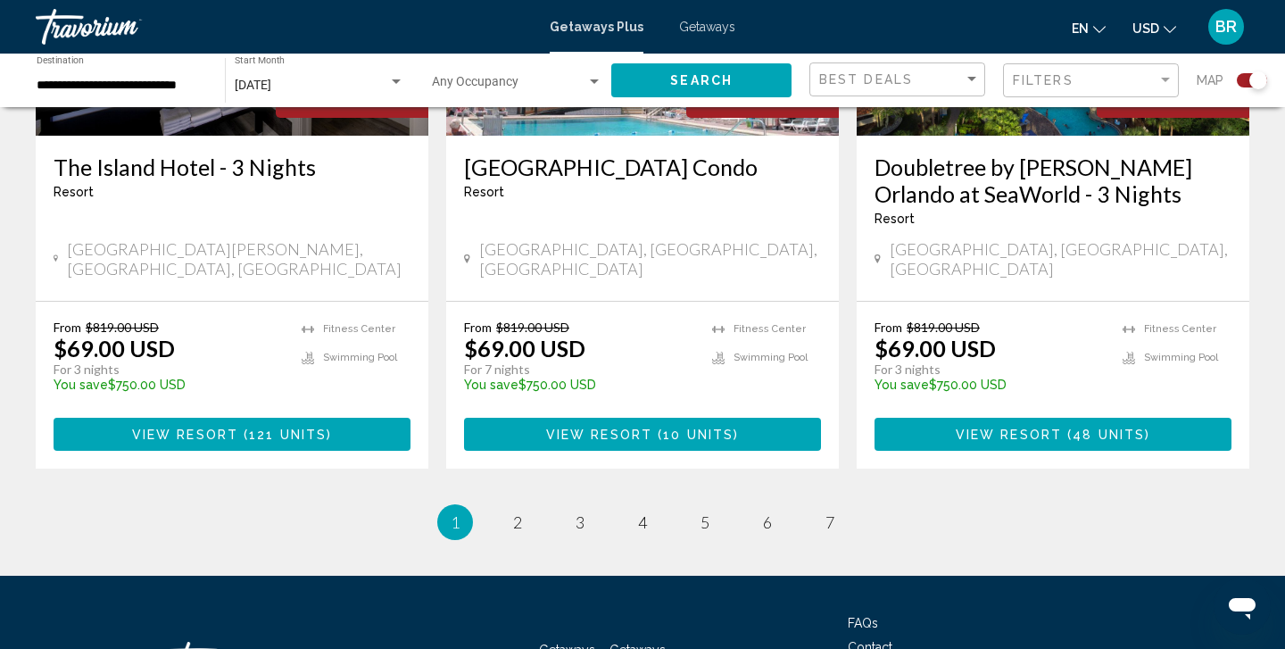
scroll to position [2932, 0]
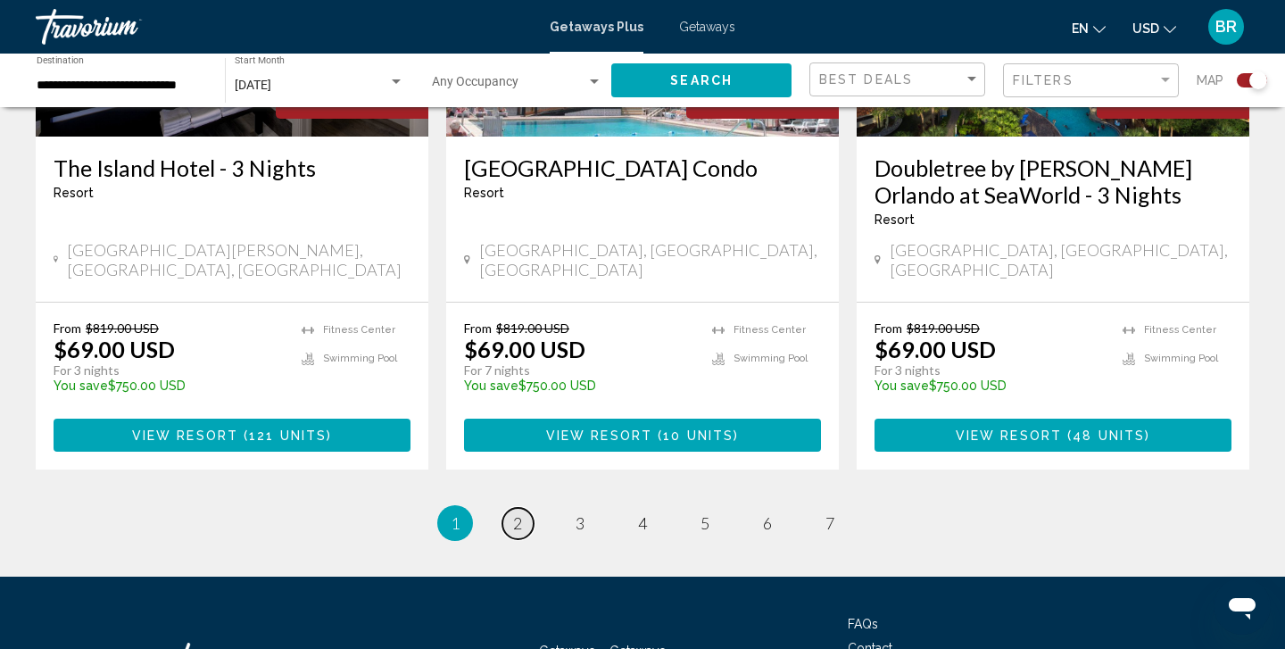
click at [518, 513] on span "2" at bounding box center [517, 523] width 9 height 20
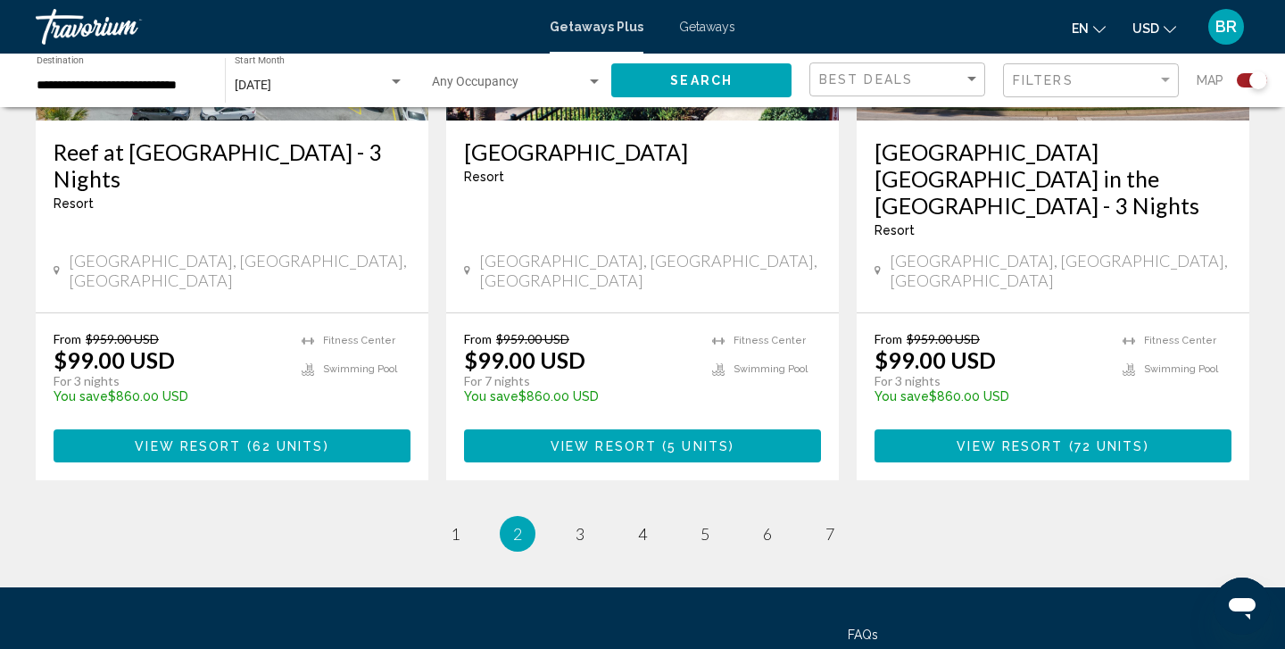
scroll to position [2869, 0]
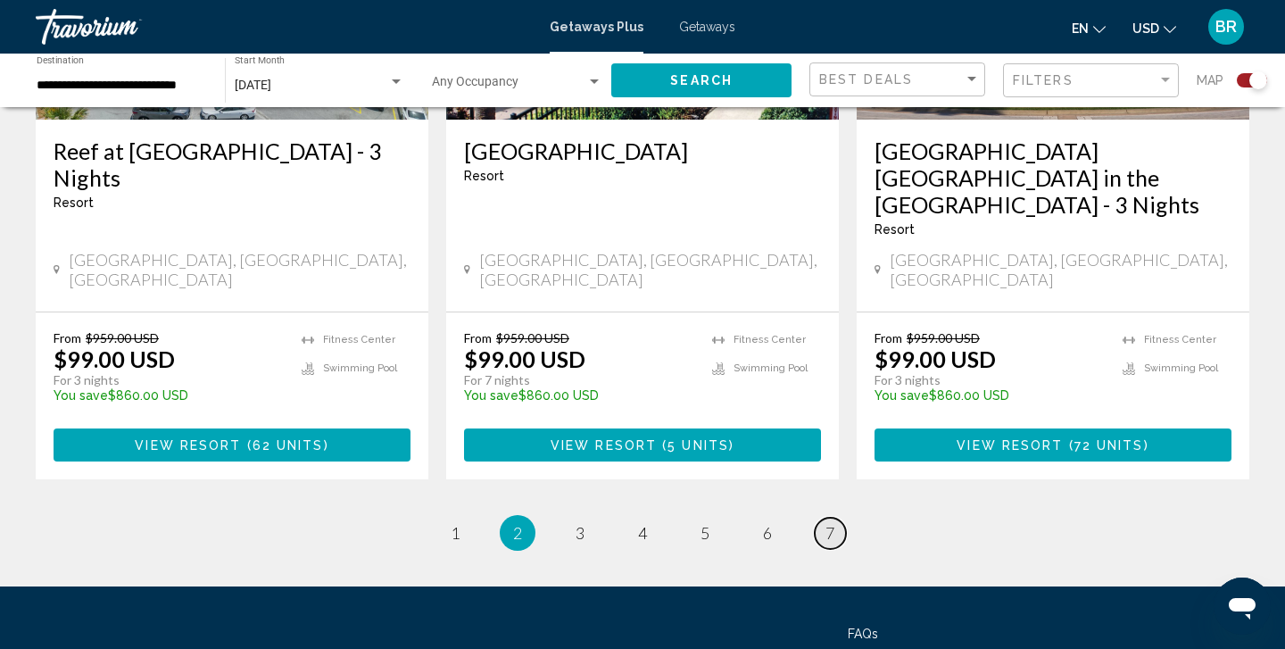
click at [831, 523] on span "7" at bounding box center [829, 533] width 9 height 20
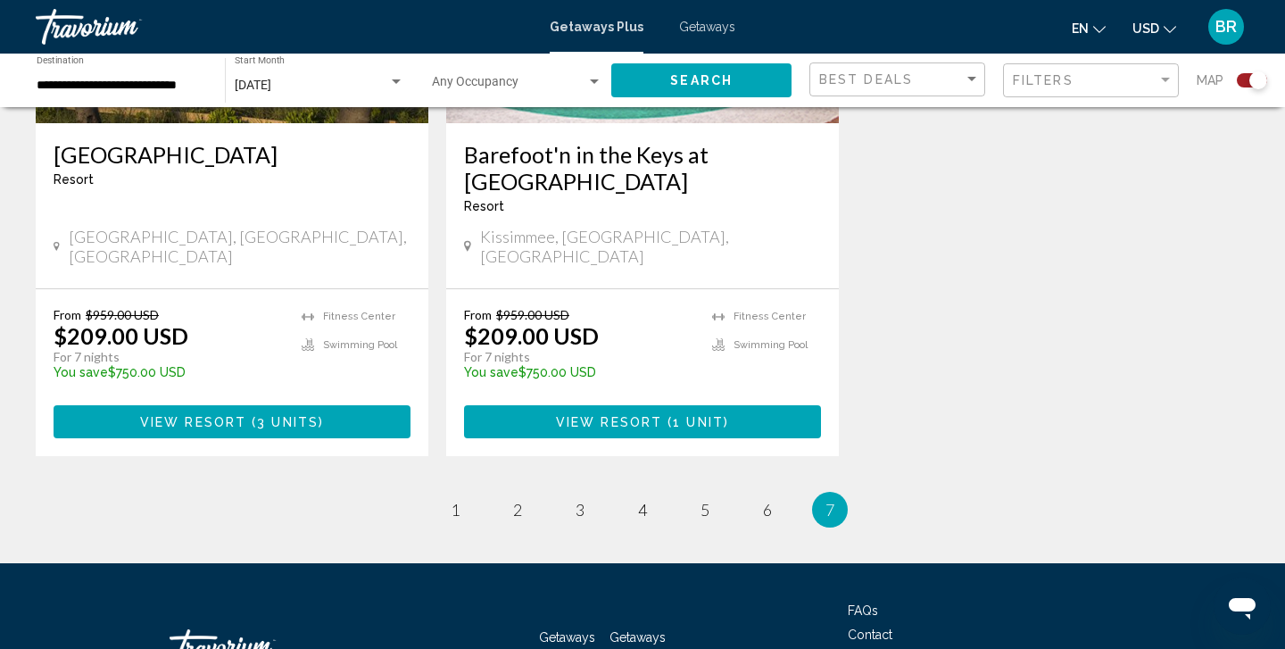
scroll to position [906, 0]
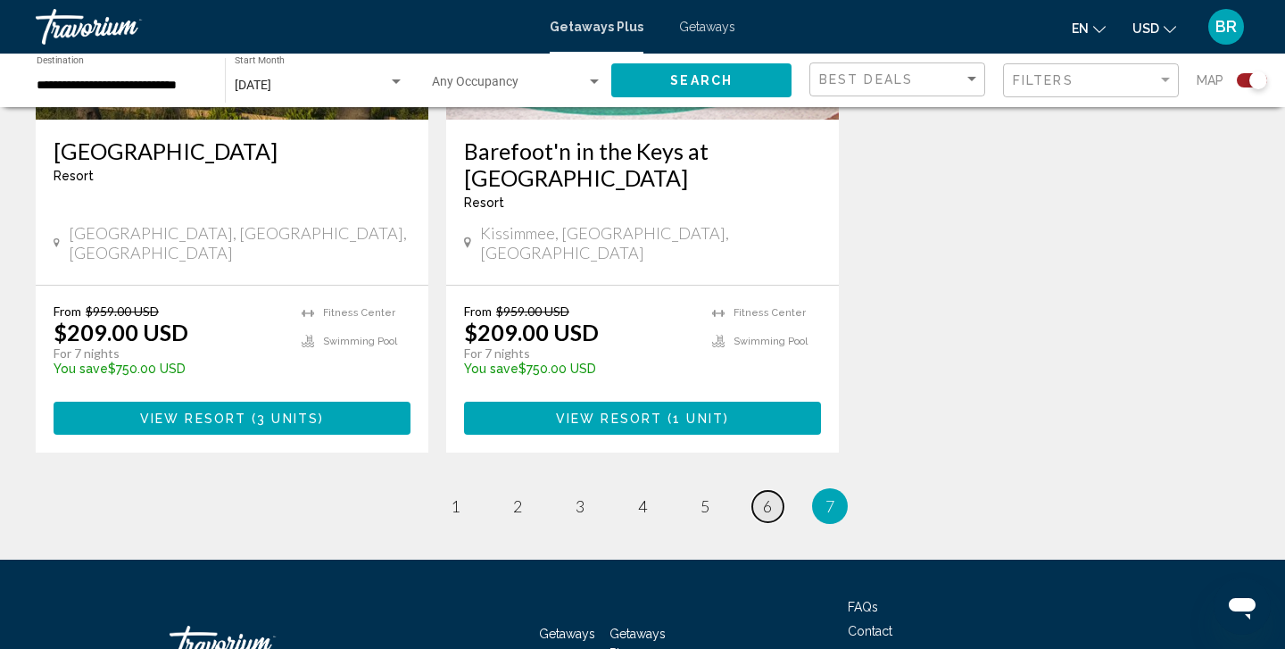
click at [765, 496] on span "6" at bounding box center [767, 506] width 9 height 20
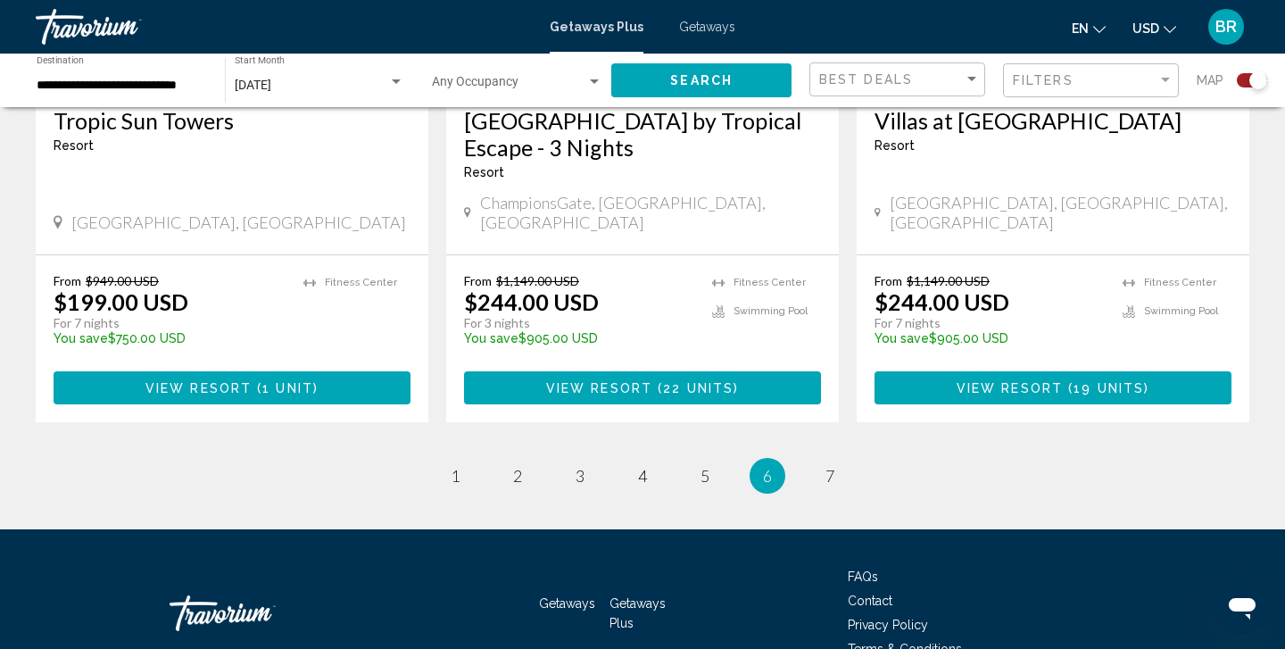
scroll to position [2906, 0]
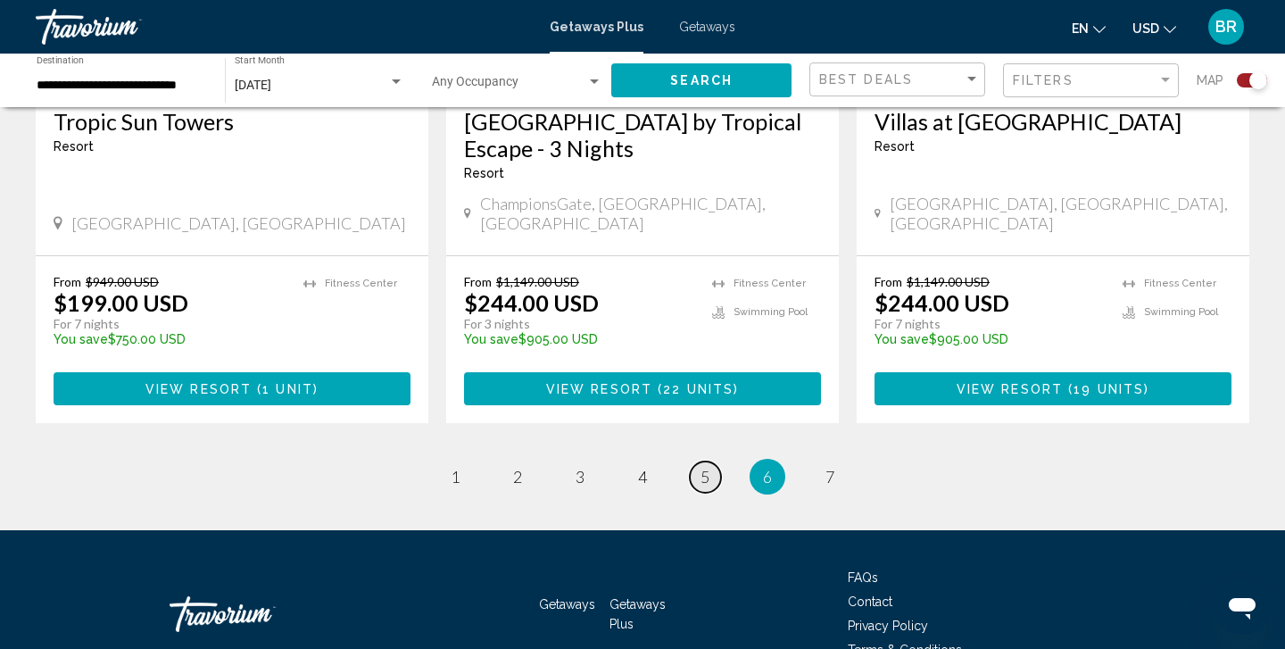
click at [702, 467] on span "5" at bounding box center [704, 477] width 9 height 20
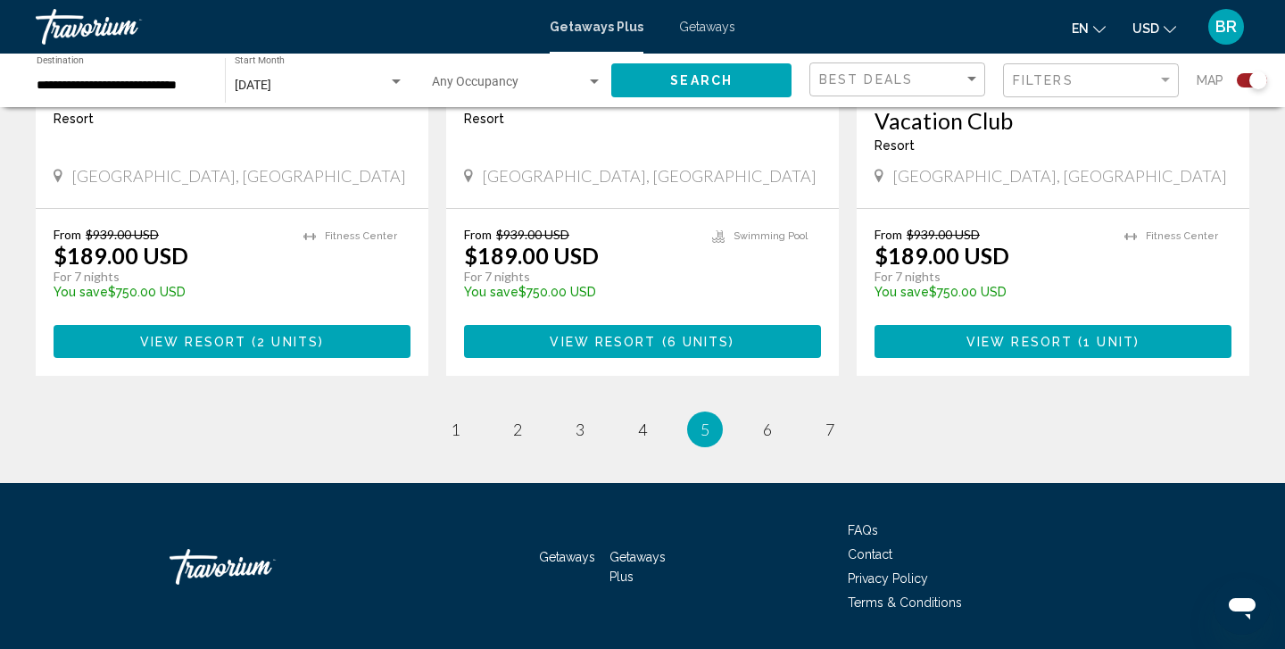
scroll to position [2879, 0]
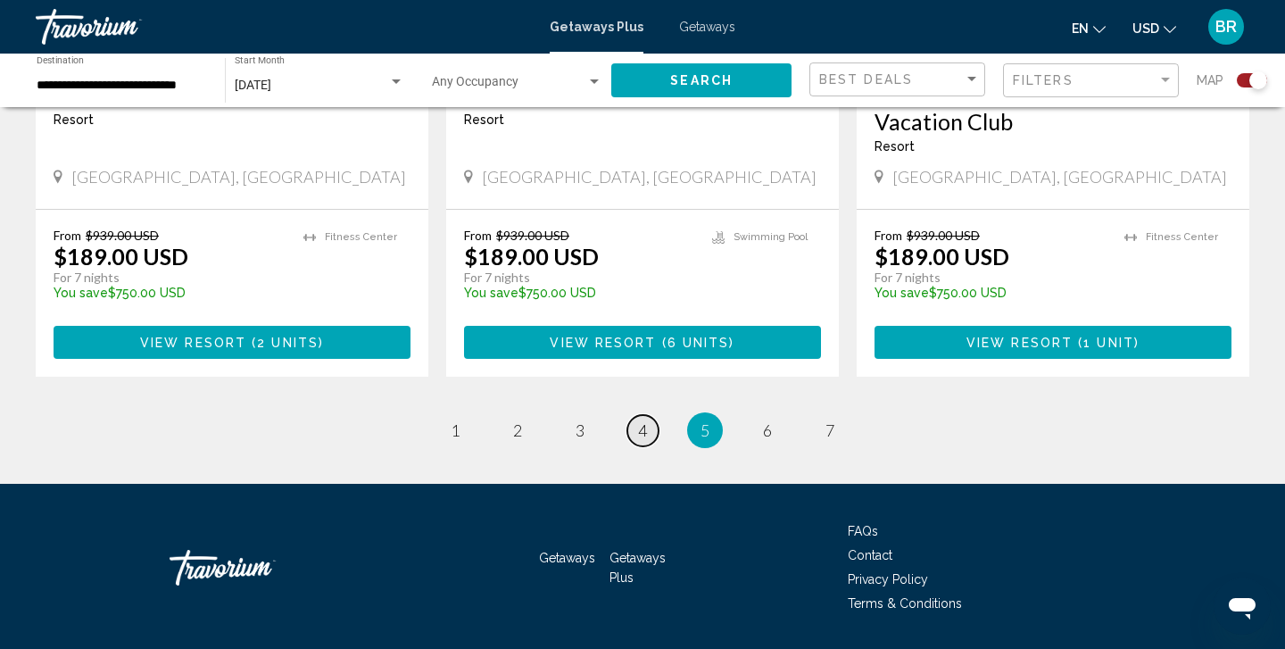
click at [638, 420] on span "4" at bounding box center [642, 430] width 9 height 20
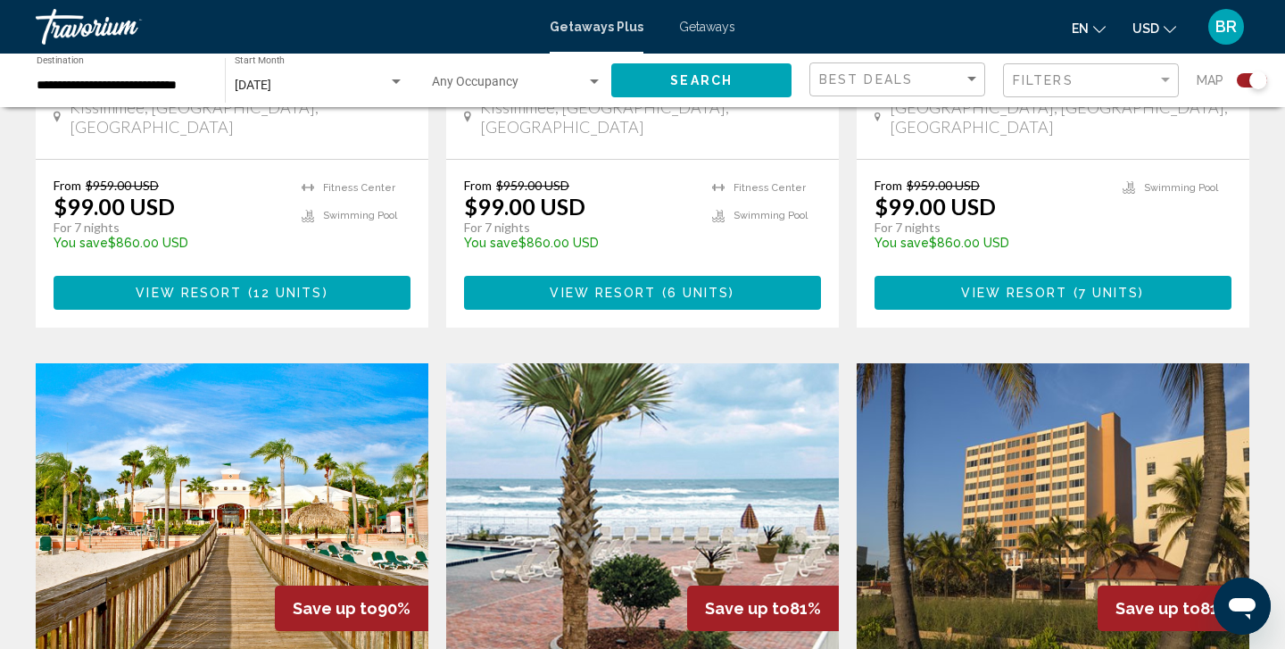
scroll to position [1602, 0]
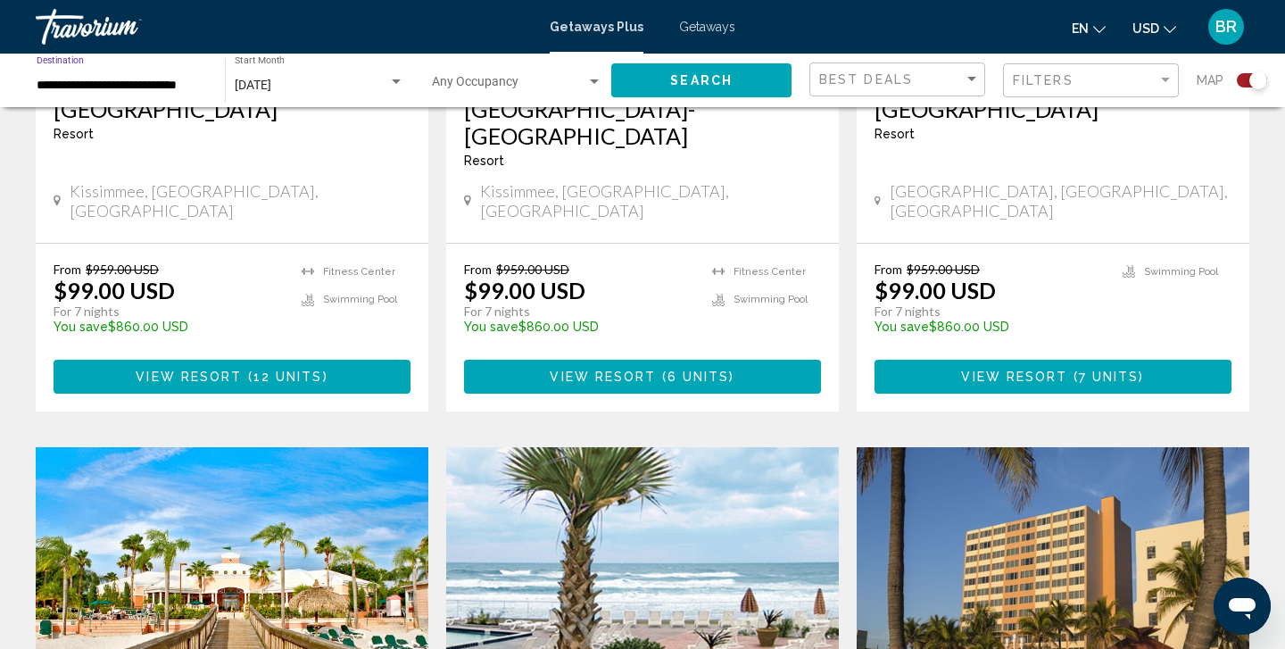
click at [70, 84] on input "**********" at bounding box center [122, 86] width 170 height 14
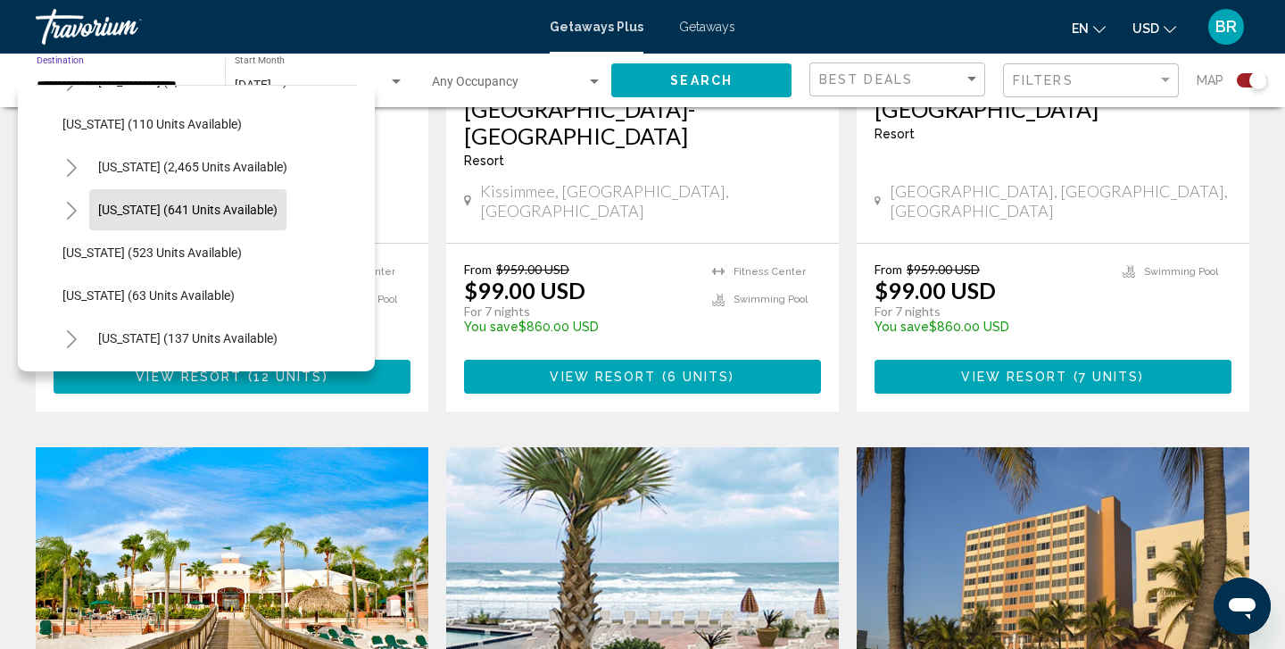
scroll to position [1063, 0]
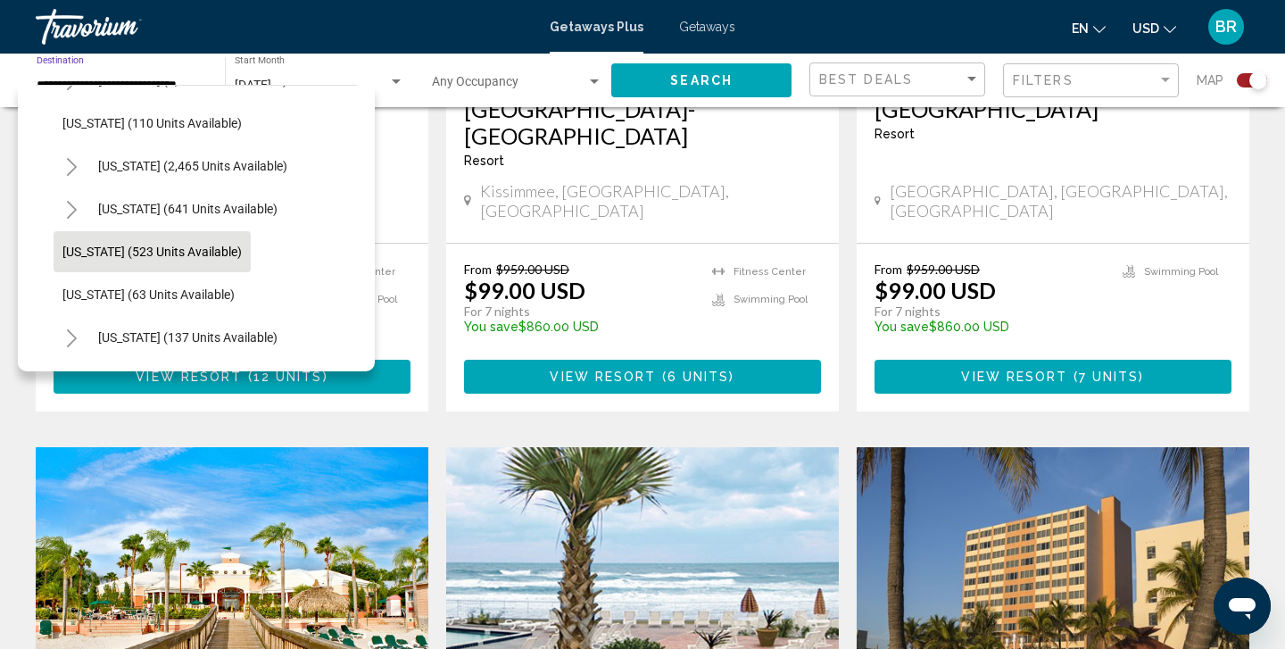
click at [120, 250] on span "[US_STATE] (523 units available)" at bounding box center [151, 251] width 179 height 14
type input "**********"
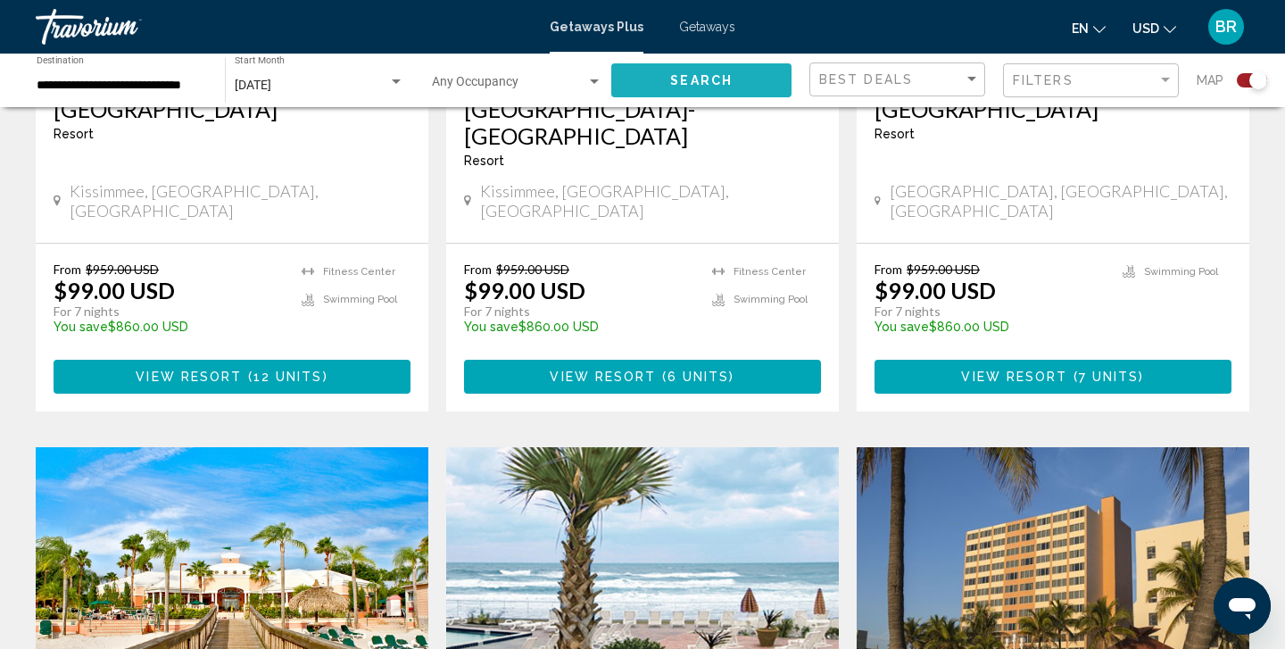
click at [707, 79] on span "Search" at bounding box center [701, 81] width 62 height 14
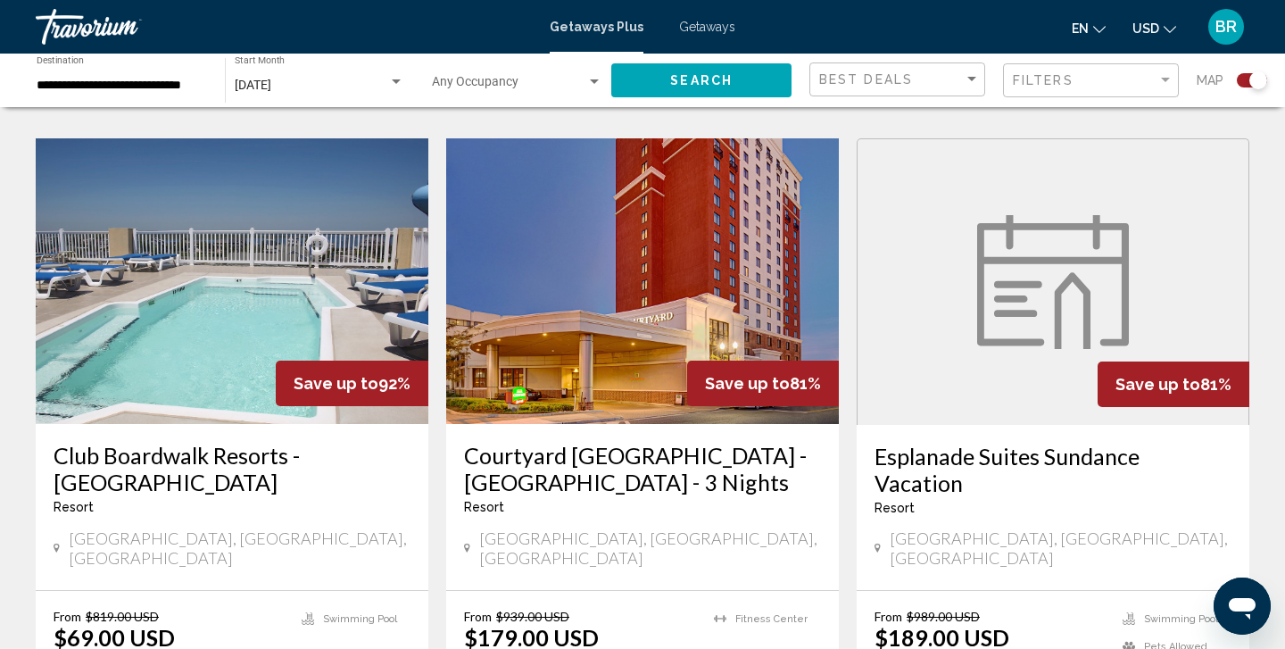
scroll to position [1283, 0]
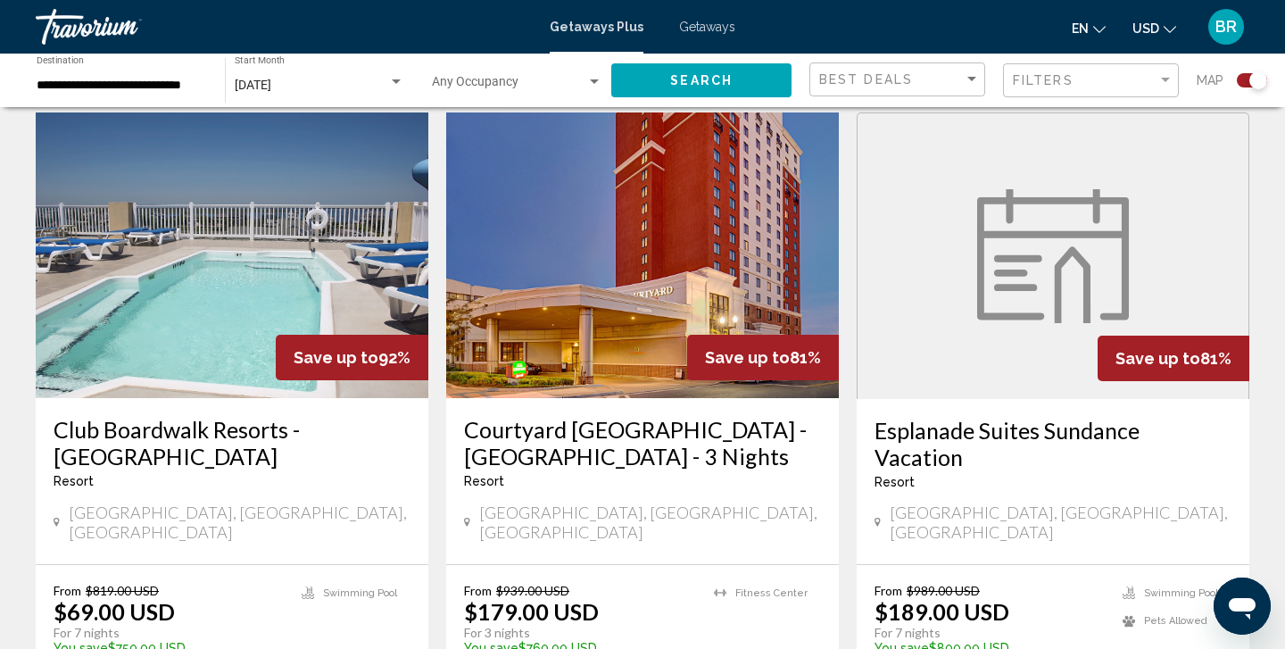
click at [231, 266] on img "Main content" at bounding box center [232, 254] width 393 height 285
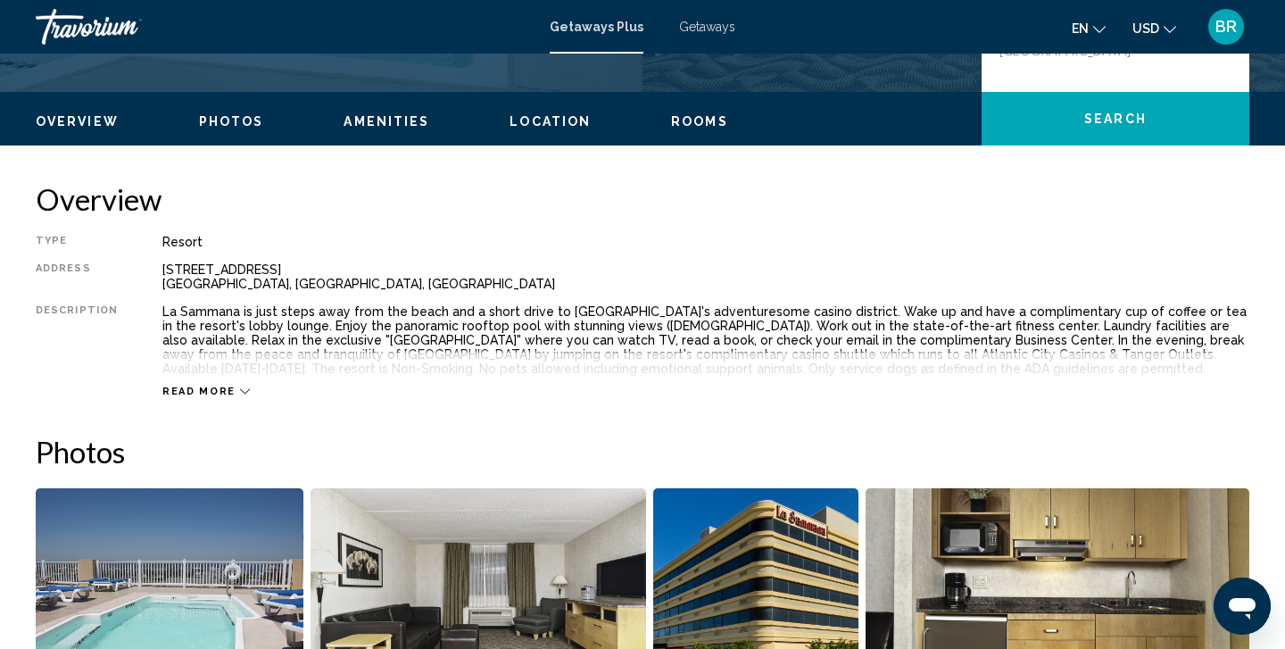
scroll to position [496, 0]
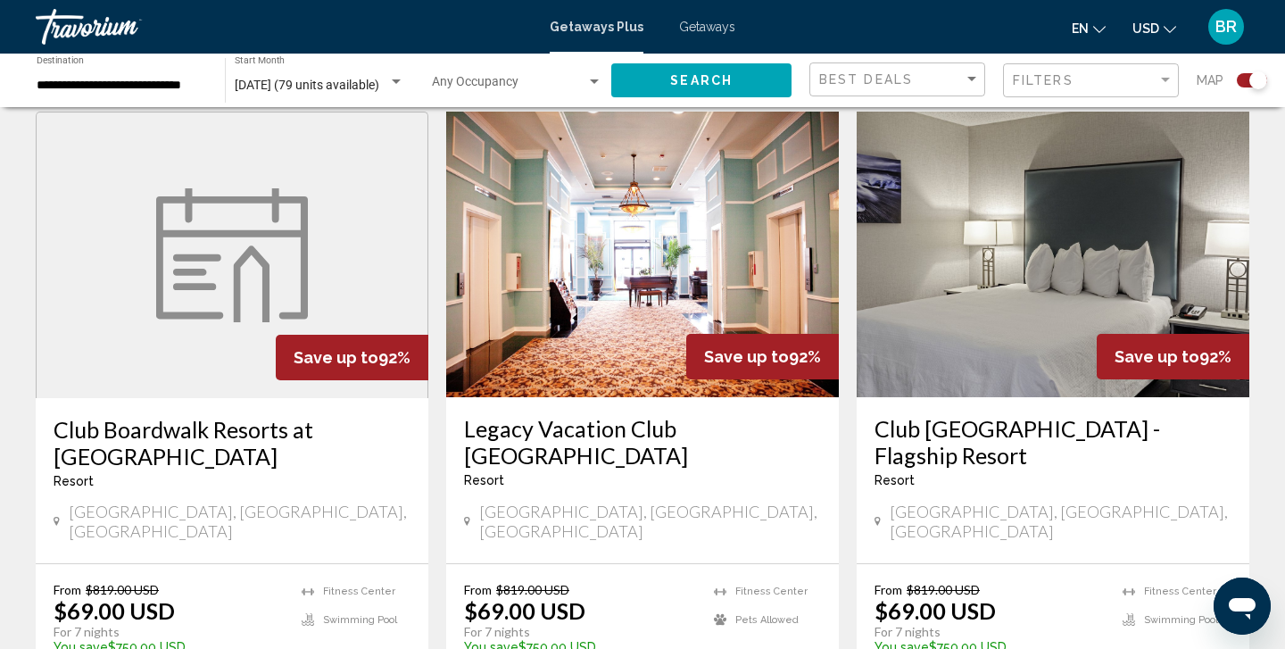
scroll to position [620, 0]
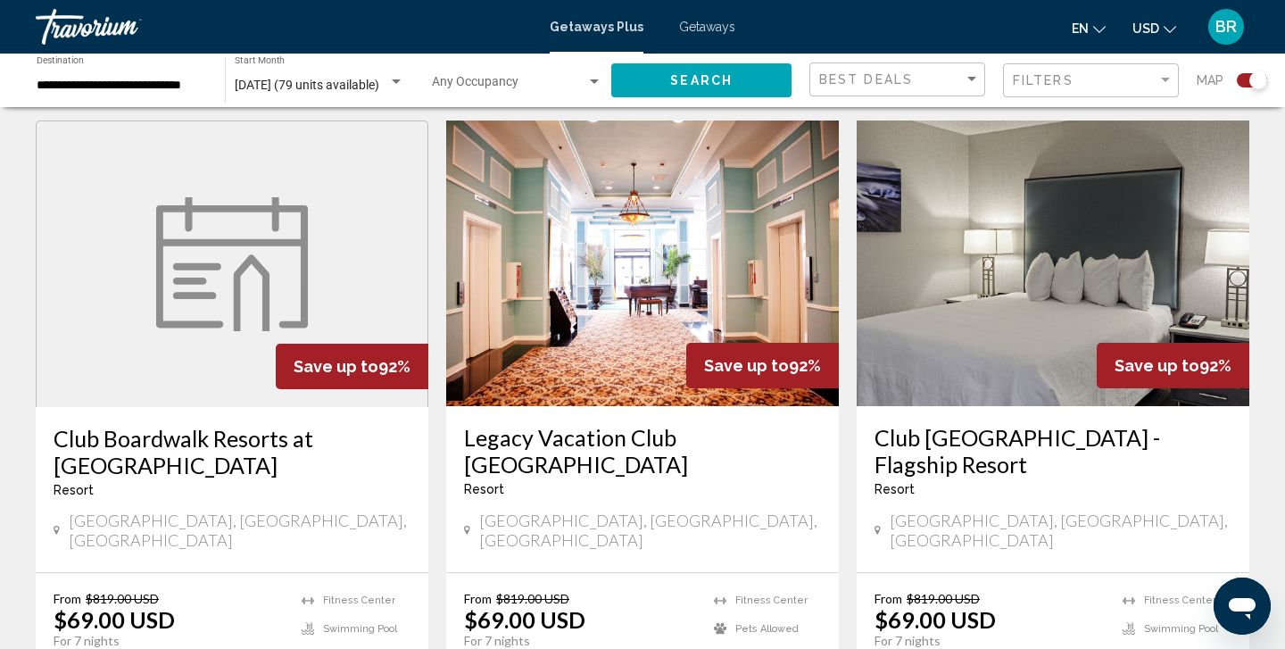
click at [651, 277] on img "Main content" at bounding box center [642, 262] width 393 height 285
